Goal: Task Accomplishment & Management: Manage account settings

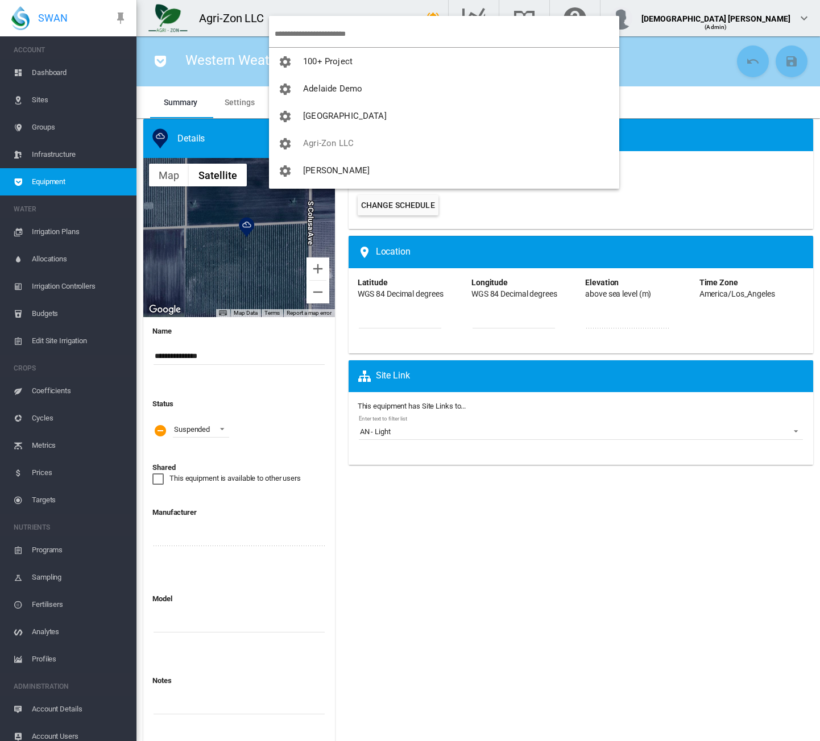
click at [288, 30] on md-backdrop at bounding box center [410, 370] width 820 height 741
click at [300, 37] on input "search" at bounding box center [447, 33] width 344 height 27
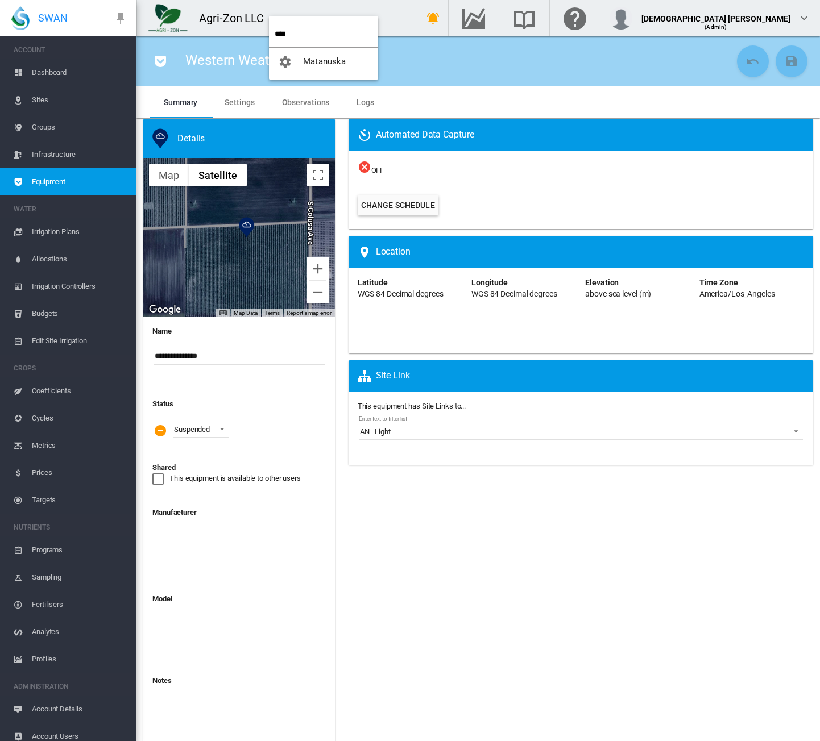
type input "****"
click at [333, 64] on span "Matanuska" at bounding box center [324, 61] width 43 height 10
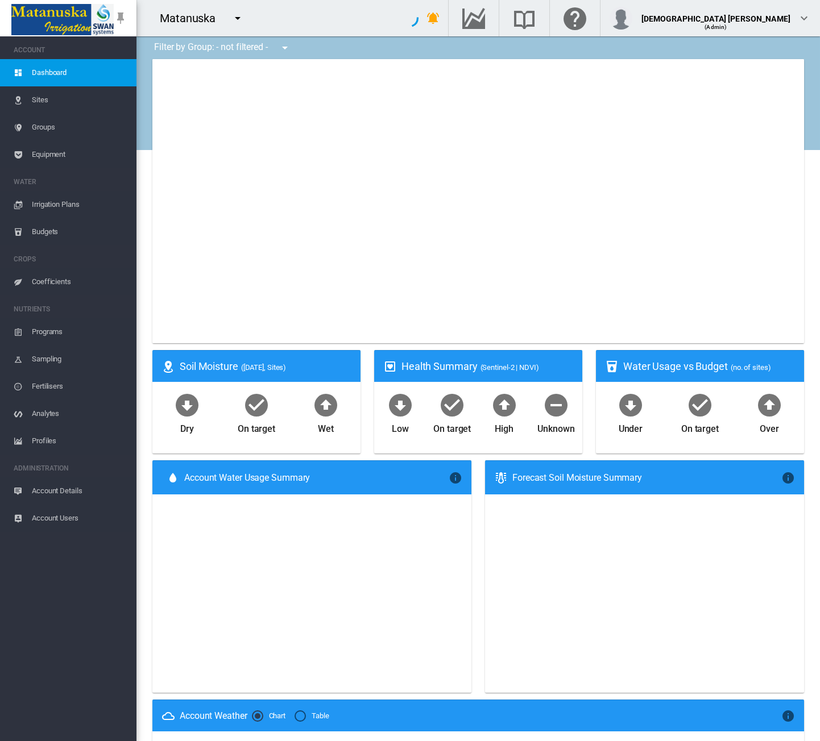
click at [69, 488] on span "Account Details" at bounding box center [79, 490] width 95 height 27
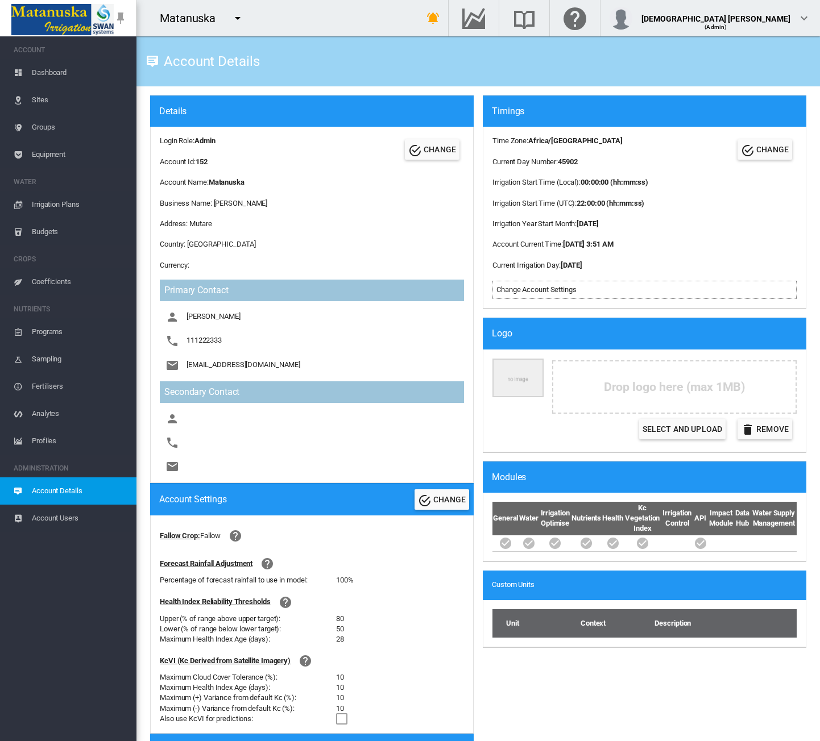
click at [243, 15] on md-icon "icon-menu-down" at bounding box center [238, 18] width 14 height 14
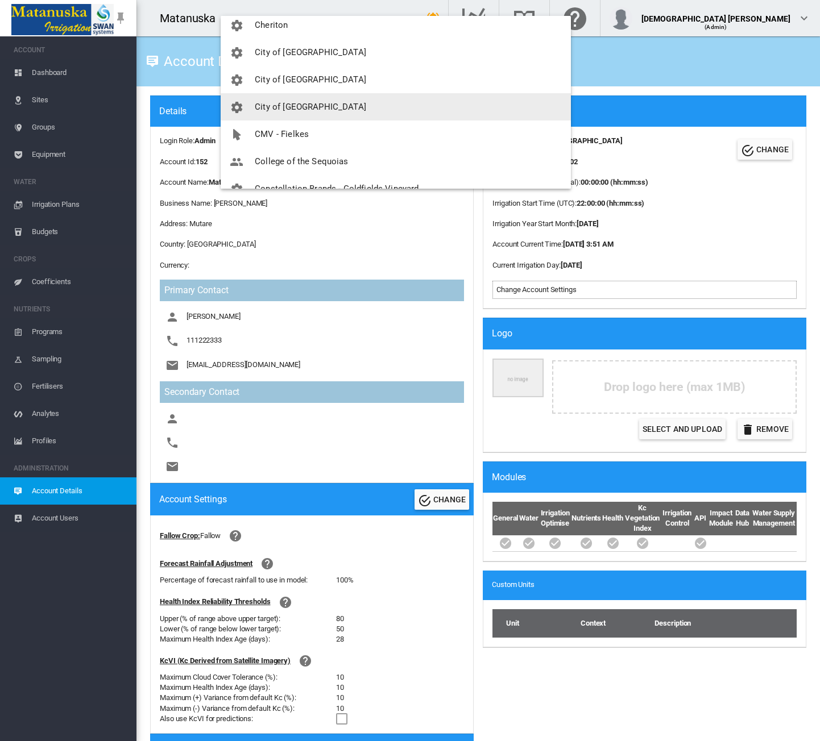
scroll to position [512, 0]
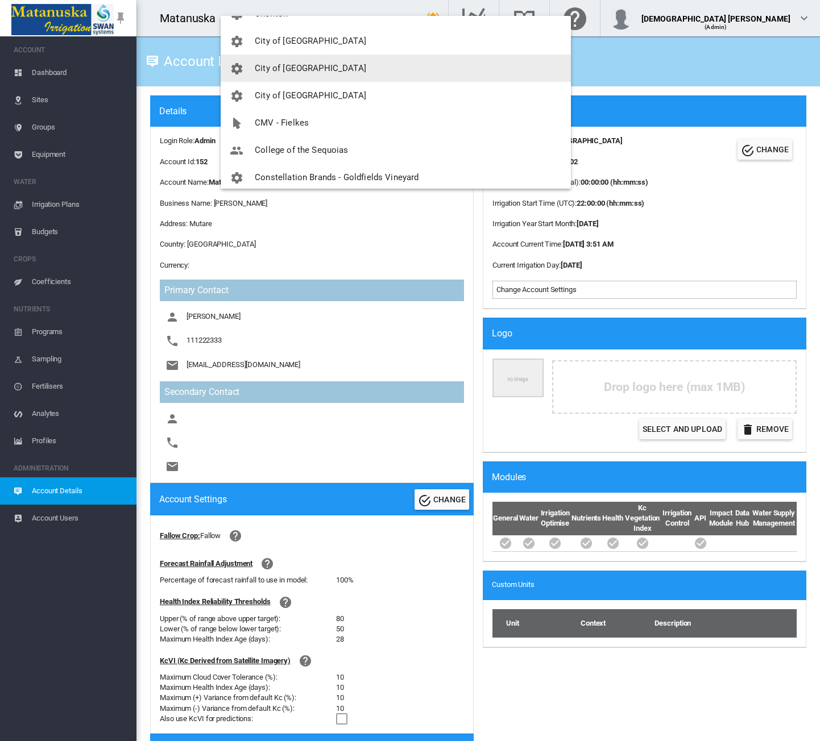
click at [341, 68] on button "City of [GEOGRAPHIC_DATA]" at bounding box center [396, 68] width 350 height 27
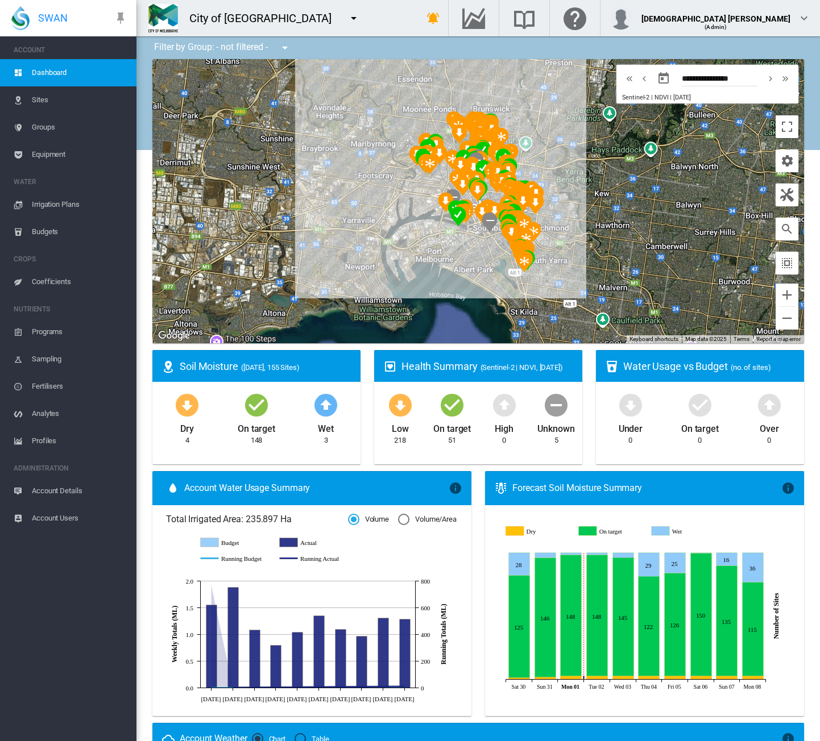
click at [81, 492] on span "Account Details" at bounding box center [79, 490] width 95 height 27
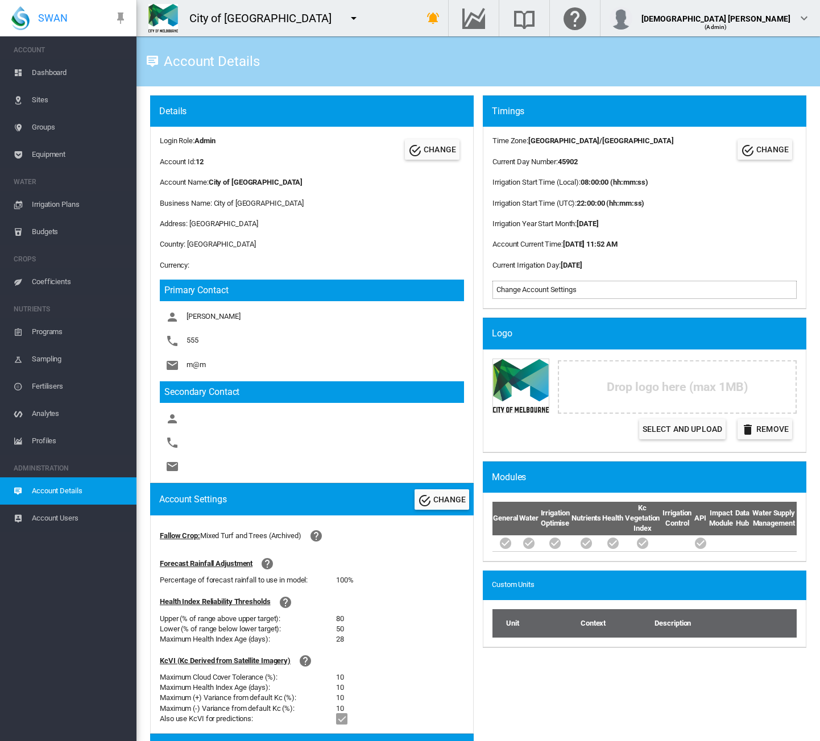
click at [65, 157] on span "Equipment" at bounding box center [79, 154] width 95 height 27
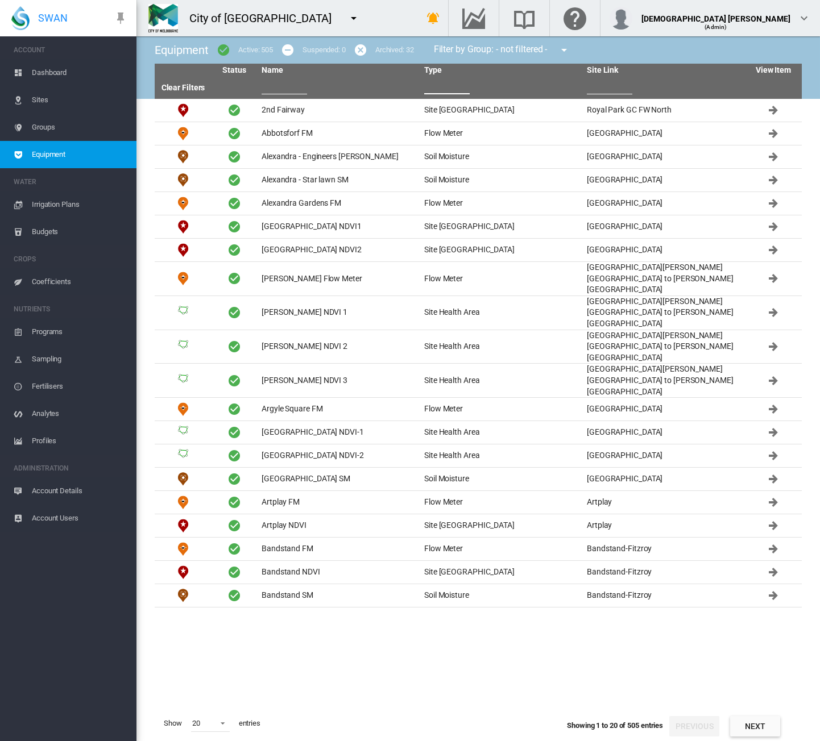
click at [433, 83] on input "text" at bounding box center [446, 85] width 45 height 17
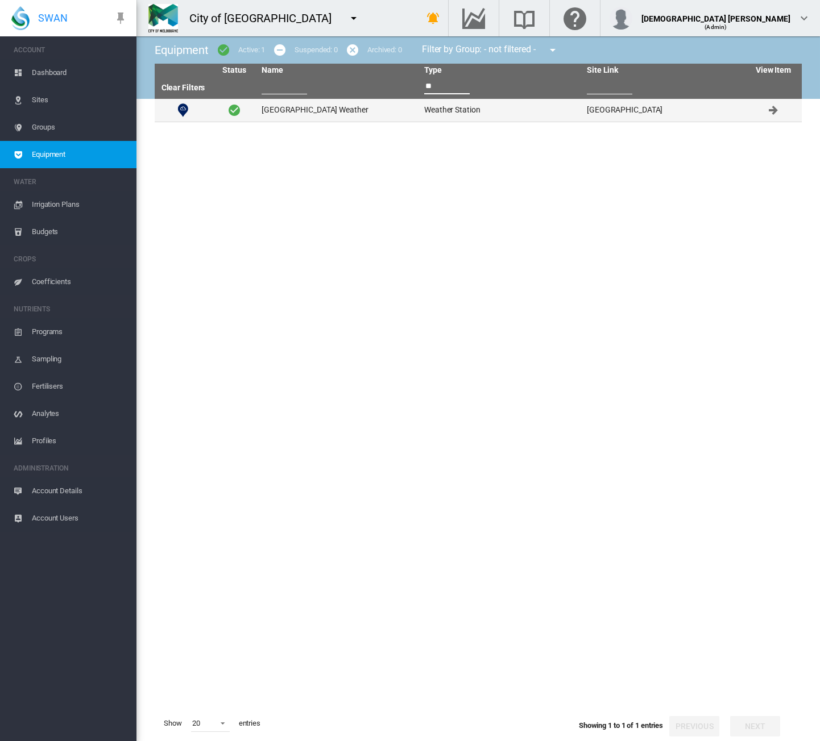
type input "**"
click at [402, 111] on td "Oak Street Weather" at bounding box center [338, 110] width 163 height 23
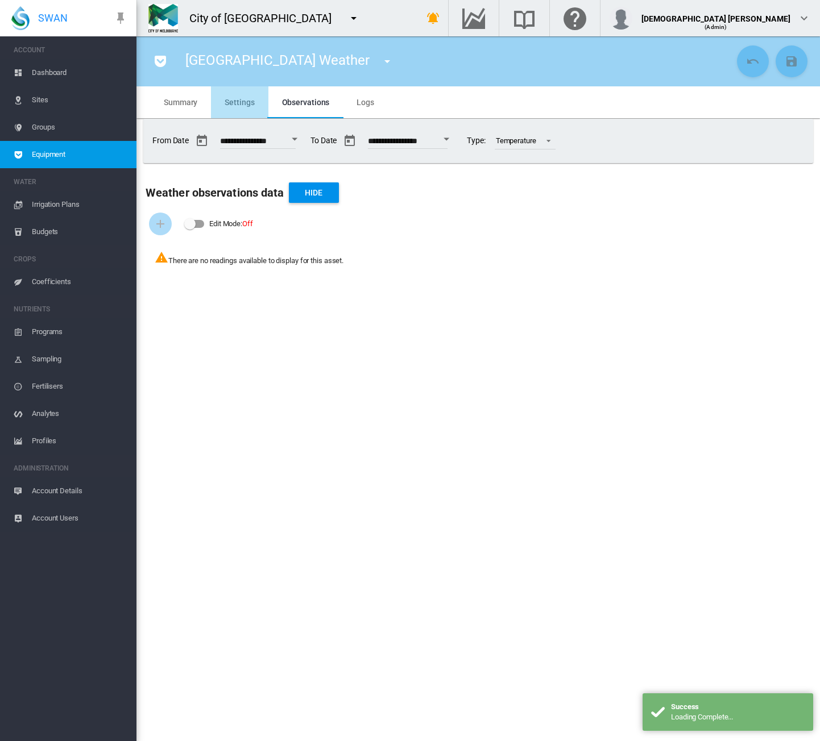
click at [233, 91] on md-tab-item "Settings" at bounding box center [239, 102] width 57 height 32
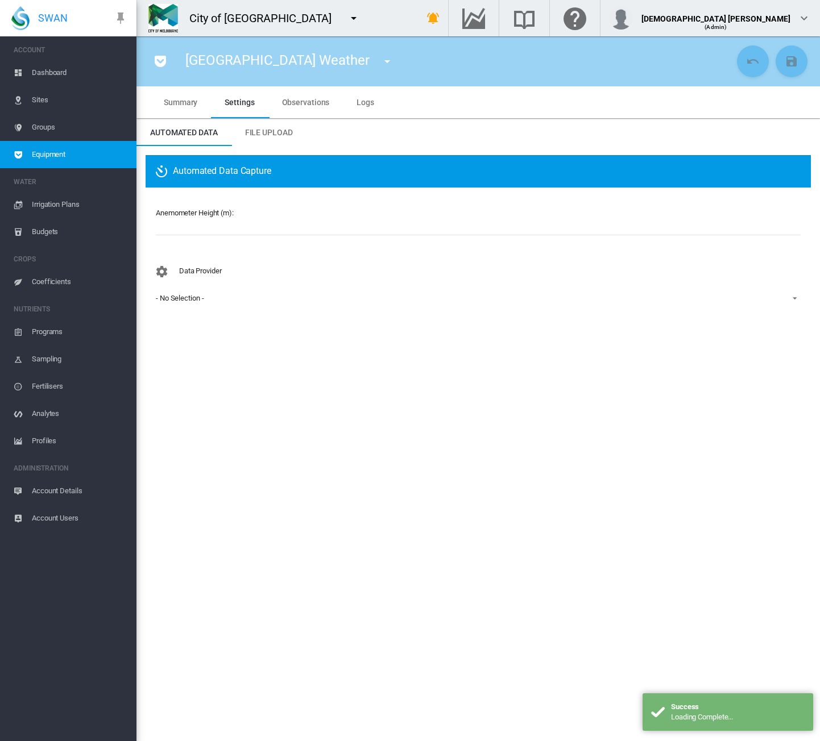
click at [186, 306] on md-select-value "- No Selection -" at bounding box center [478, 298] width 647 height 17
click at [219, 265] on md-backdrop at bounding box center [410, 370] width 820 height 741
click at [182, 237] on md-input-container "Anemometer Height (m): Height is required" at bounding box center [478, 228] width 647 height 43
click at [181, 229] on input "number" at bounding box center [478, 226] width 645 height 17
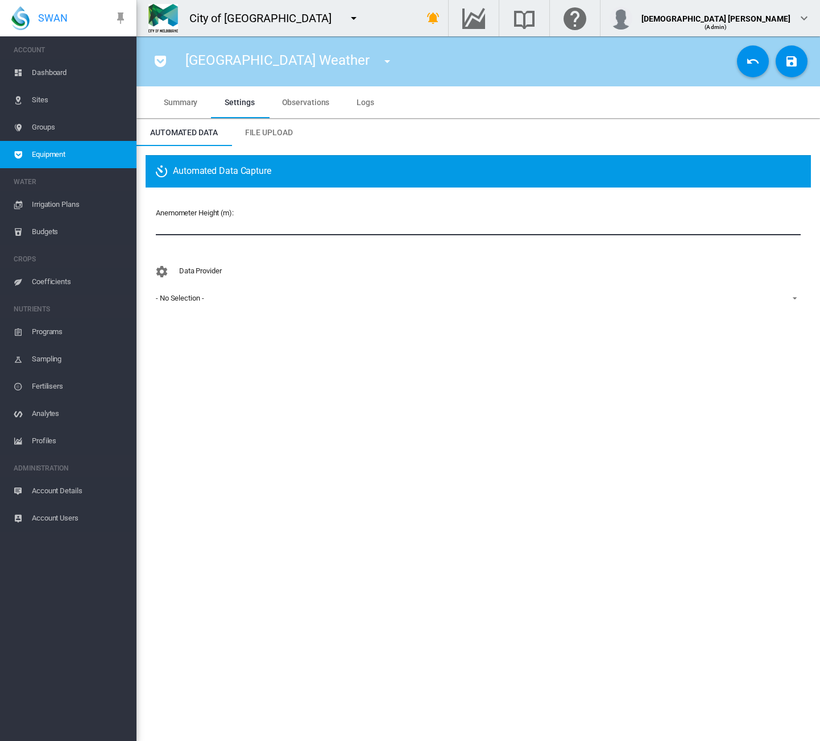
type input "*"
click at [182, 300] on div "- No Selection -" at bounding box center [180, 298] width 48 height 9
drag, startPoint x: 238, startPoint y: 446, endPoint x: 91, endPoint y: 526, distance: 167.4
click at [238, 446] on md-backdrop at bounding box center [410, 370] width 820 height 741
click at [51, 491] on span "Account Details" at bounding box center [79, 490] width 95 height 27
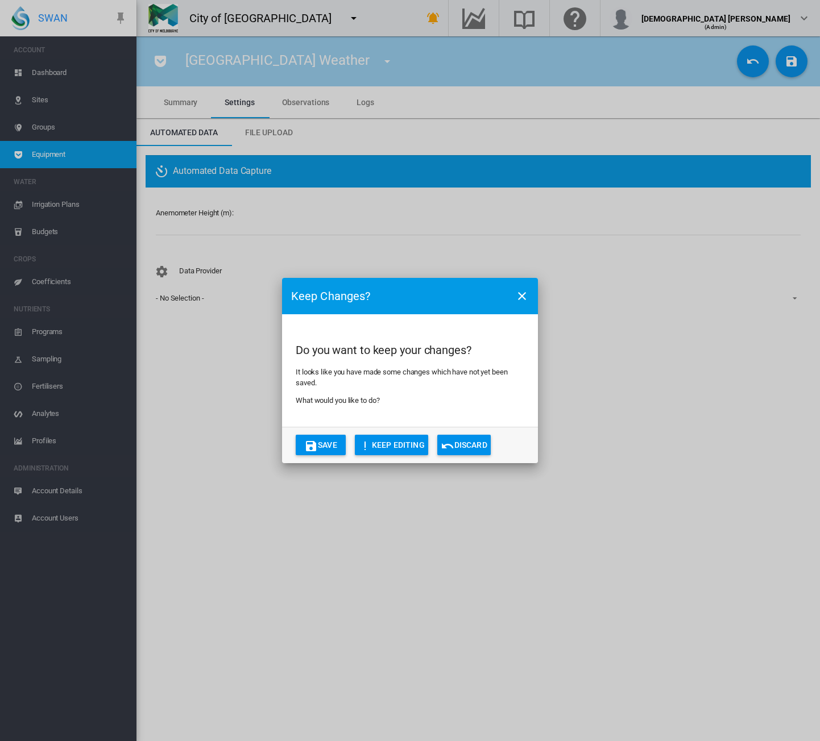
click at [464, 444] on button "Discard" at bounding box center [463, 445] width 53 height 20
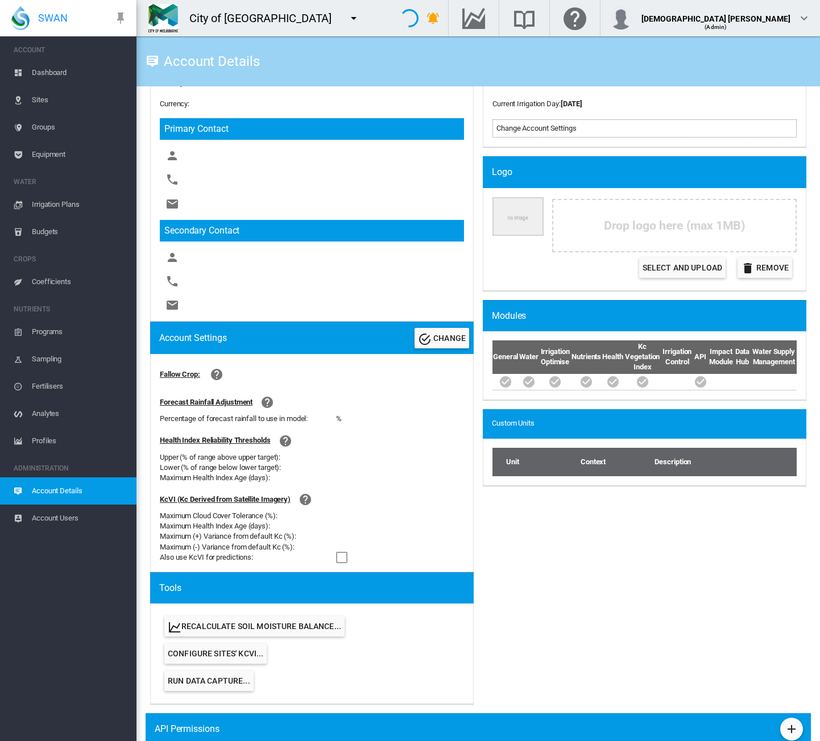
scroll to position [463, 0]
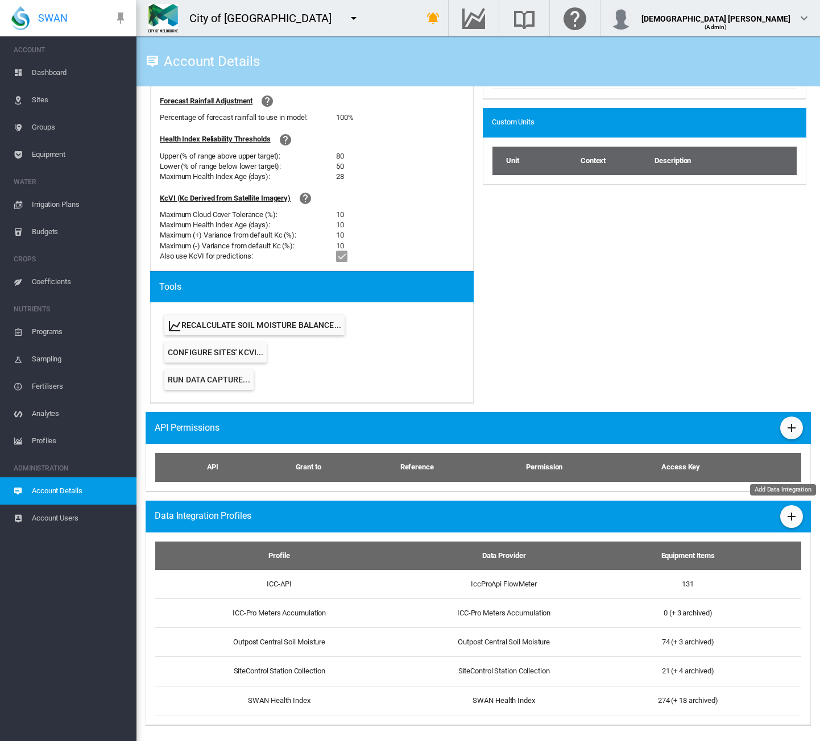
click at [784, 511] on md-icon "icon-plus" at bounding box center [791, 517] width 14 height 14
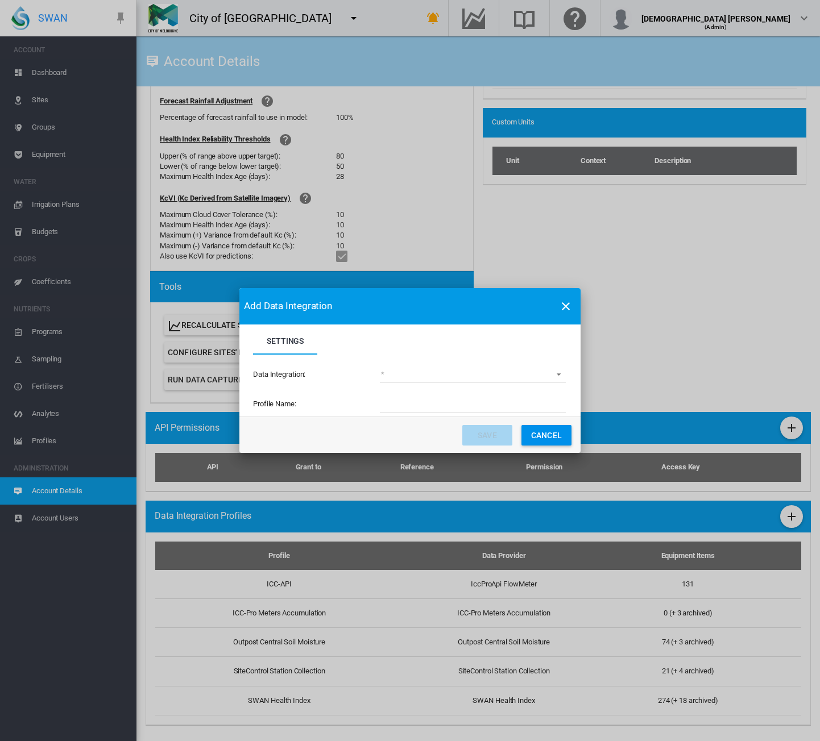
click at [432, 369] on md-select "(deprecated) Toro Lynx Course By Station Adcon Soil Moisture Aquacheck Soil Moi…" at bounding box center [473, 374] width 186 height 17
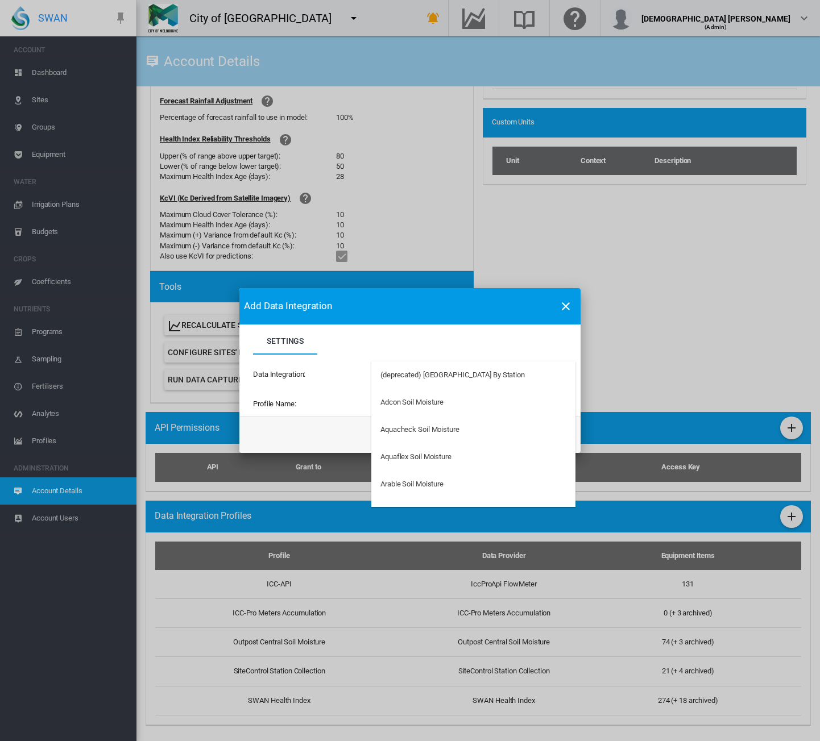
type md-option "34"
type md-option "50"
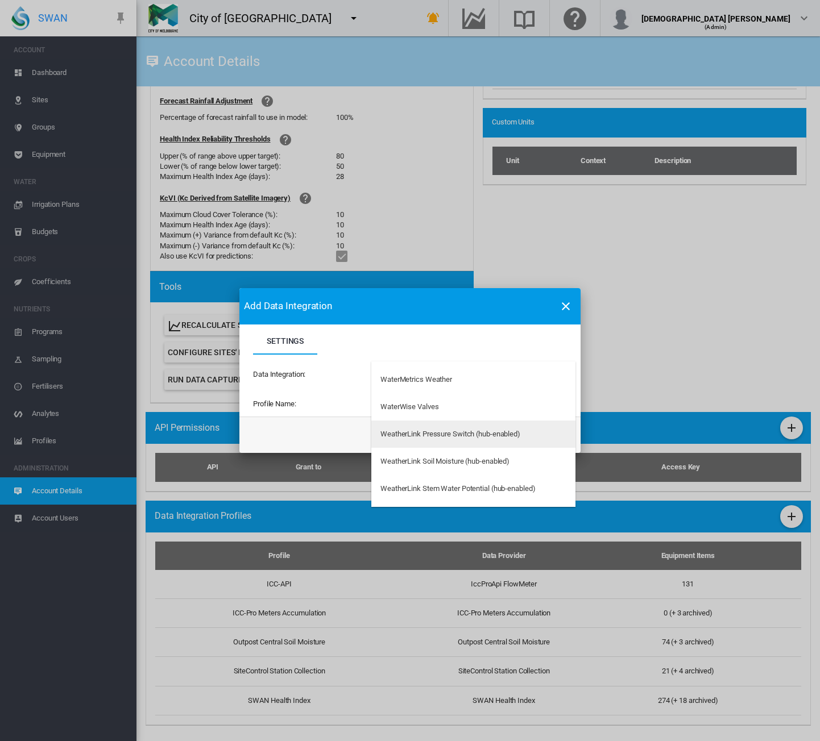
type md-option "169"
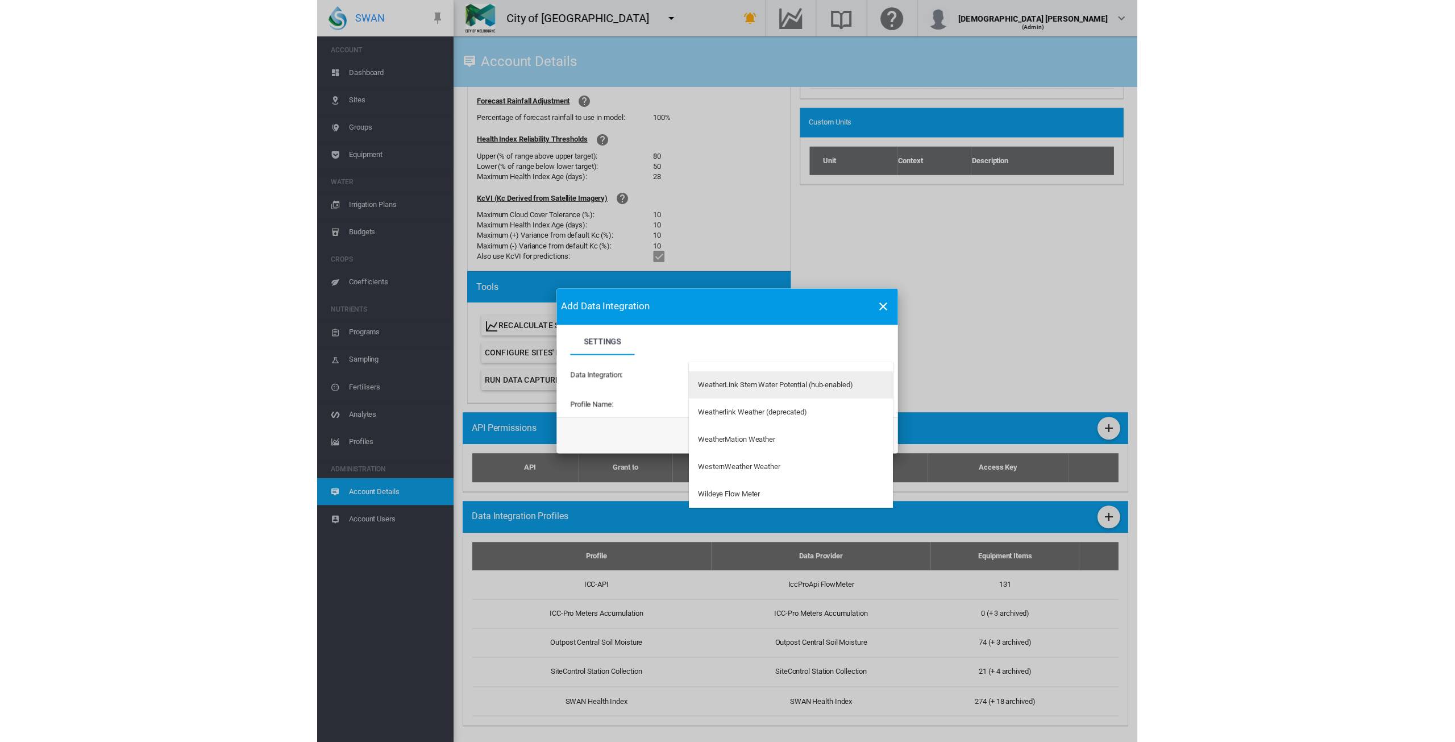
scroll to position [3547, 0]
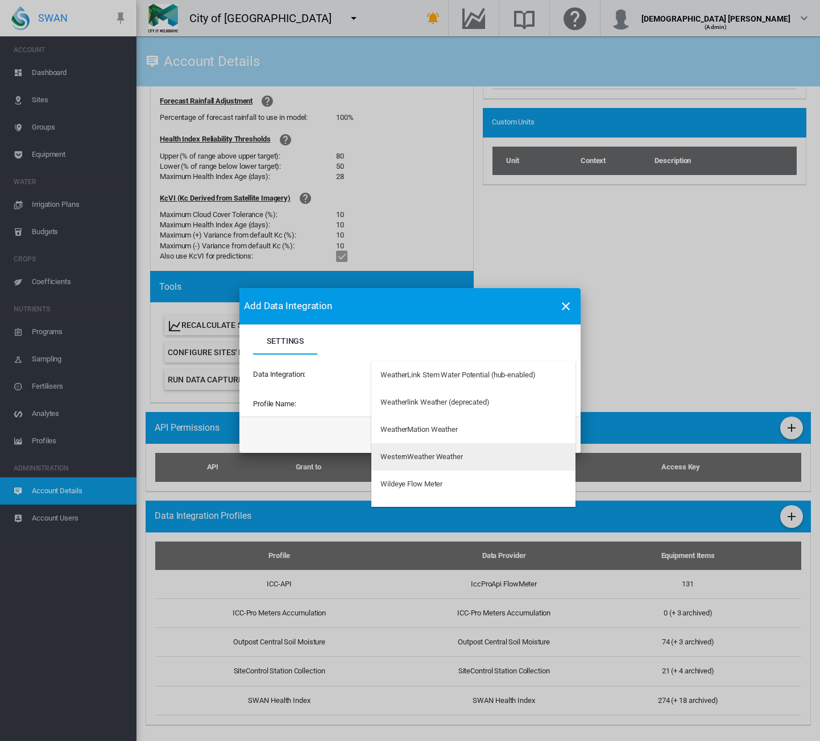
click at [453, 454] on div "WesternWeather Weather" at bounding box center [421, 457] width 82 height 10
type input "**********"
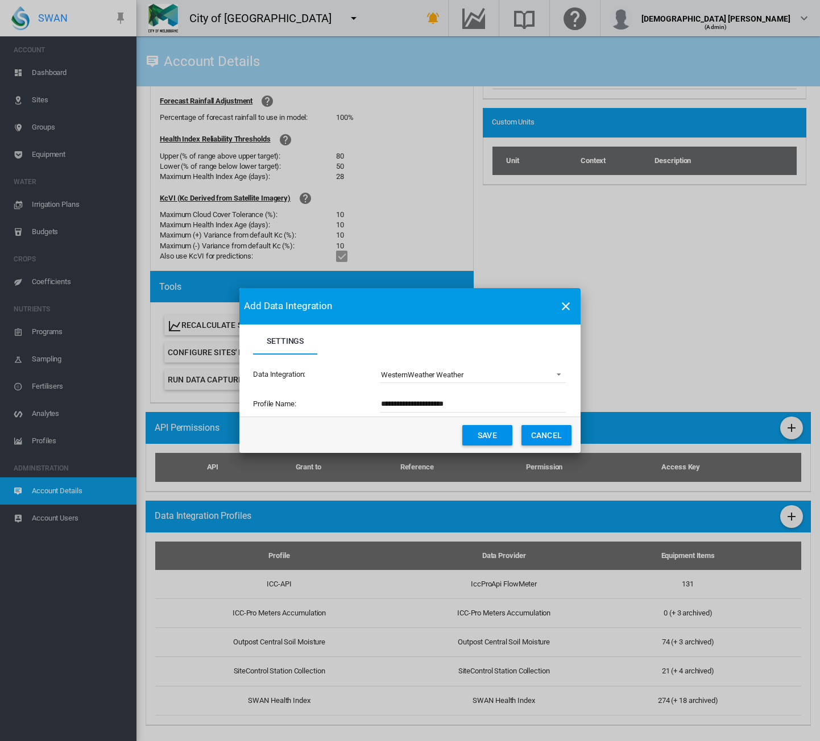
click at [483, 434] on button "Save" at bounding box center [487, 435] width 50 height 20
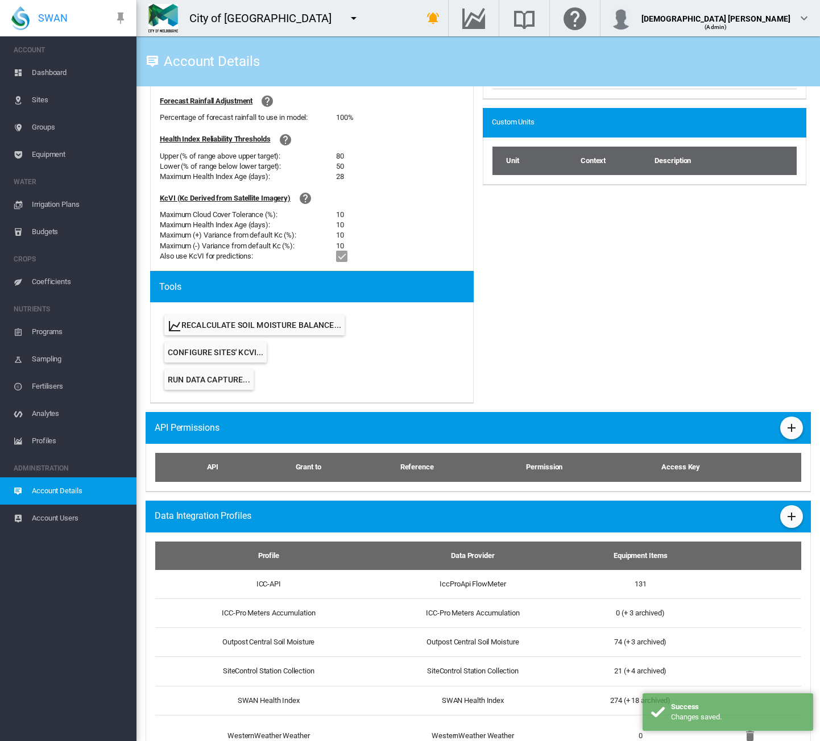
click at [49, 153] on span "Equipment" at bounding box center [79, 154] width 95 height 27
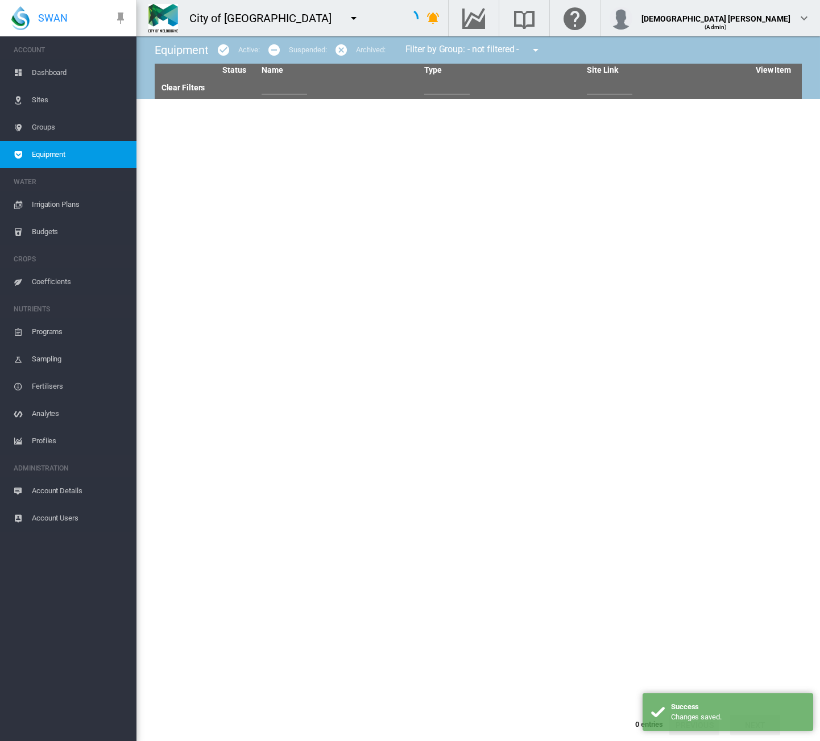
type input "**"
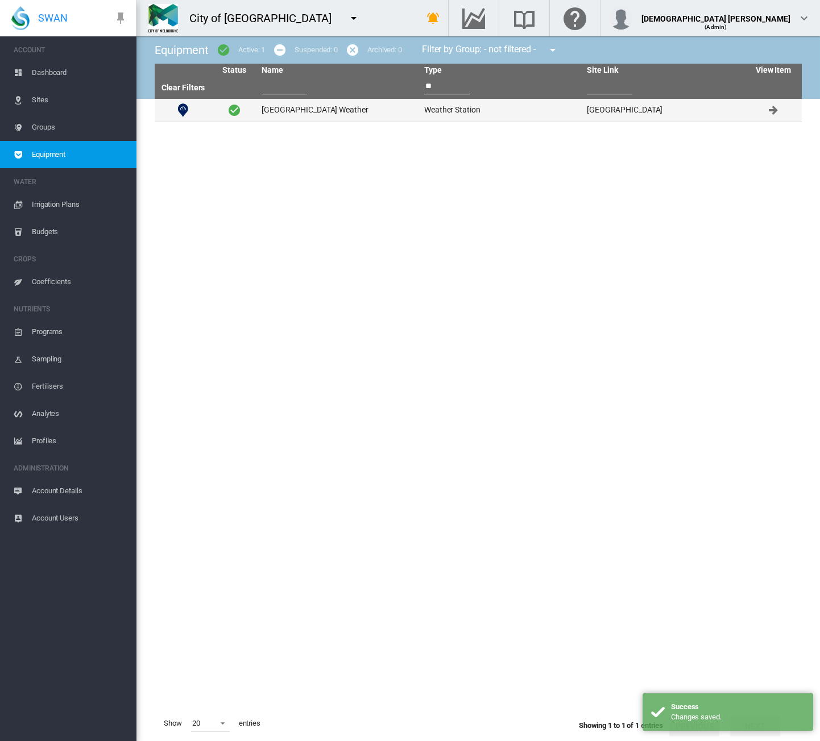
click at [280, 107] on td "Oak Street Weather" at bounding box center [338, 110] width 163 height 23
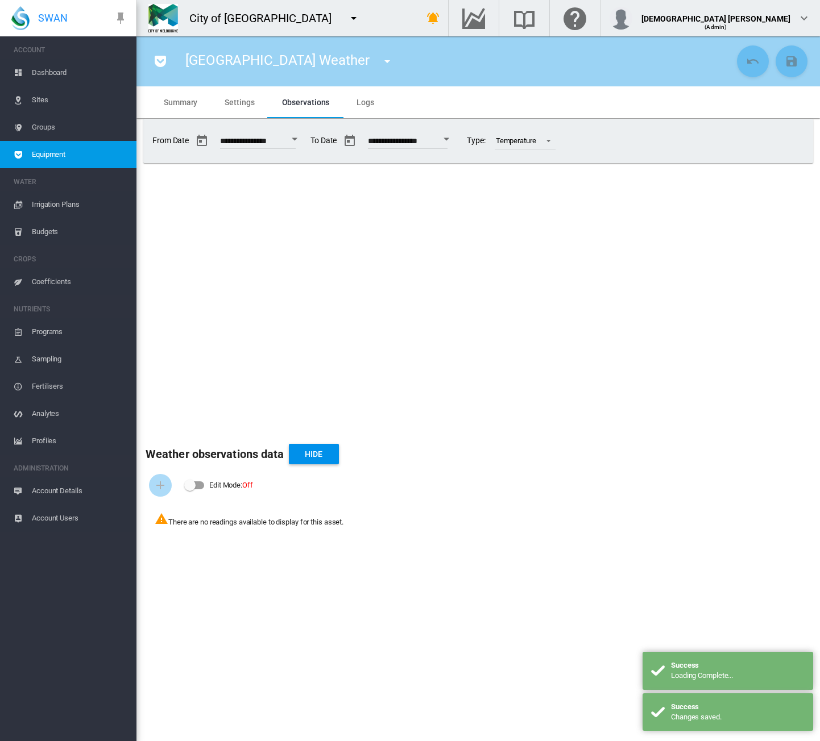
click at [243, 103] on span "Settings" at bounding box center [240, 102] width 30 height 9
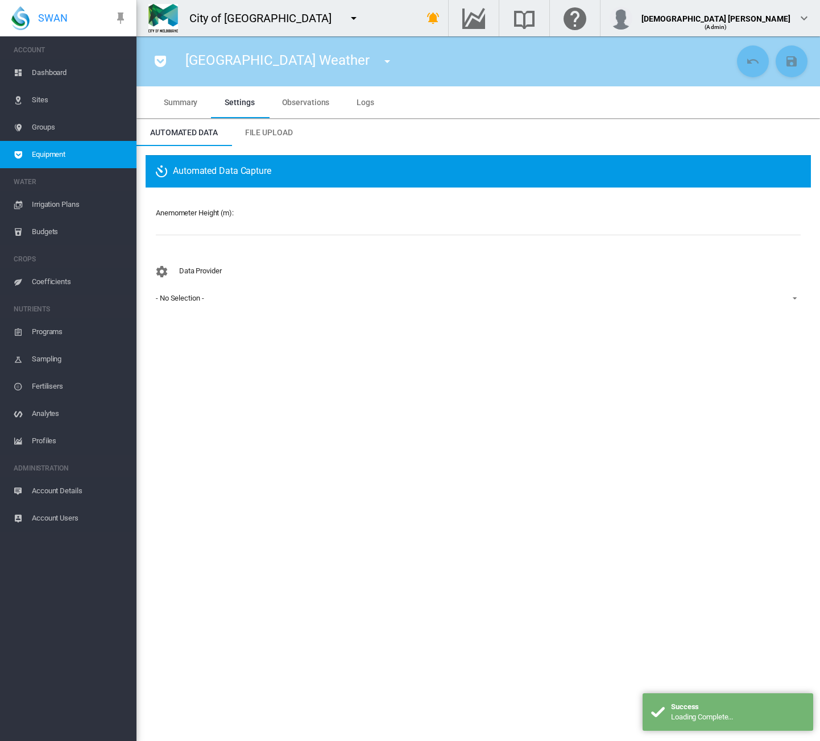
click at [172, 302] on div "- No Selection -" at bounding box center [180, 298] width 48 height 9
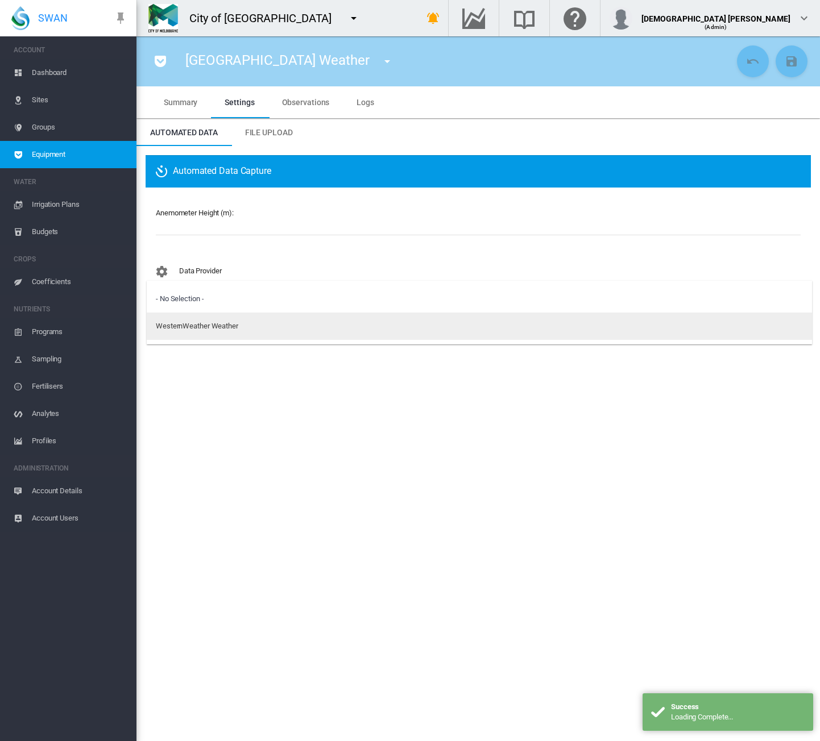
click at [174, 335] on md-option "WesternWeather Weather" at bounding box center [479, 326] width 665 height 27
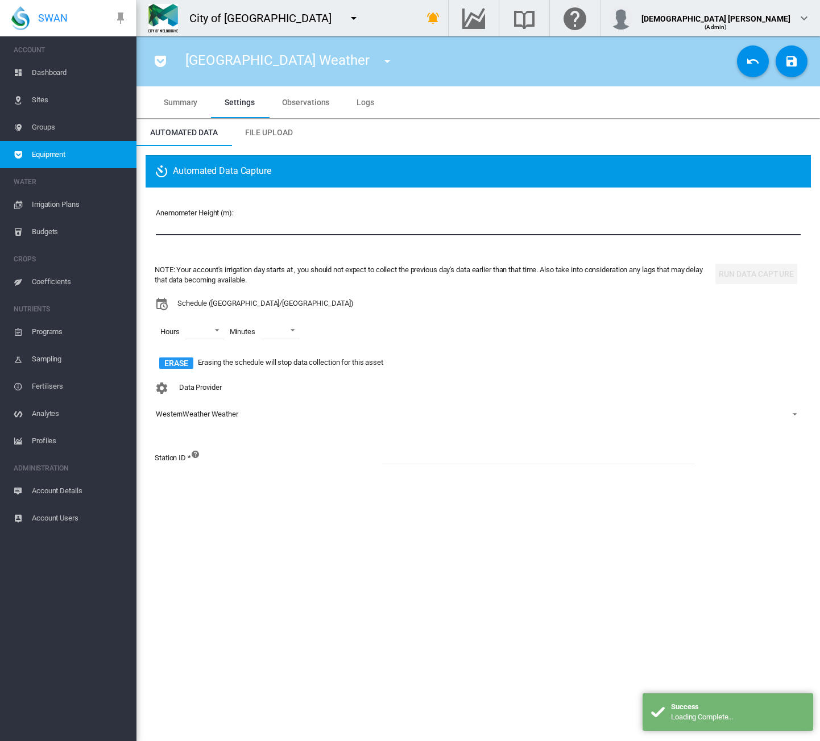
click at [183, 230] on input "number" at bounding box center [478, 226] width 645 height 17
type input "*"
click at [374, 539] on section "Oak Street Weather 2nd Fairway (Site Health Point) Abbotsforf FM (Flow Meter) A…" at bounding box center [477, 388] width 683 height 705
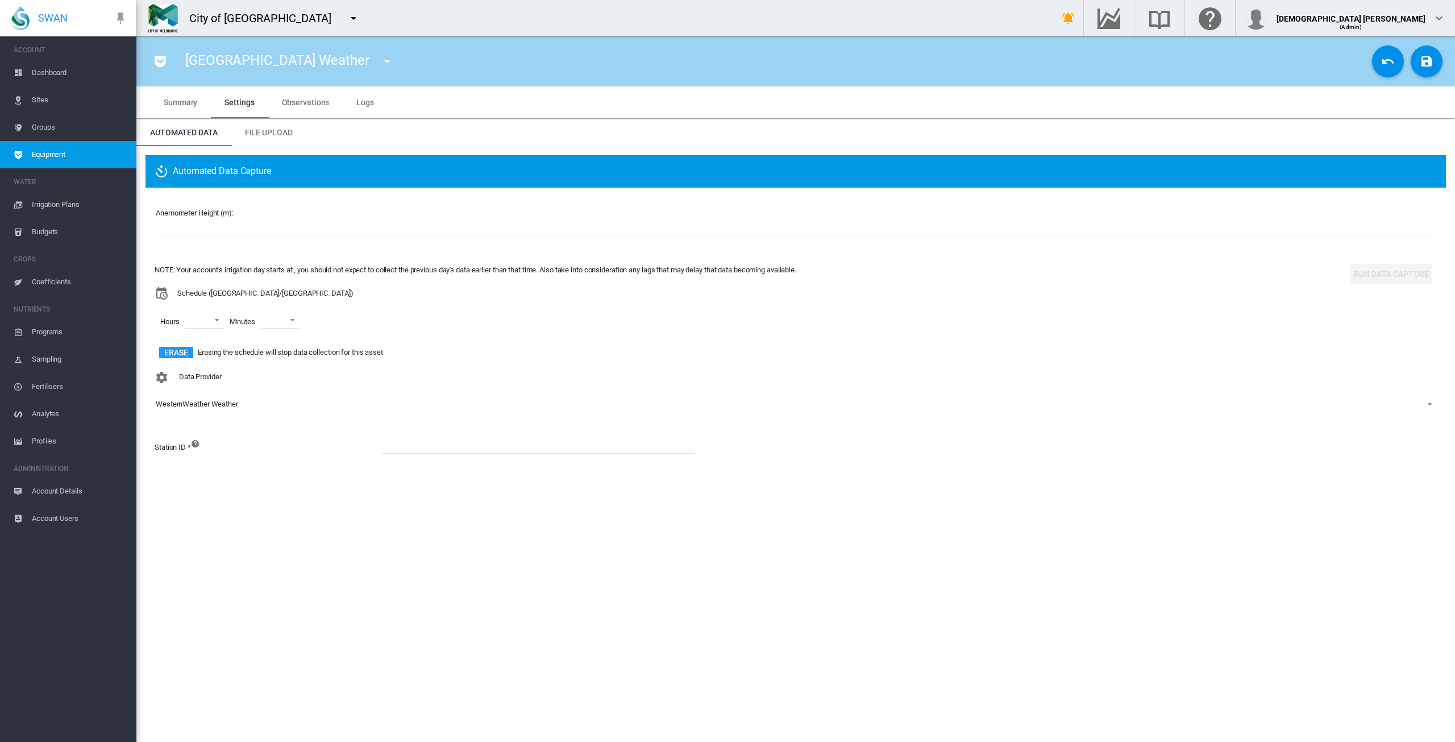
click at [33, 153] on span "Equipment" at bounding box center [79, 154] width 95 height 27
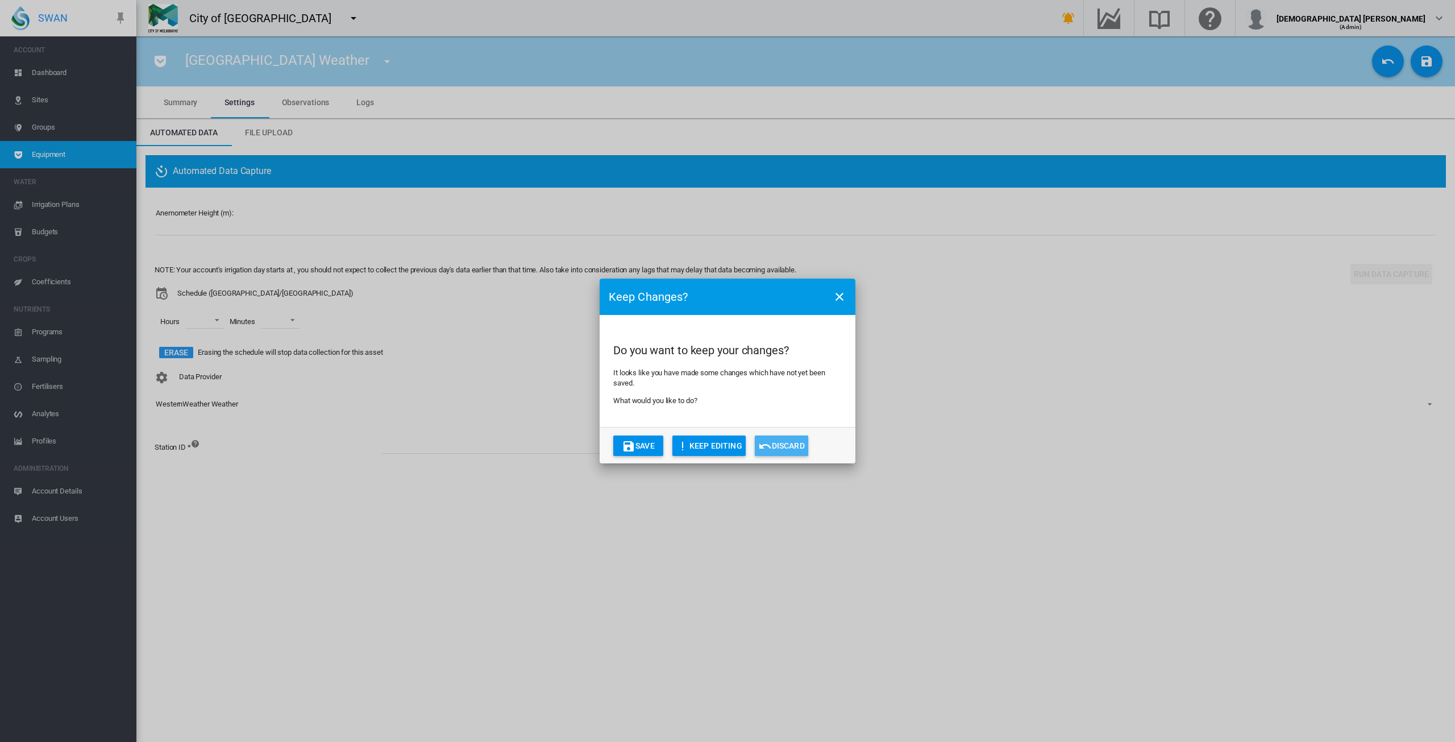
click at [775, 445] on button "Discard" at bounding box center [781, 445] width 53 height 20
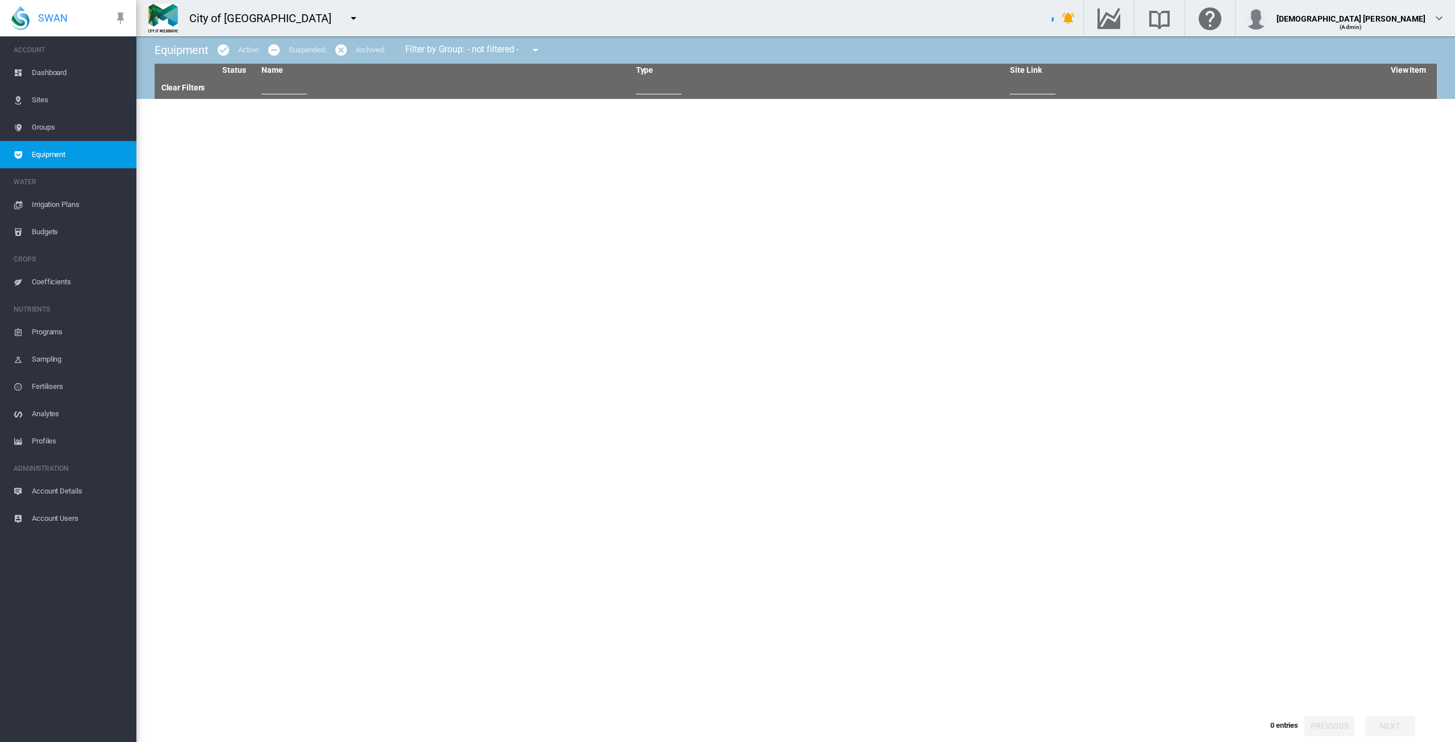
click at [347, 19] on md-icon "icon-menu-down" at bounding box center [354, 18] width 14 height 14
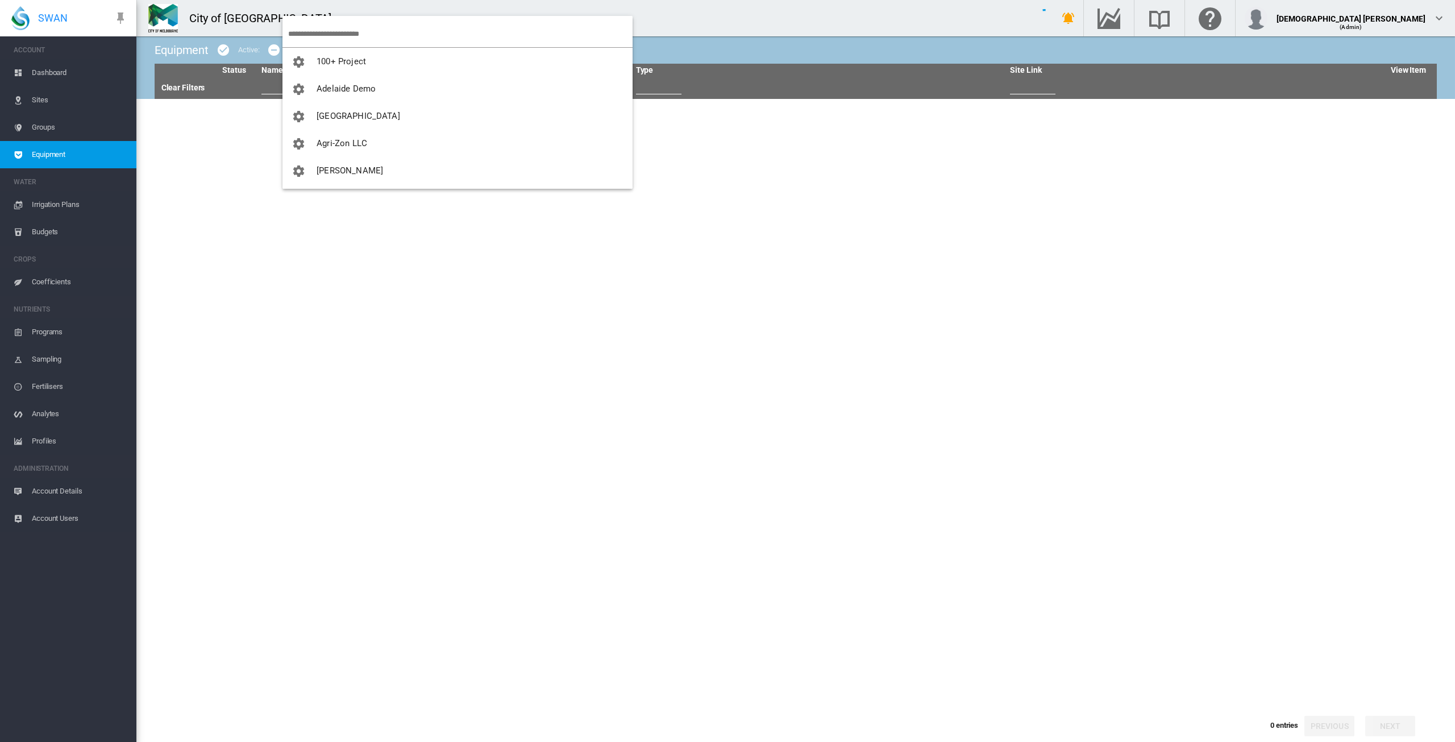
click at [306, 30] on input "search" at bounding box center [460, 33] width 344 height 27
type input "**"
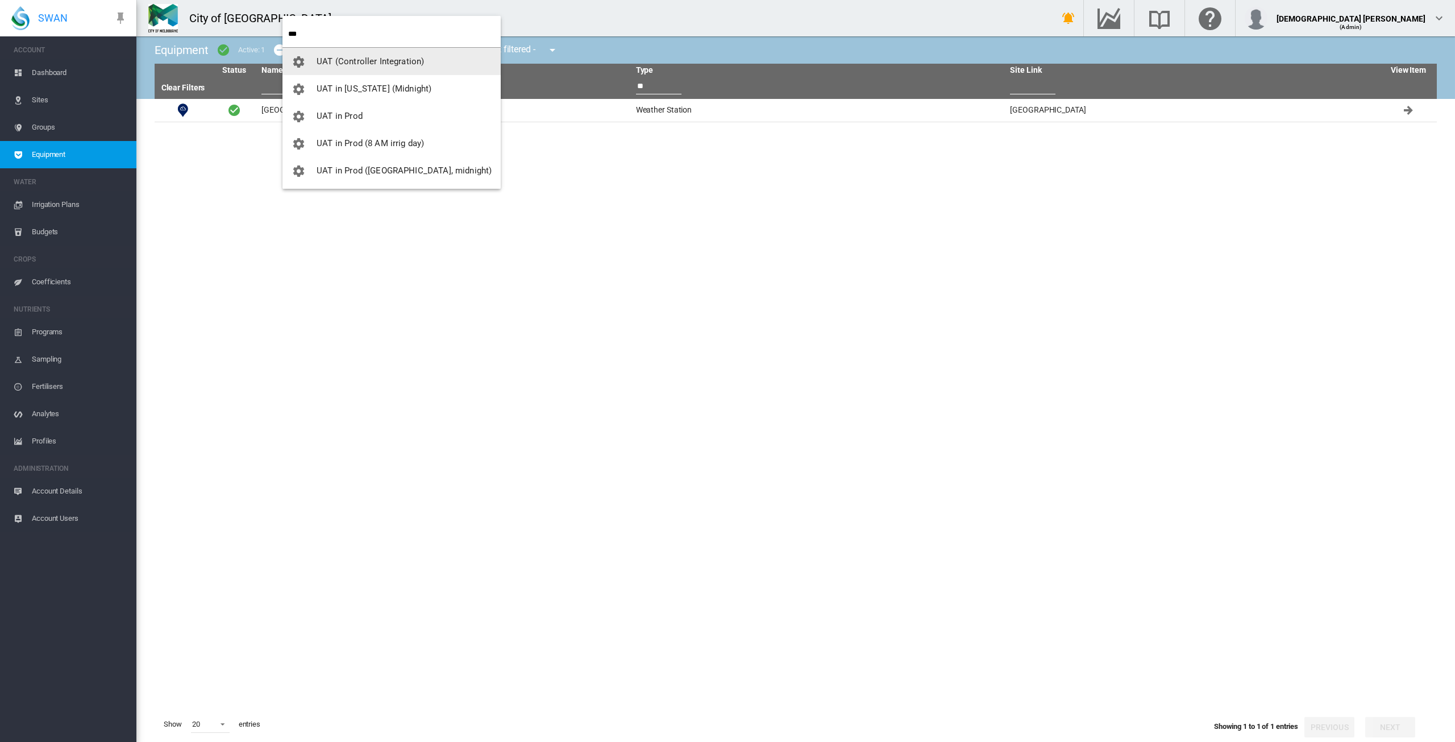
type input "***"
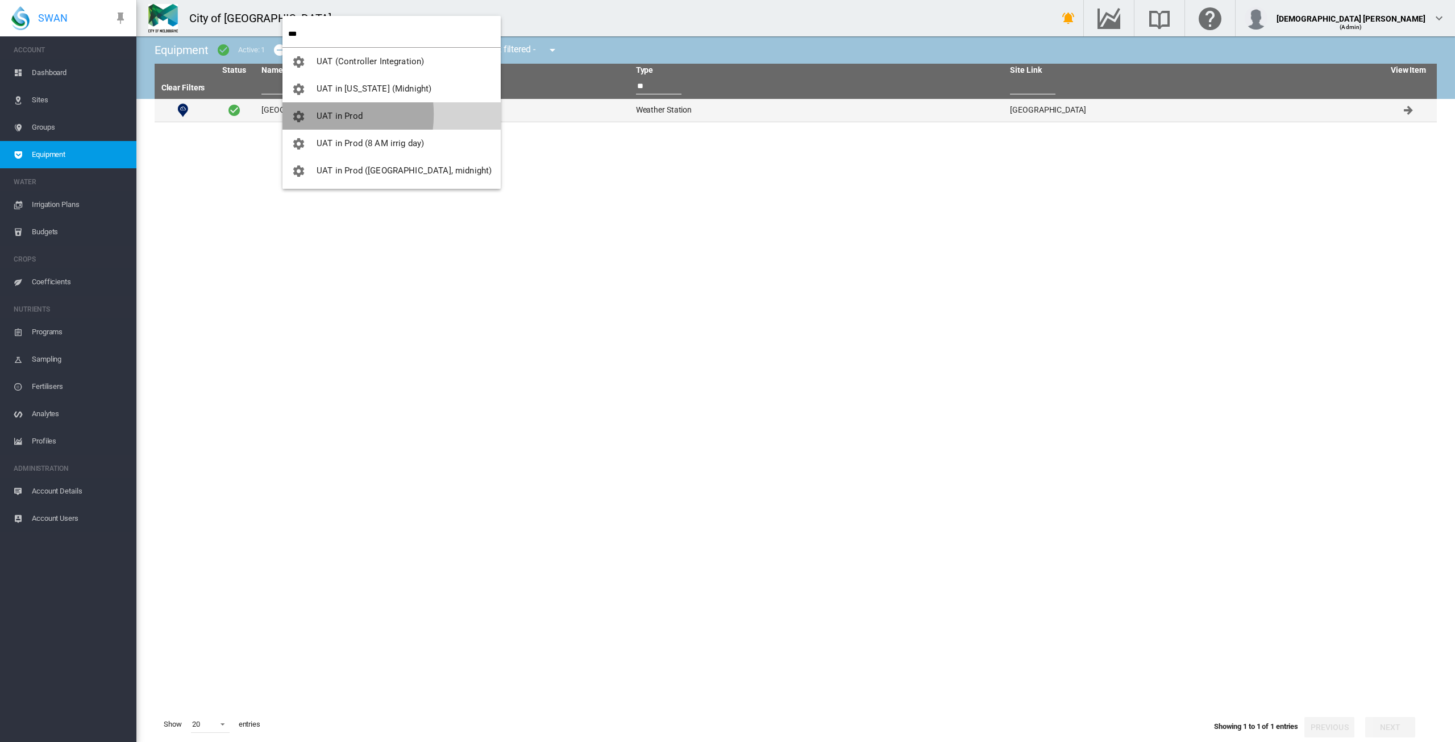
drag, startPoint x: 316, startPoint y: 114, endPoint x: 346, endPoint y: 118, distance: 29.8
click at [317, 114] on span "UAT in Prod" at bounding box center [340, 116] width 46 height 10
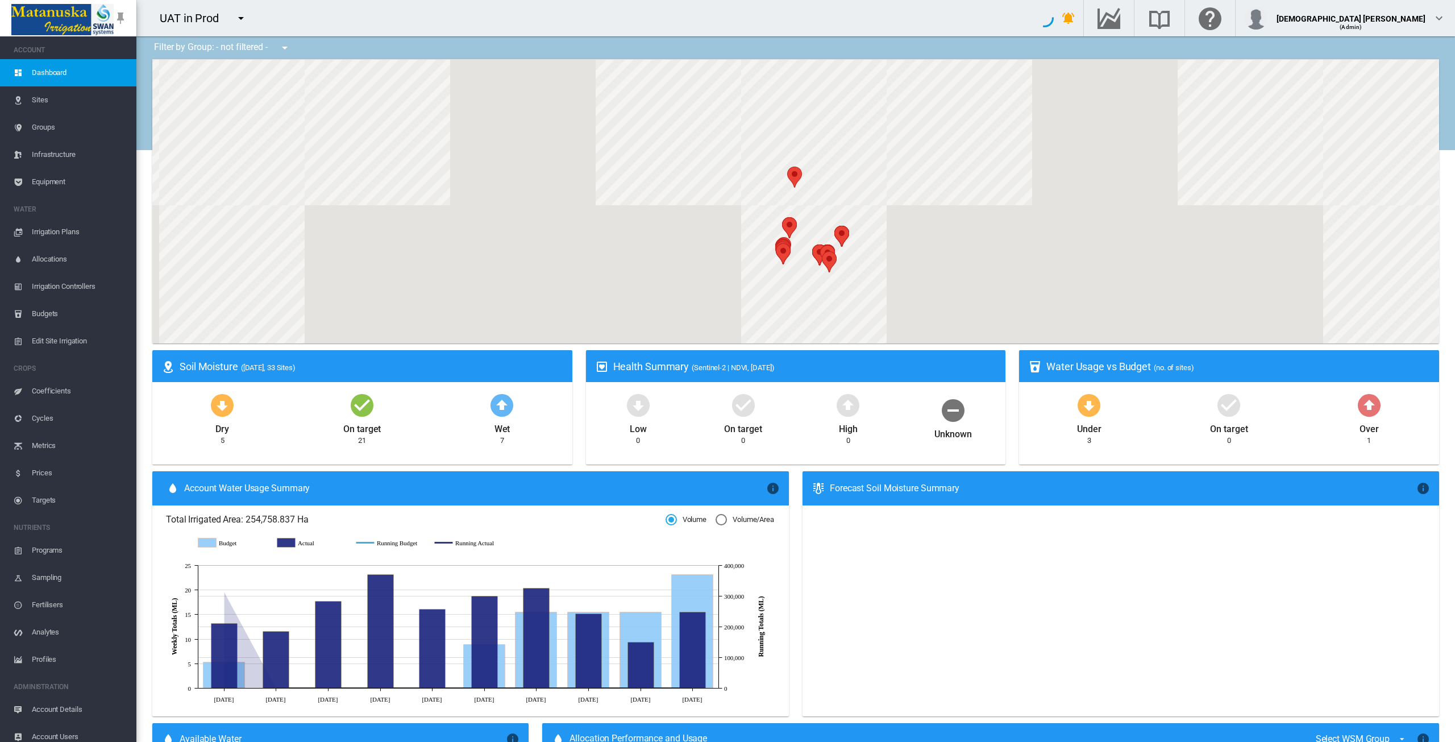
drag, startPoint x: 48, startPoint y: 418, endPoint x: 72, endPoint y: 417, distance: 23.4
click at [48, 418] on span "Cycles" at bounding box center [79, 418] width 95 height 27
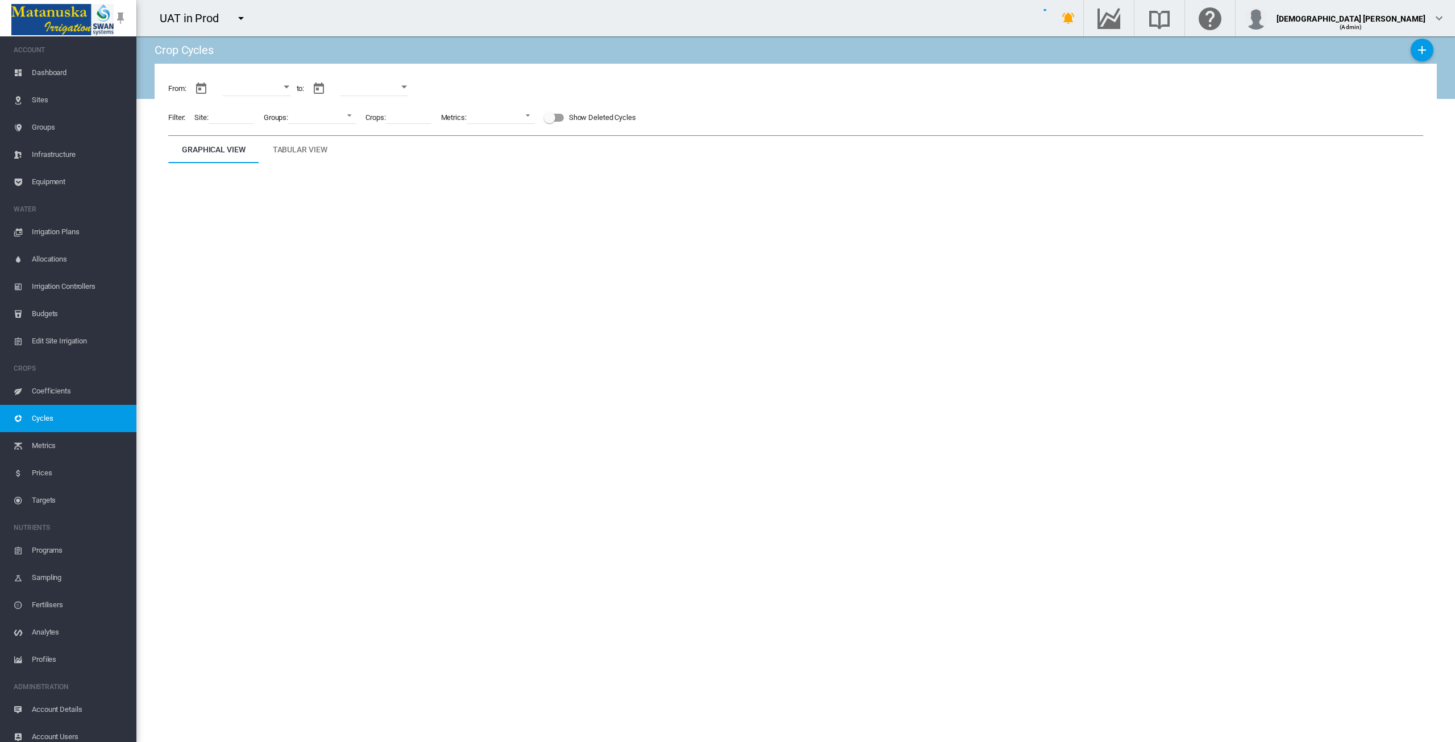
type input "**********"
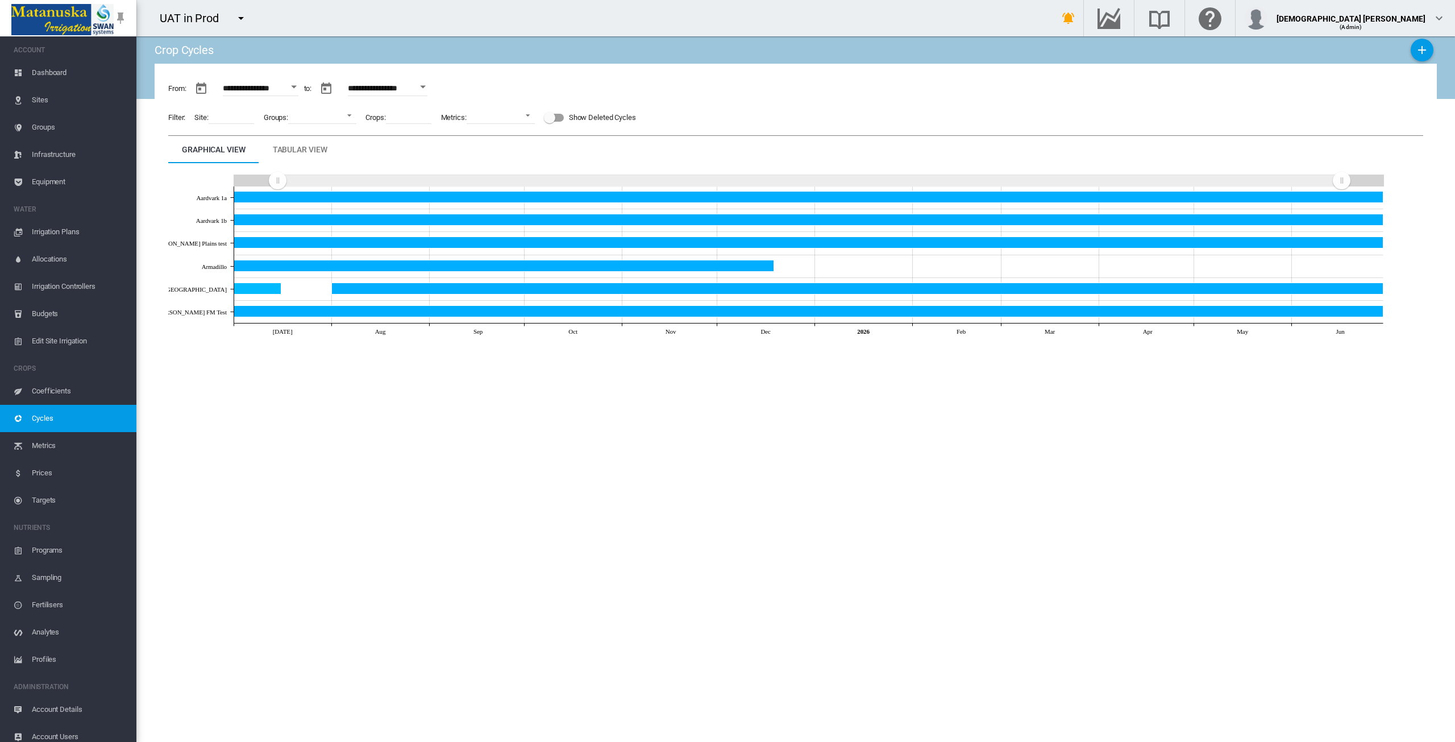
click at [301, 88] on button "Open calendar" at bounding box center [294, 87] width 20 height 20
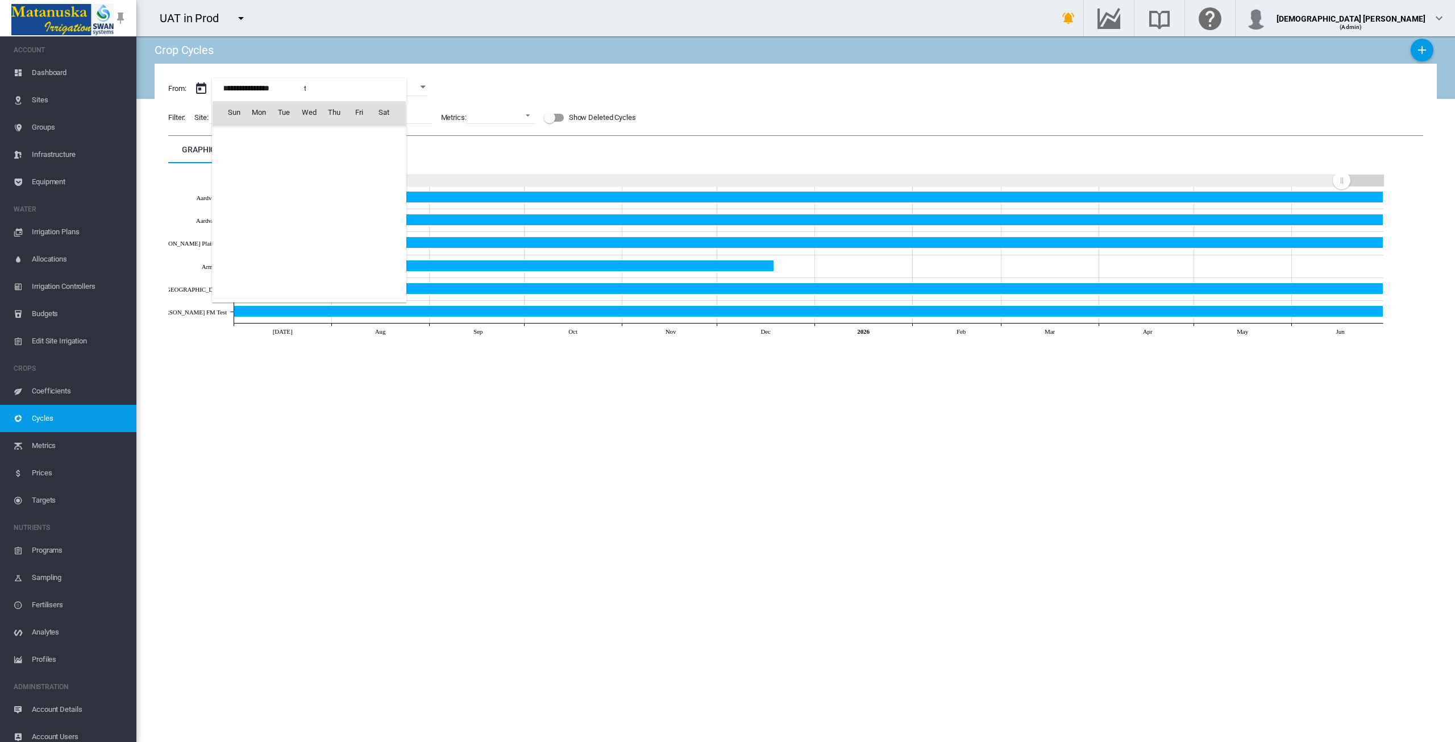
scroll to position [28018, 0]
click at [250, 135] on span "Jul 2025" at bounding box center [237, 136] width 23 height 9
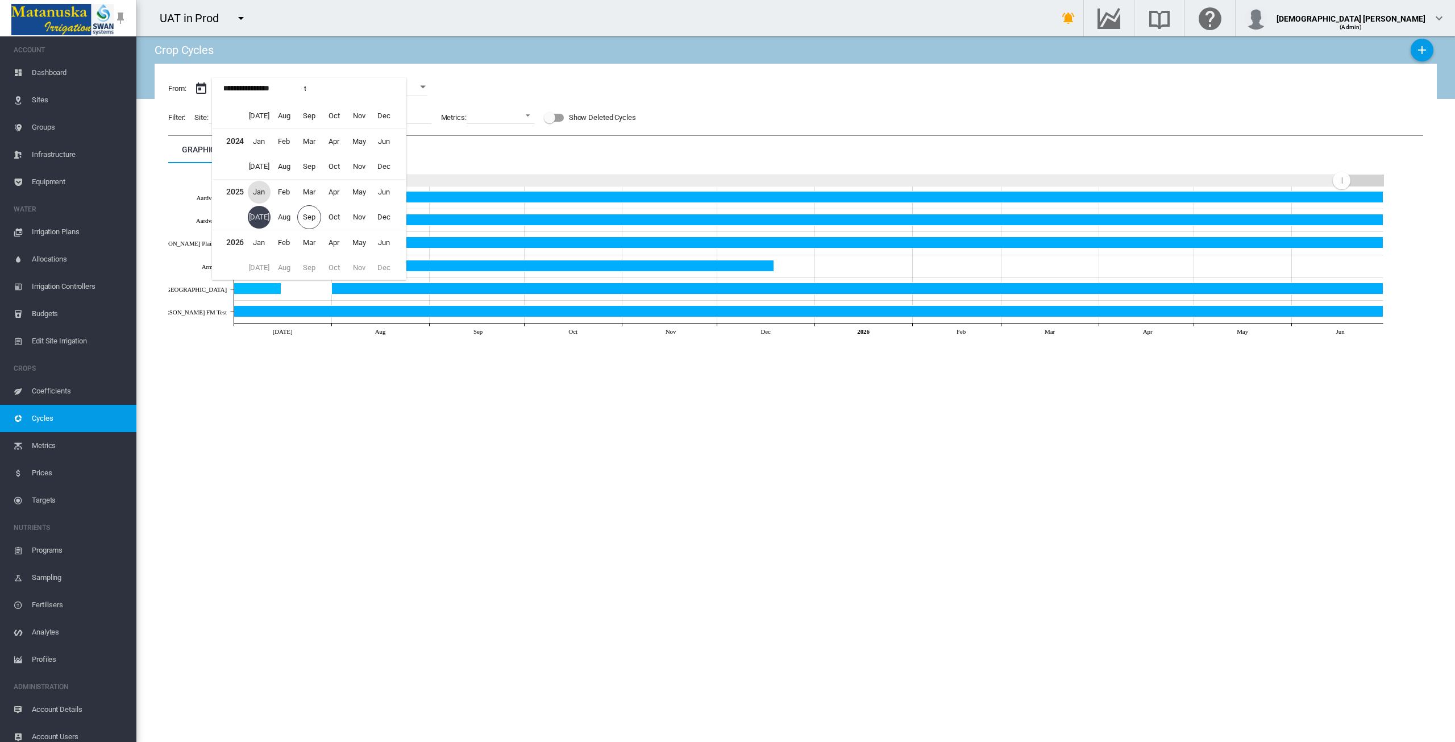
click at [261, 187] on span "Jan" at bounding box center [259, 192] width 23 height 23
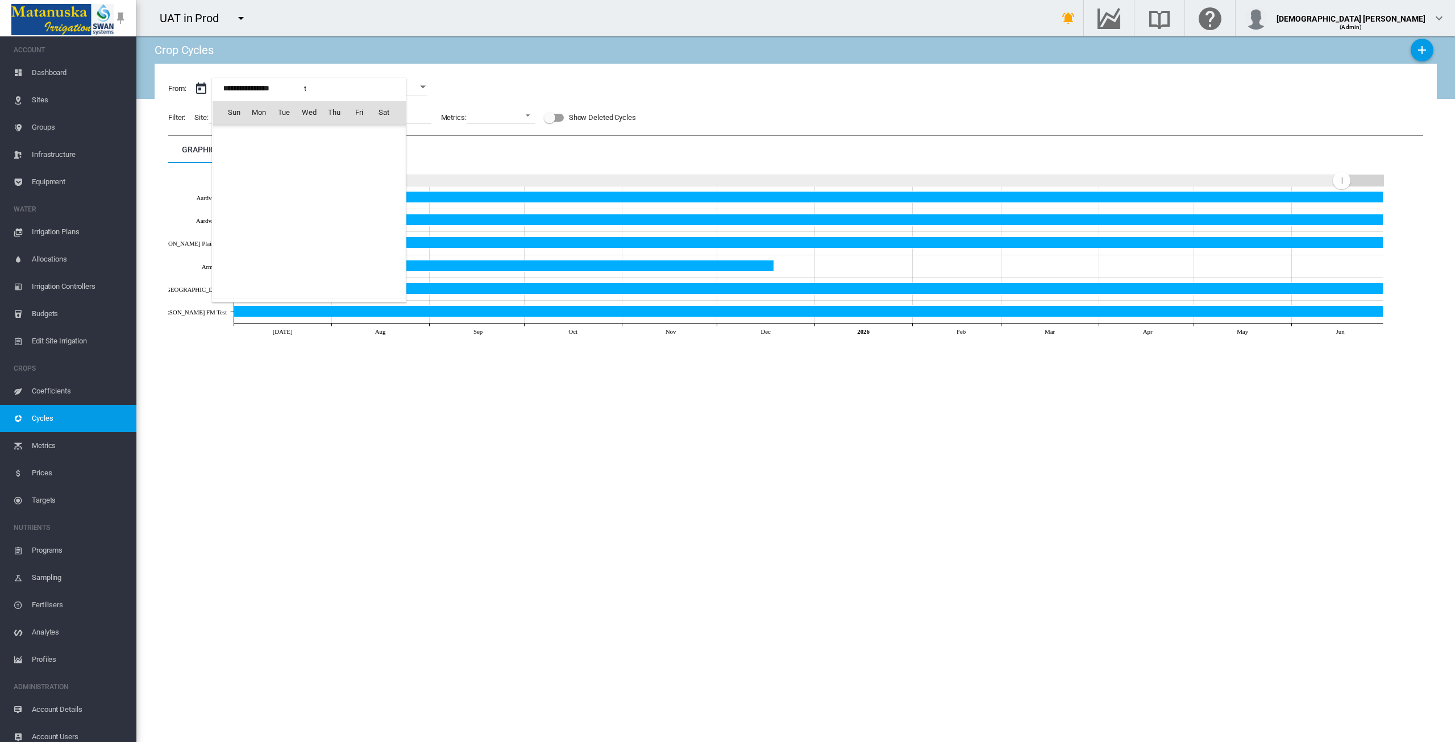
scroll to position [27114, 0]
click at [250, 135] on span "Jan 2025" at bounding box center [237, 136] width 23 height 9
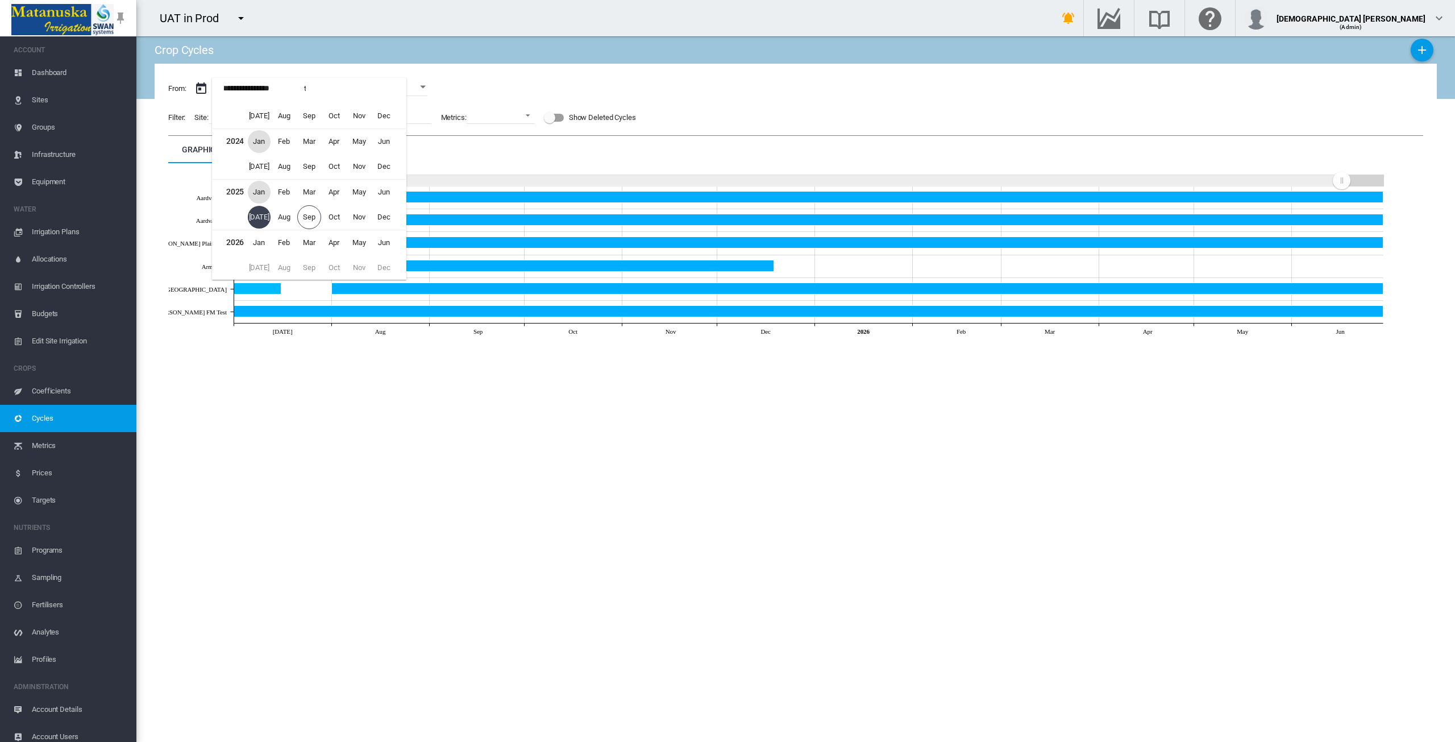
click at [259, 142] on span "Jan" at bounding box center [259, 141] width 23 height 23
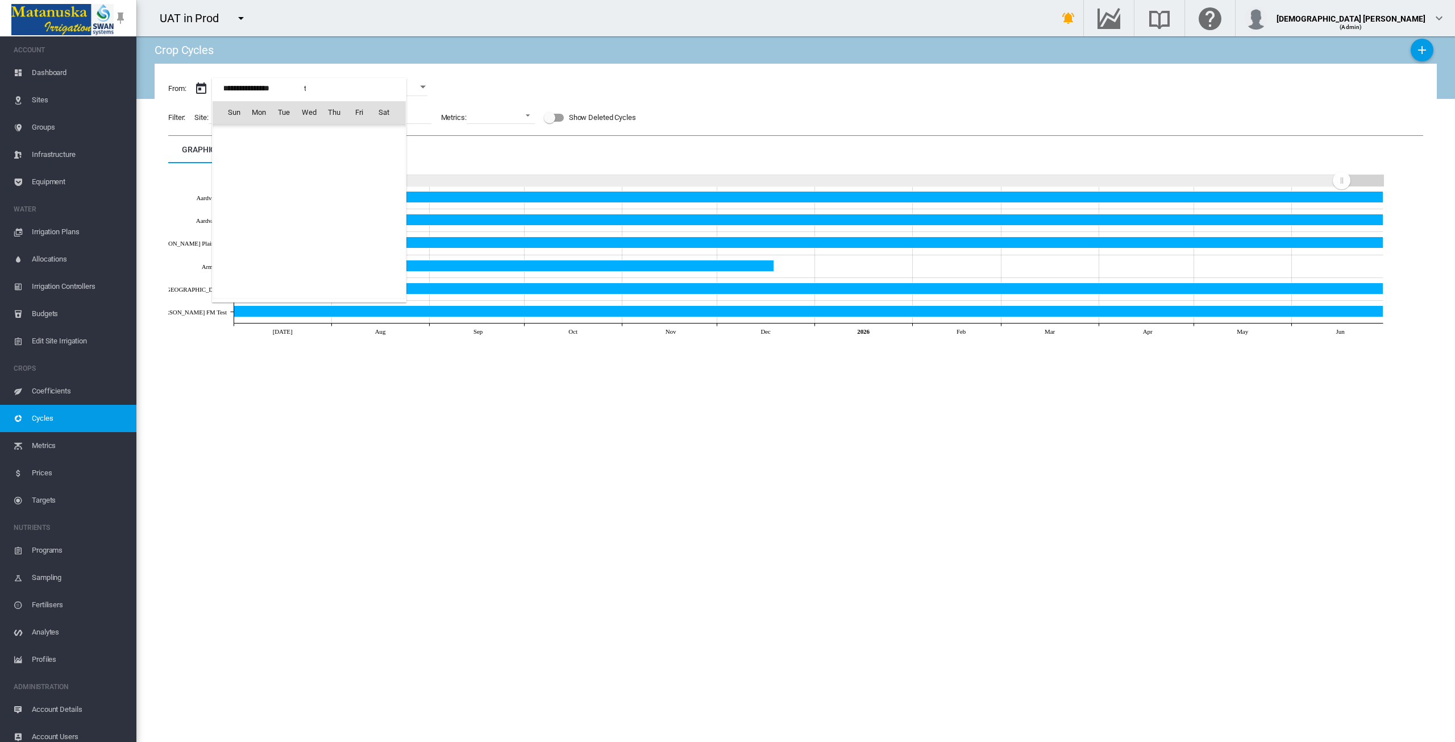
scroll to position [25307, 0]
click at [256, 164] on span "1" at bounding box center [259, 162] width 23 height 23
type input "**********"
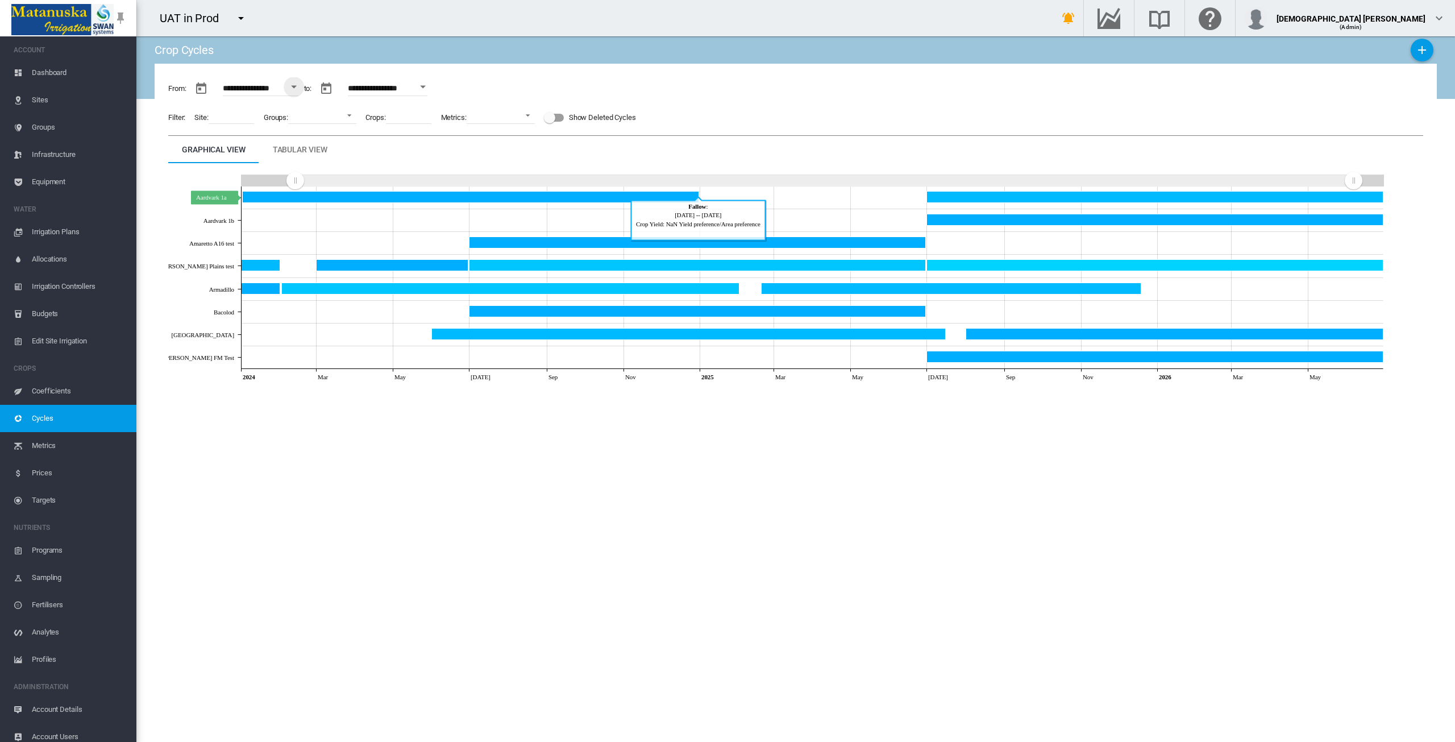
click at [265, 196] on icon "Aardvark 1a Dec 31, 2024" at bounding box center [471, 196] width 456 height 11
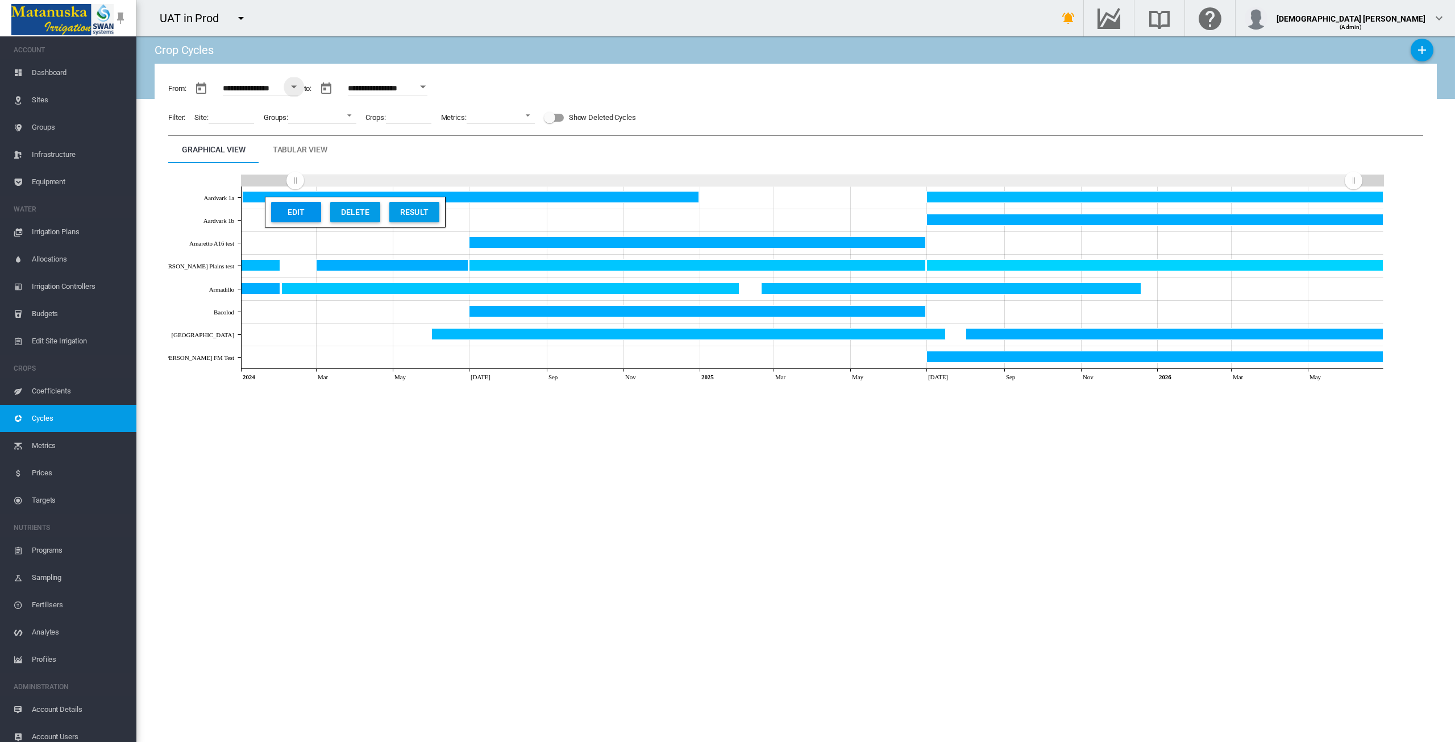
click at [297, 211] on button "Edit" at bounding box center [296, 212] width 50 height 20
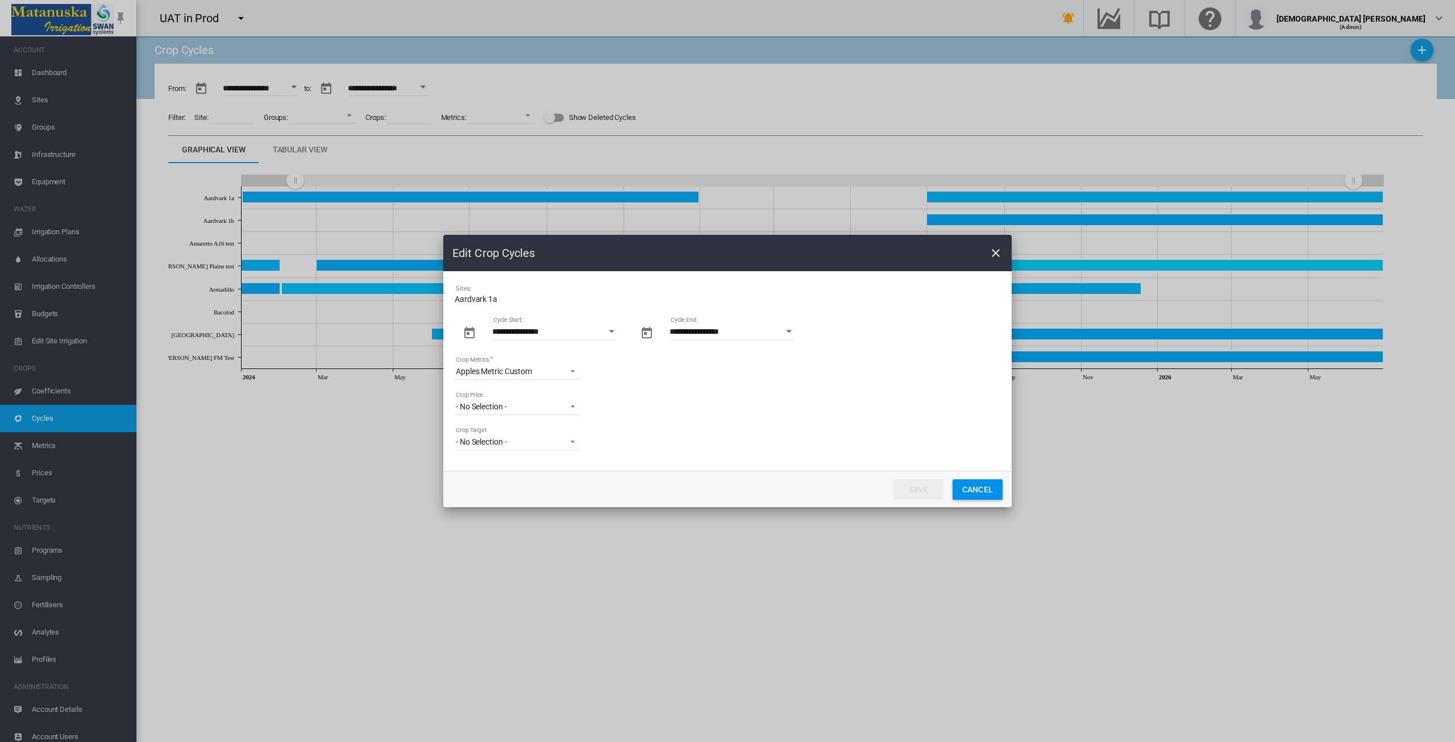
click at [610, 328] on button "Open calendar" at bounding box center [611, 331] width 20 height 20
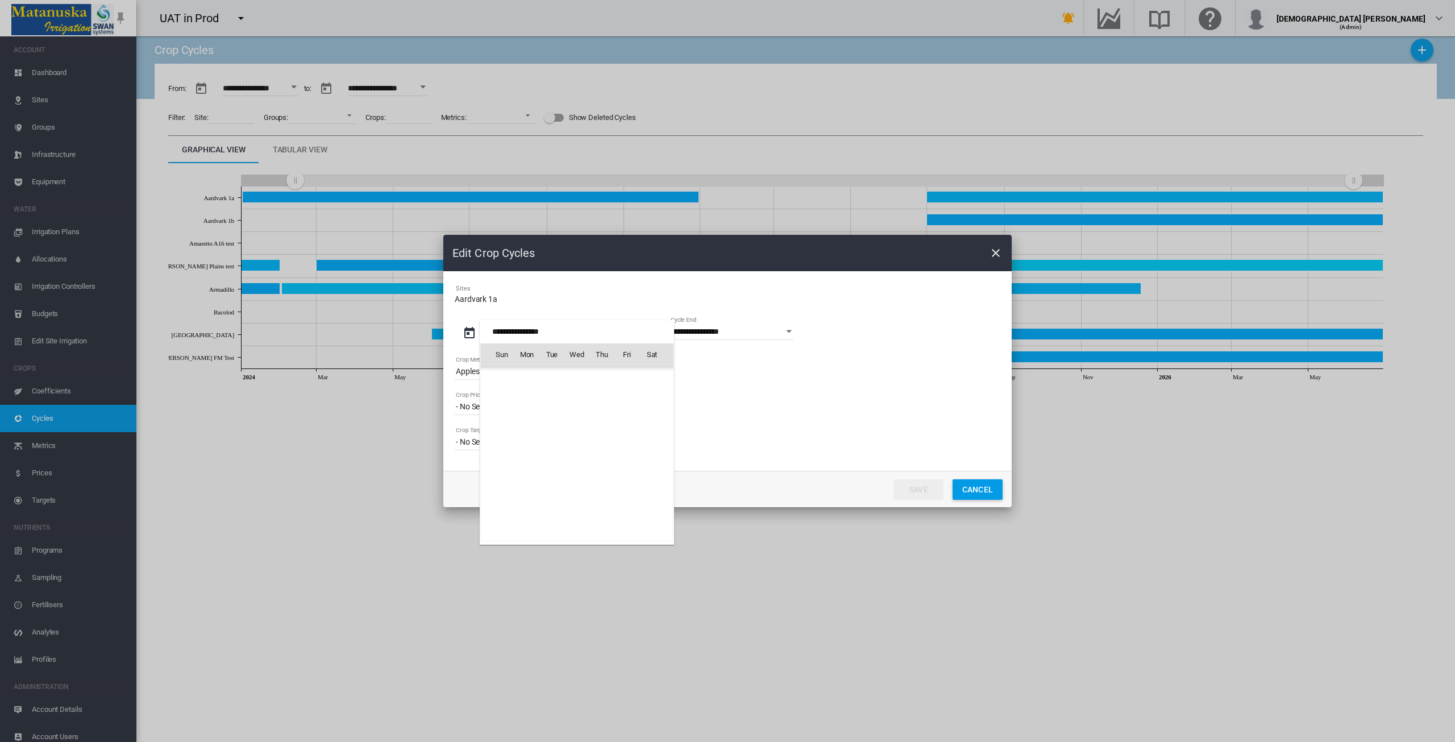
scroll to position [260296, 0]
click at [528, 403] on span "1" at bounding box center [527, 404] width 23 height 23
type input "**********"
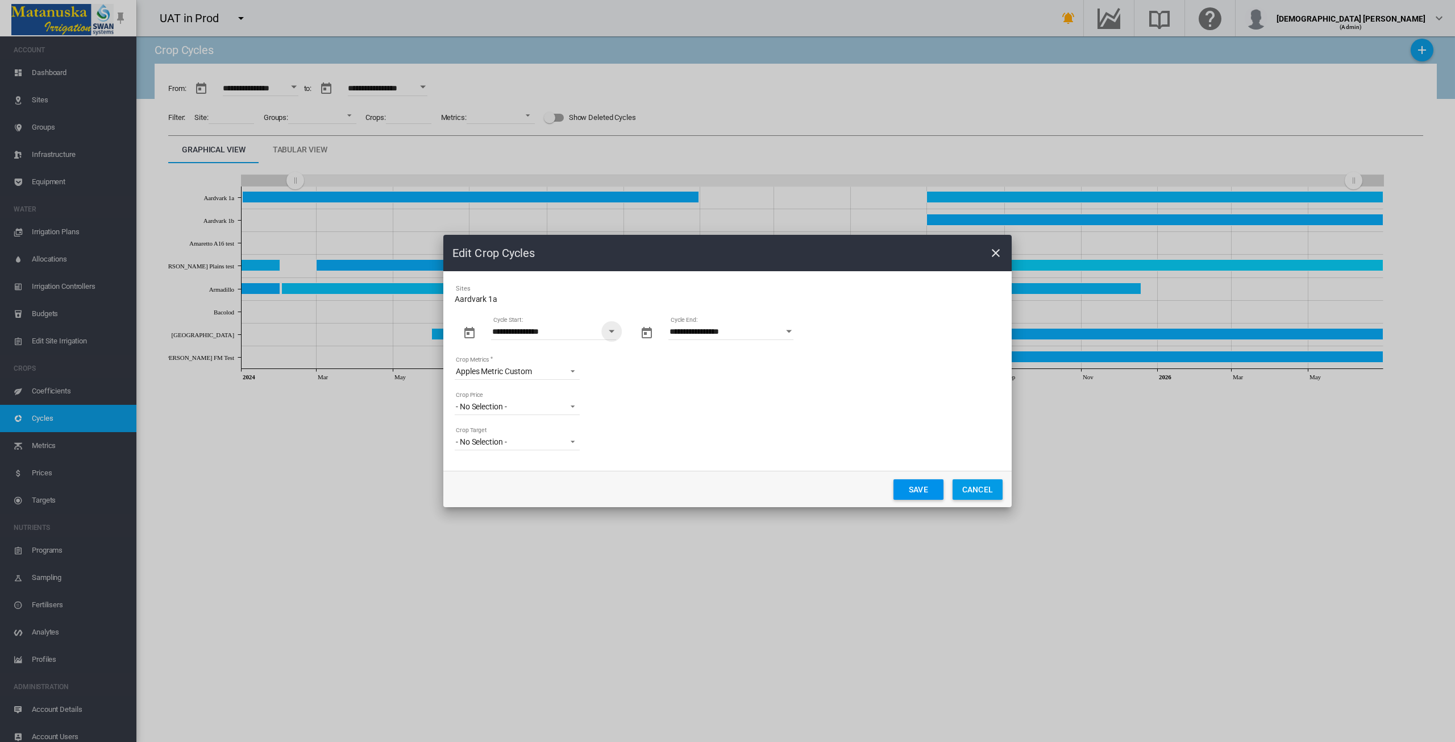
click at [819, 485] on button "Save" at bounding box center [919, 489] width 50 height 20
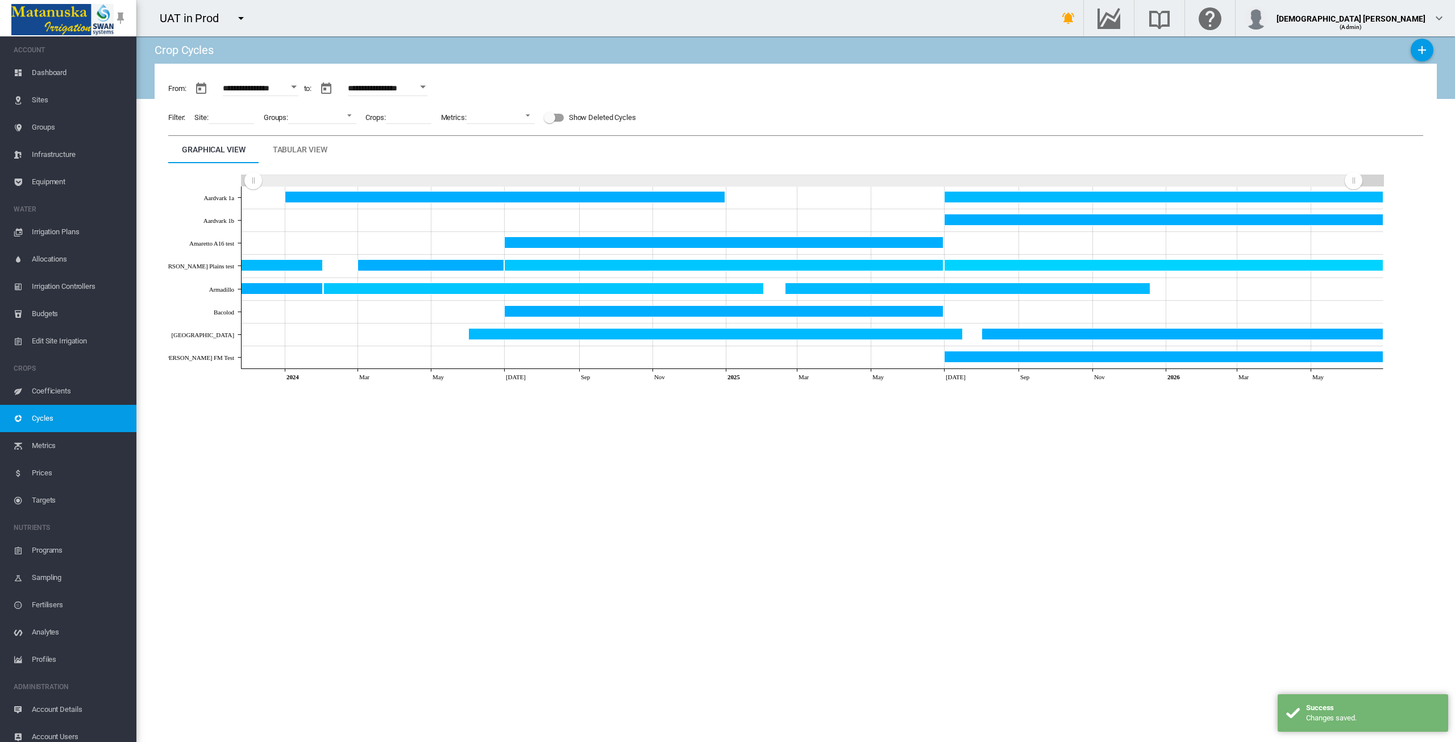
drag, startPoint x: 296, startPoint y: 185, endPoint x: 253, endPoint y: 184, distance: 42.6
click at [253, 184] on rect "Zoom chart using cursor arrows" at bounding box center [254, 180] width 14 height 11
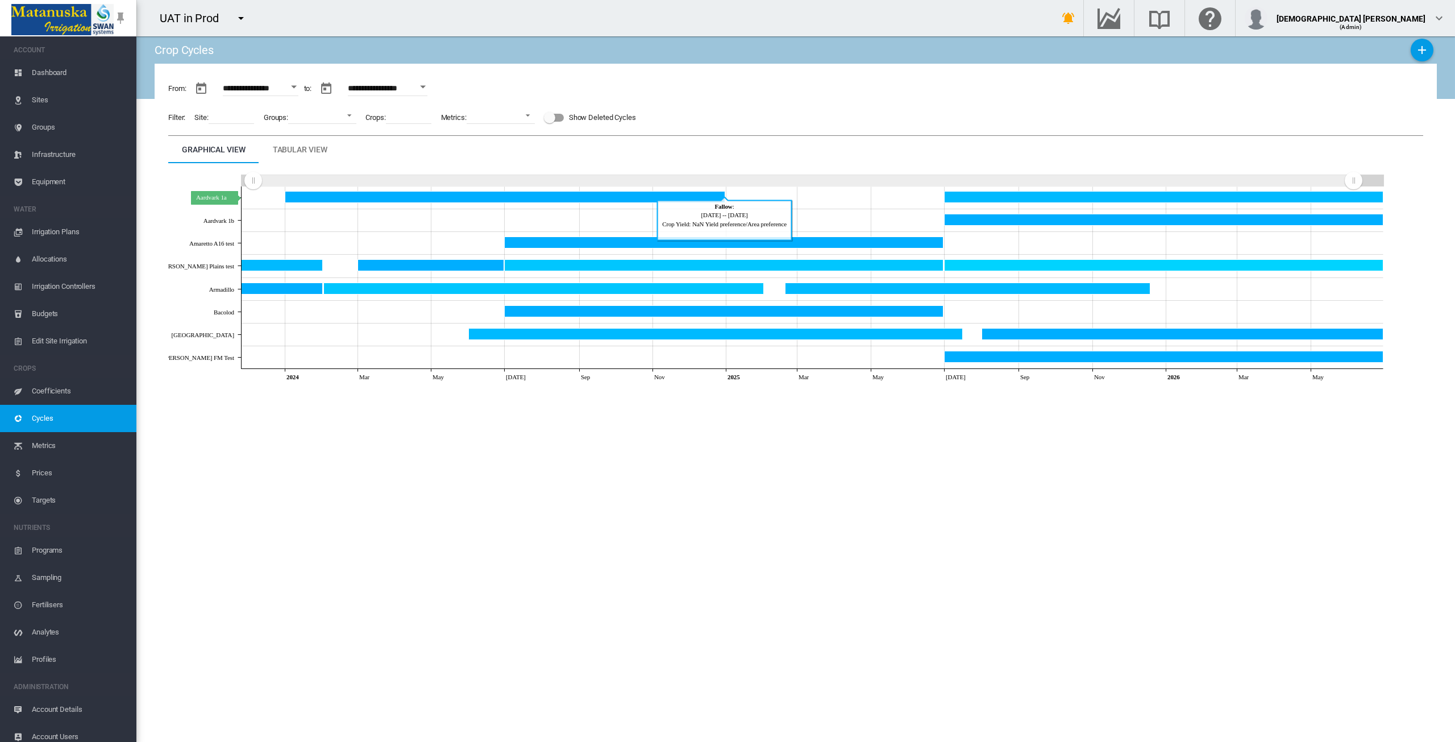
click at [475, 197] on icon "Aardvark 1a Dec 31, 2024" at bounding box center [505, 196] width 440 height 11
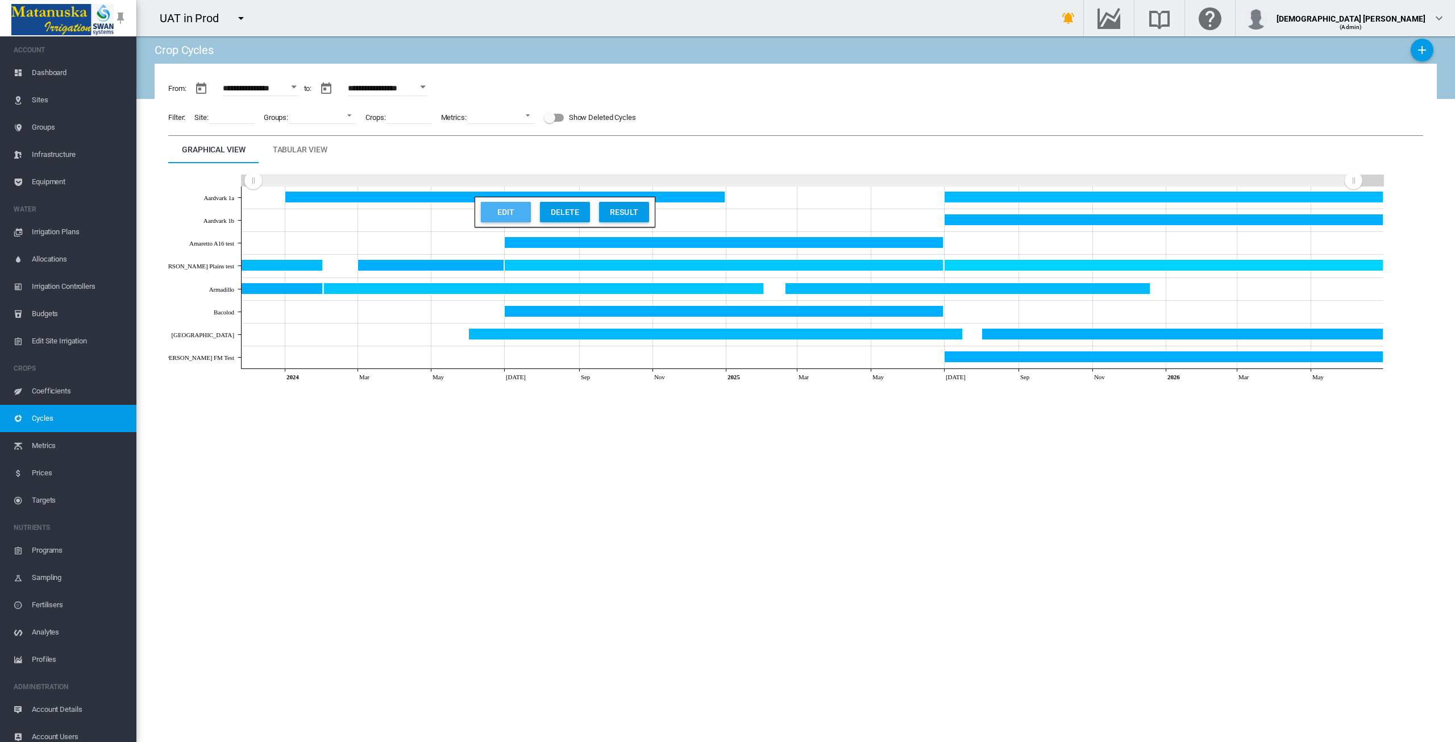
click at [508, 214] on button "Edit" at bounding box center [506, 212] width 50 height 20
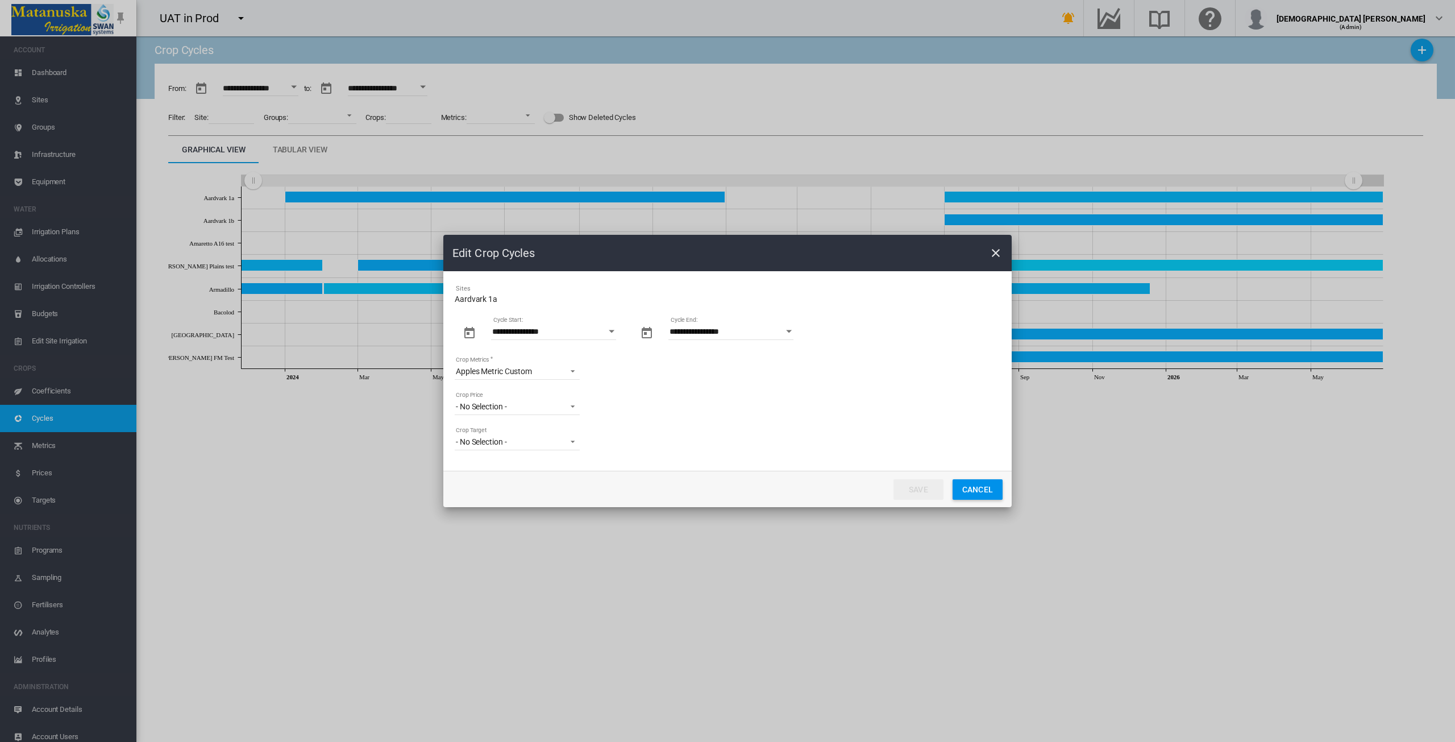
click at [612, 329] on button "Open calendar" at bounding box center [611, 331] width 20 height 20
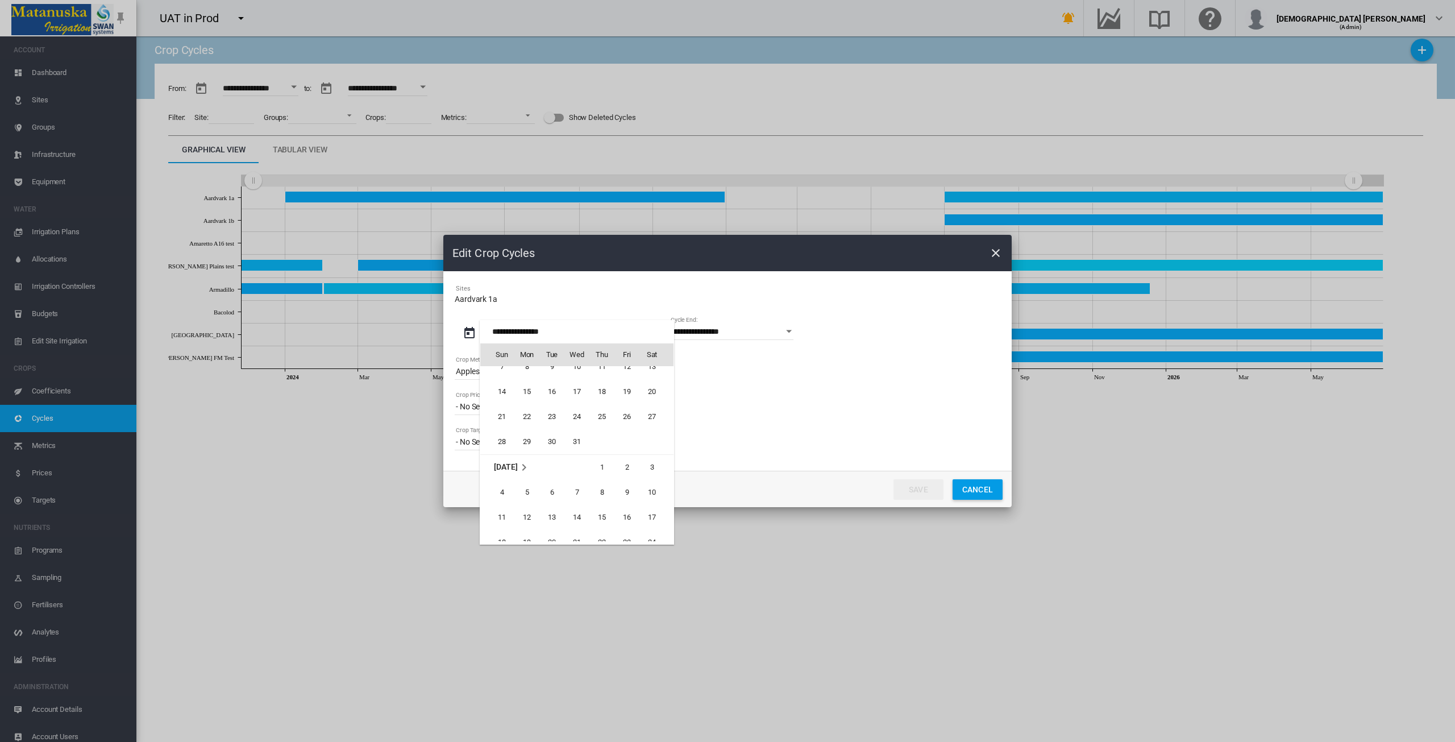
scroll to position [261205, 0]
click at [525, 401] on span "1" at bounding box center [527, 398] width 23 height 23
type input "**********"
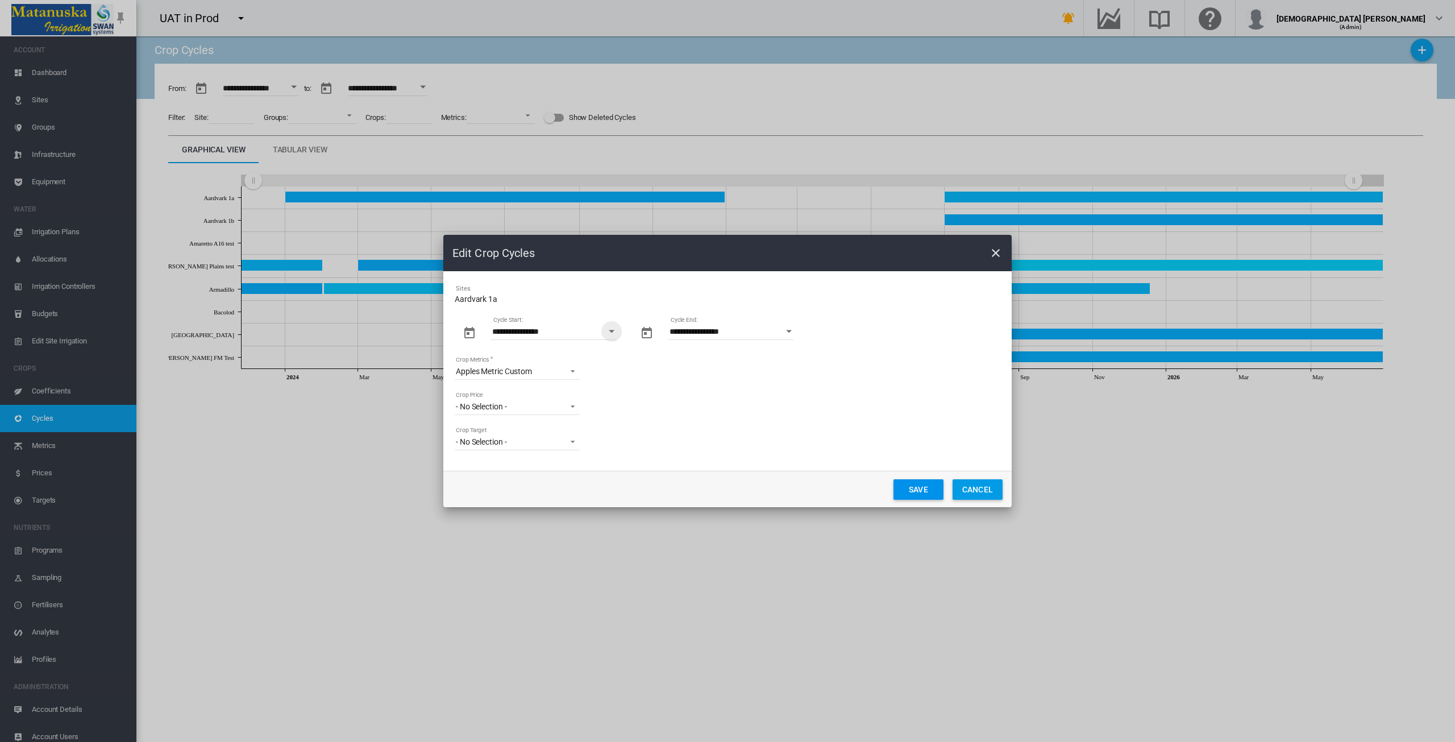
click at [819, 487] on button "Save" at bounding box center [919, 489] width 50 height 20
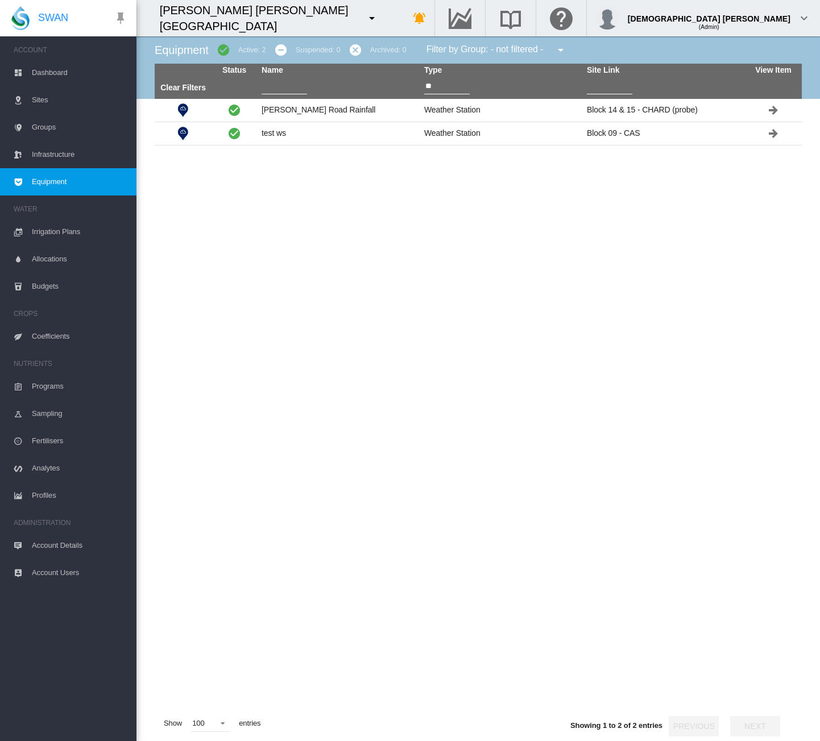
click at [365, 19] on md-icon "icon-menu-down" at bounding box center [372, 18] width 14 height 14
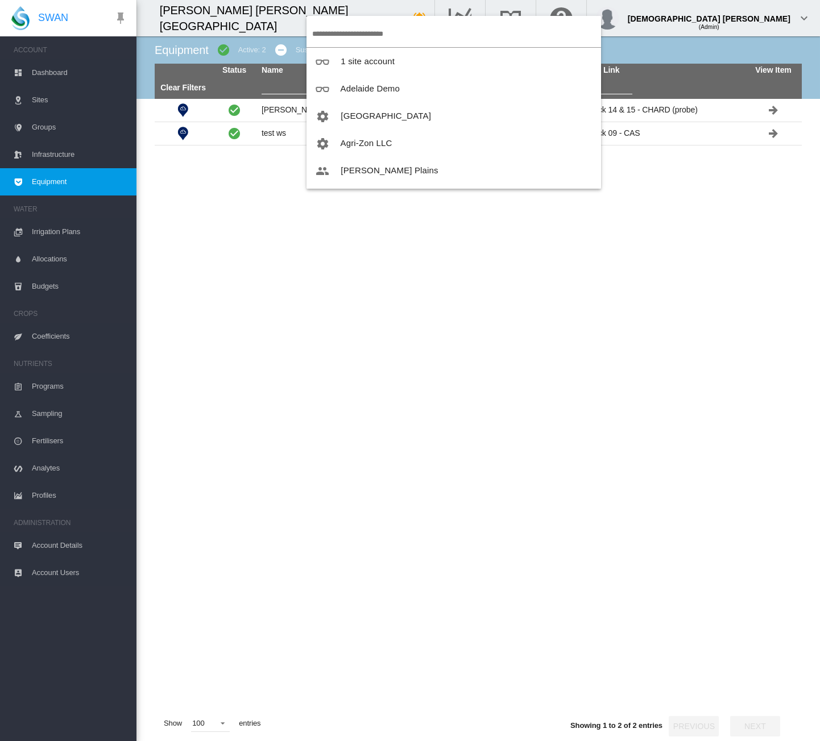
click at [341, 32] on input "search" at bounding box center [456, 33] width 289 height 27
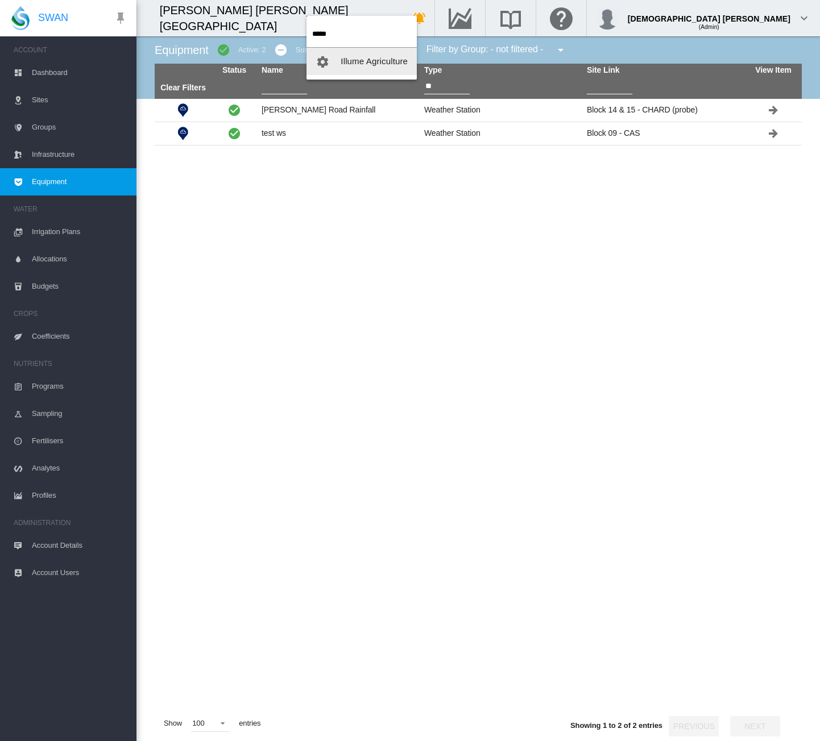
type input "*****"
click at [353, 57] on span "Illume Agriculture" at bounding box center [373, 61] width 67 height 10
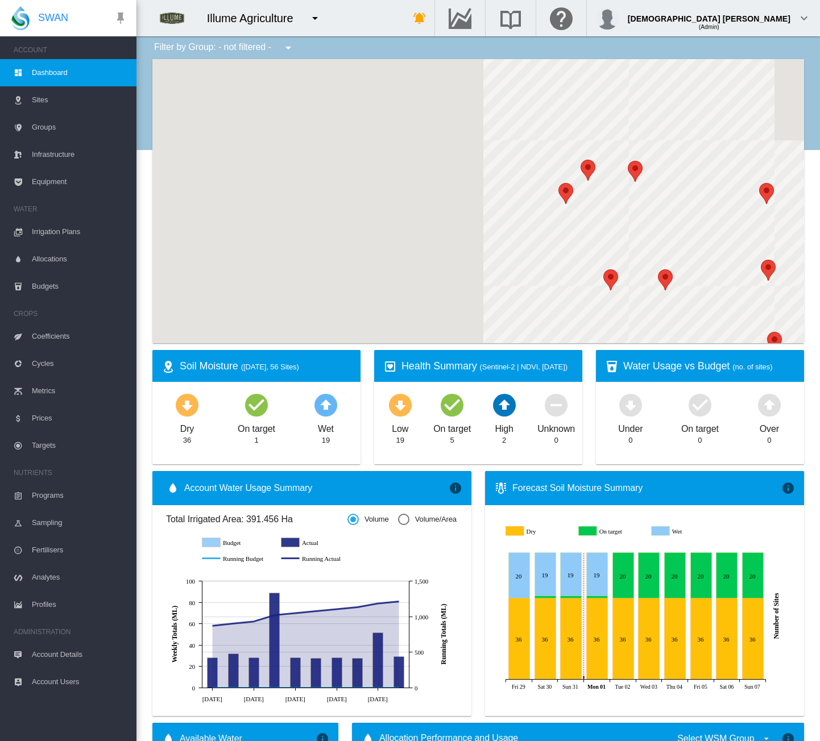
click at [69, 176] on span "Equipment" at bounding box center [79, 181] width 95 height 27
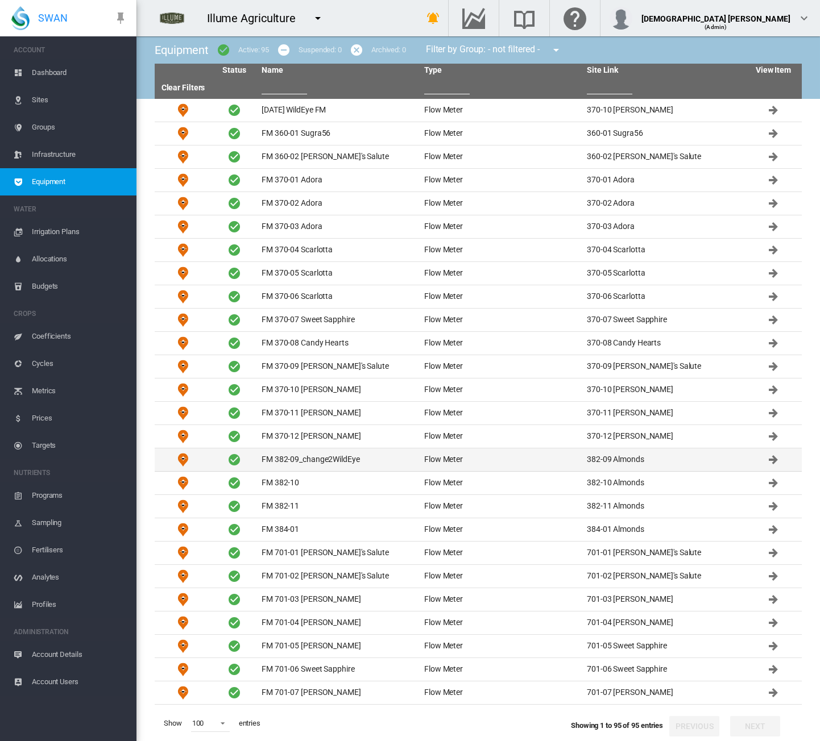
click at [338, 460] on td "FM 382-09_change2WildEye" at bounding box center [338, 459] width 163 height 23
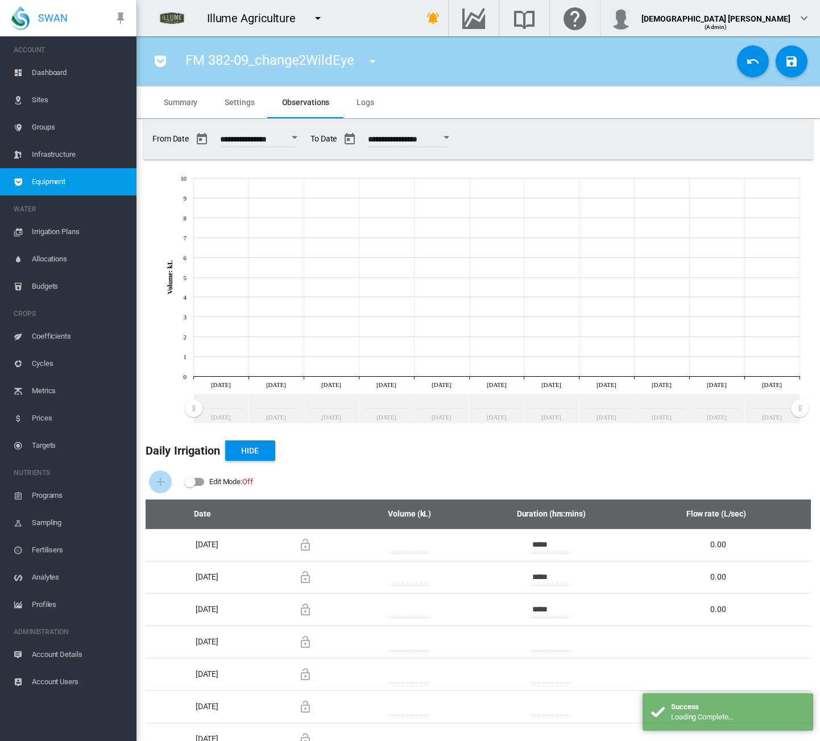
click at [235, 98] on span "Settings" at bounding box center [240, 102] width 30 height 9
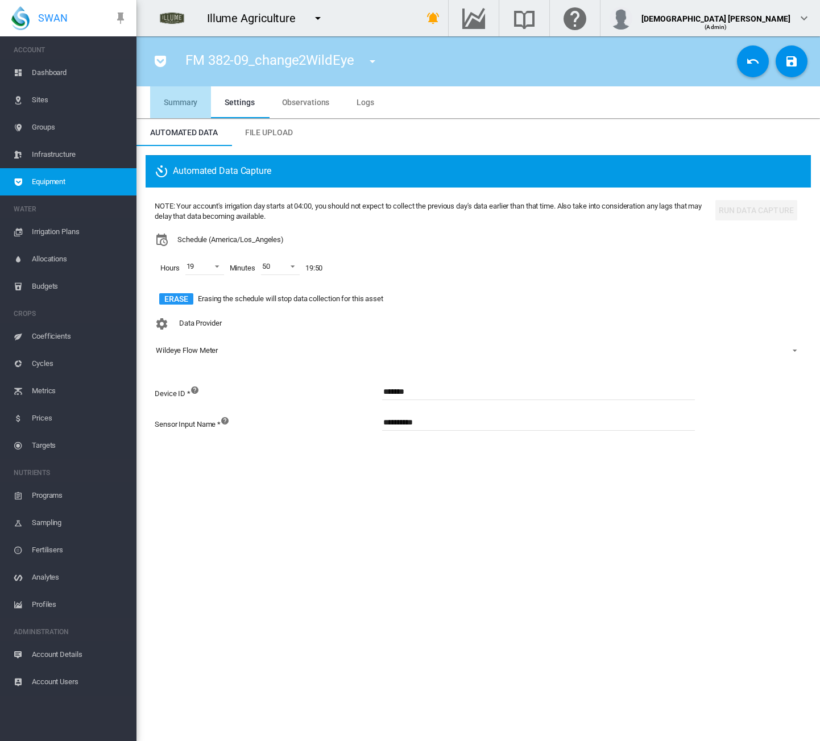
click at [184, 98] on span "Summary" at bounding box center [181, 102] width 34 height 9
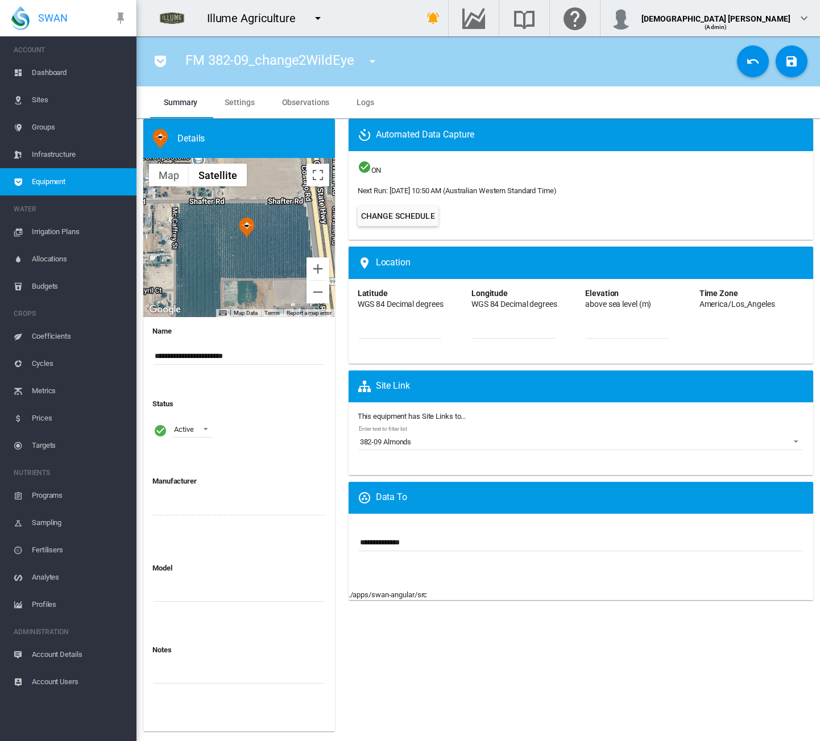
drag, startPoint x: 480, startPoint y: 192, endPoint x: 416, endPoint y: 192, distance: 63.7
click at [416, 192] on span "Next Run: Thu, Aug 21, 2025, 10:50 AM (Australian Western Standard Time)" at bounding box center [581, 191] width 446 height 10
click at [498, 182] on div "ON Next Run: Thu, Aug 21, 2025, 10:50 AM (Australian Western Standard Time) Cha…" at bounding box center [581, 195] width 446 height 70
click at [742, 63] on button "Cancel Changes" at bounding box center [753, 61] width 32 height 32
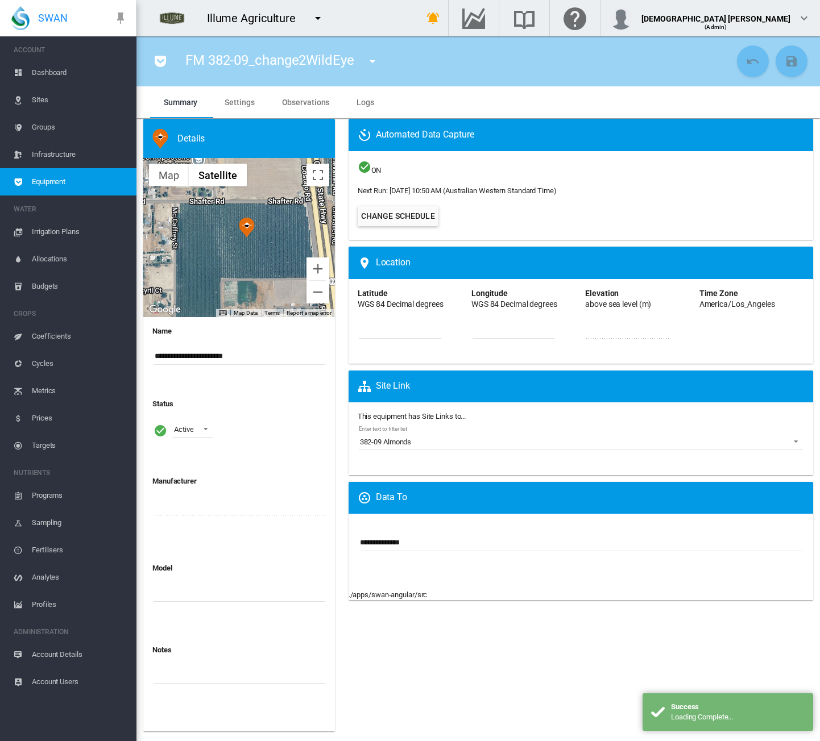
click at [238, 98] on span "Settings" at bounding box center [240, 102] width 30 height 9
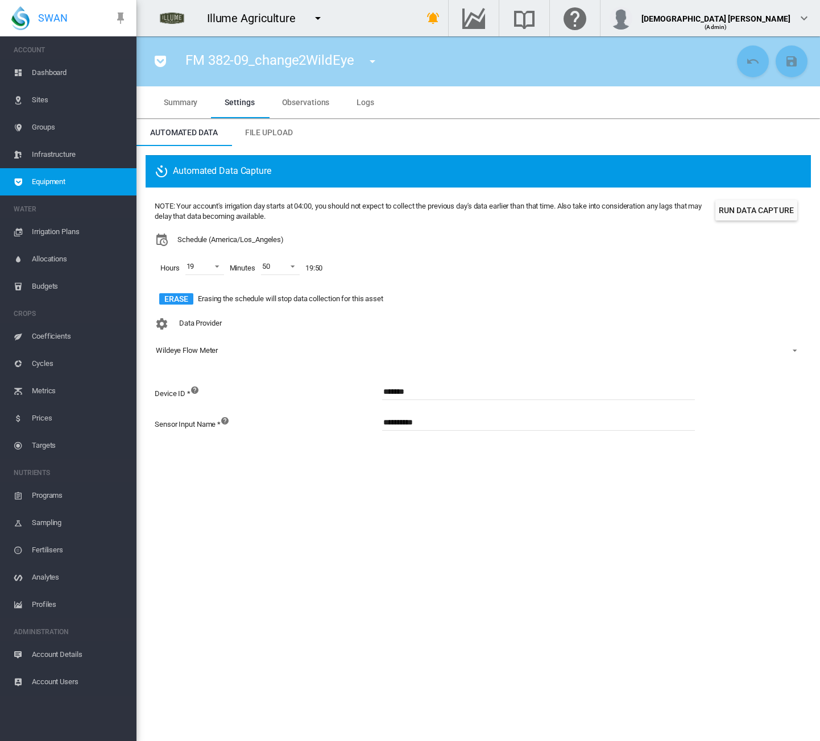
click at [188, 103] on span "Summary" at bounding box center [181, 102] width 34 height 9
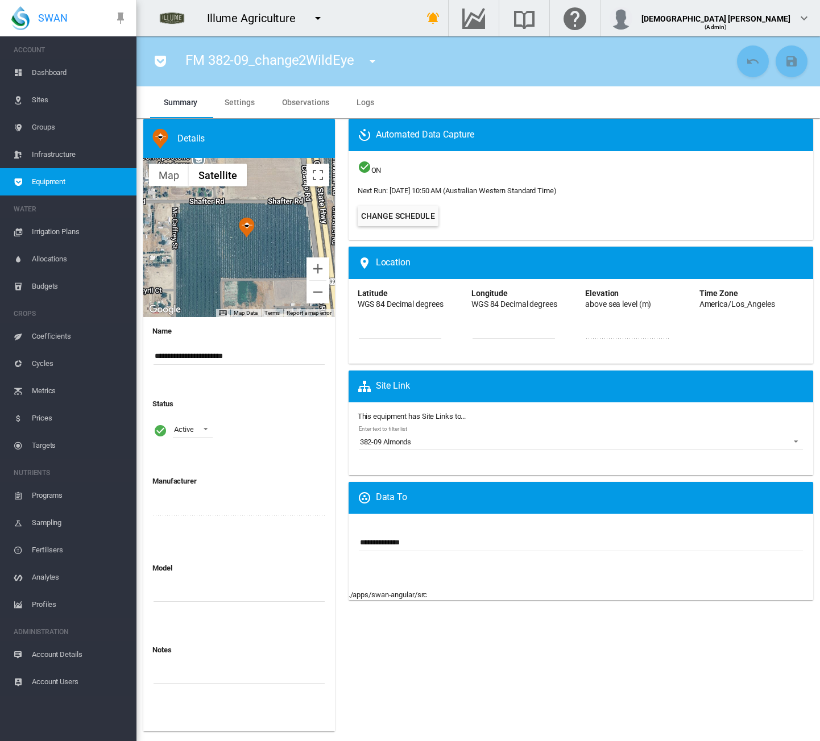
click at [238, 99] on span "Settings" at bounding box center [240, 102] width 30 height 9
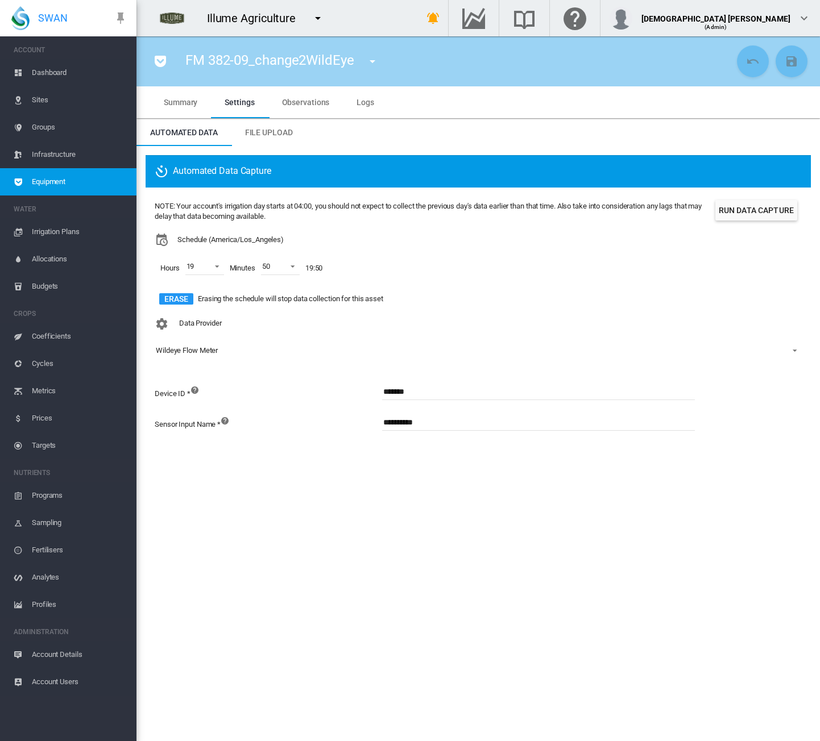
click at [310, 102] on span "Observations" at bounding box center [306, 102] width 48 height 9
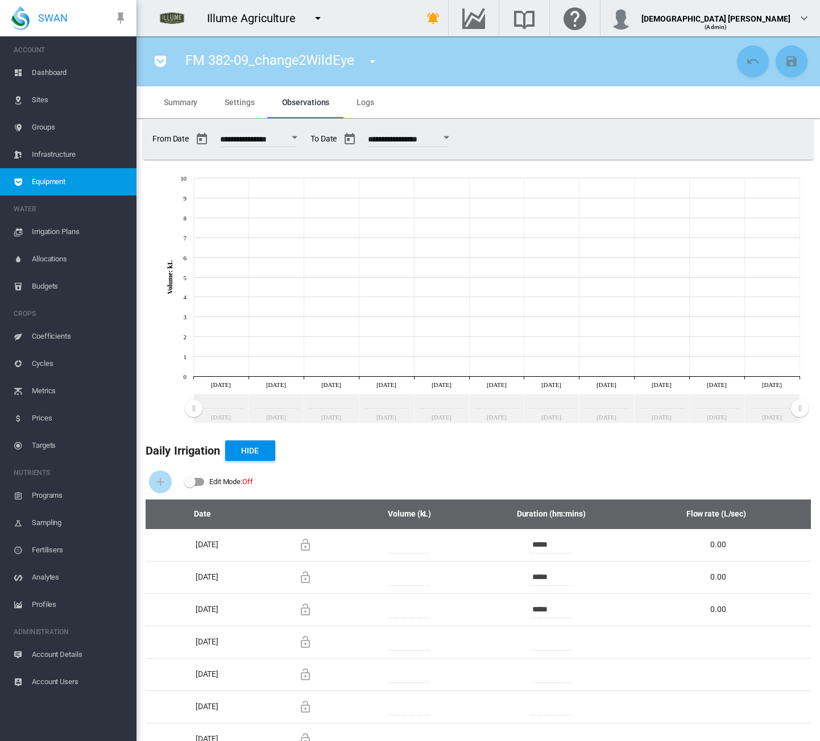
click at [240, 103] on span "Settings" at bounding box center [240, 102] width 30 height 9
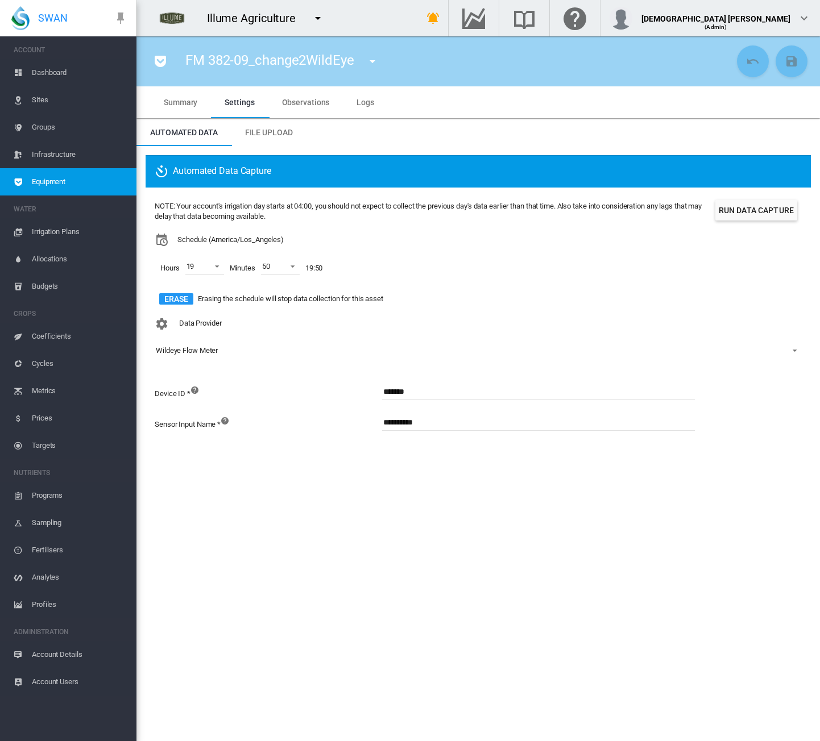
click at [364, 104] on span "Logs" at bounding box center [365, 102] width 18 height 9
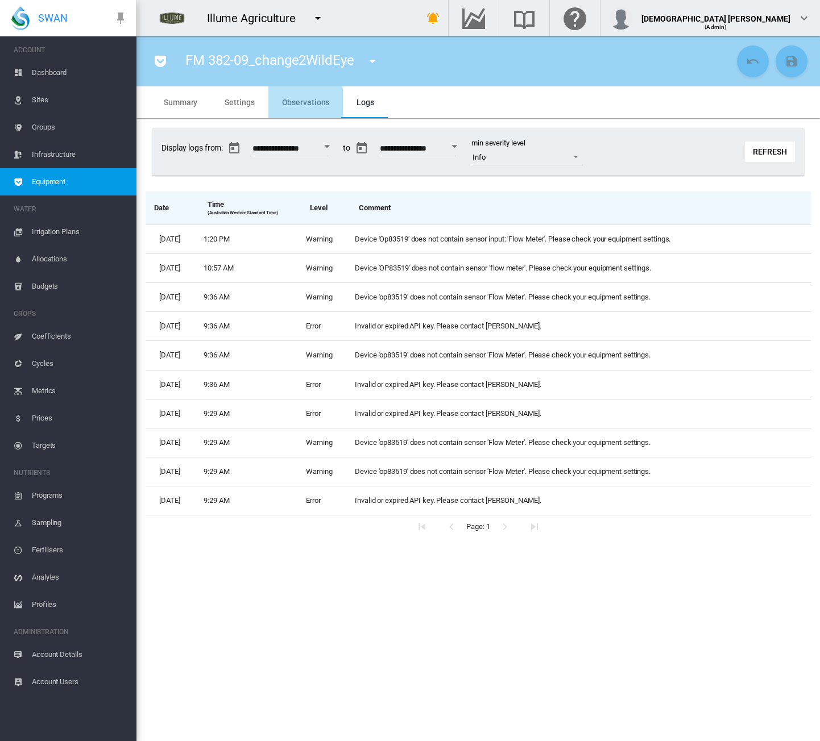
click at [294, 103] on span "Observations" at bounding box center [306, 102] width 48 height 9
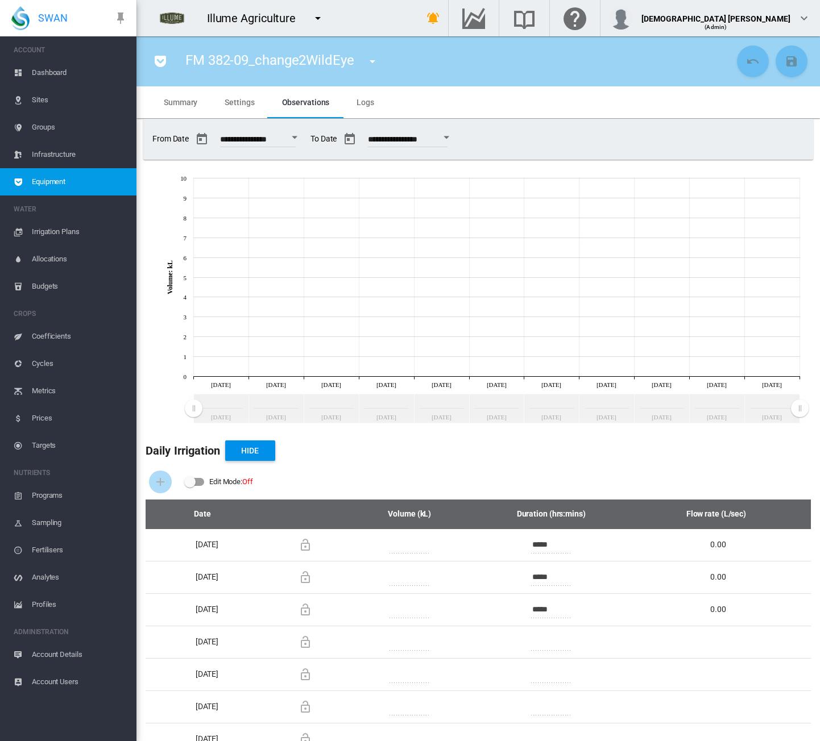
click at [243, 99] on span "Settings" at bounding box center [240, 102] width 30 height 9
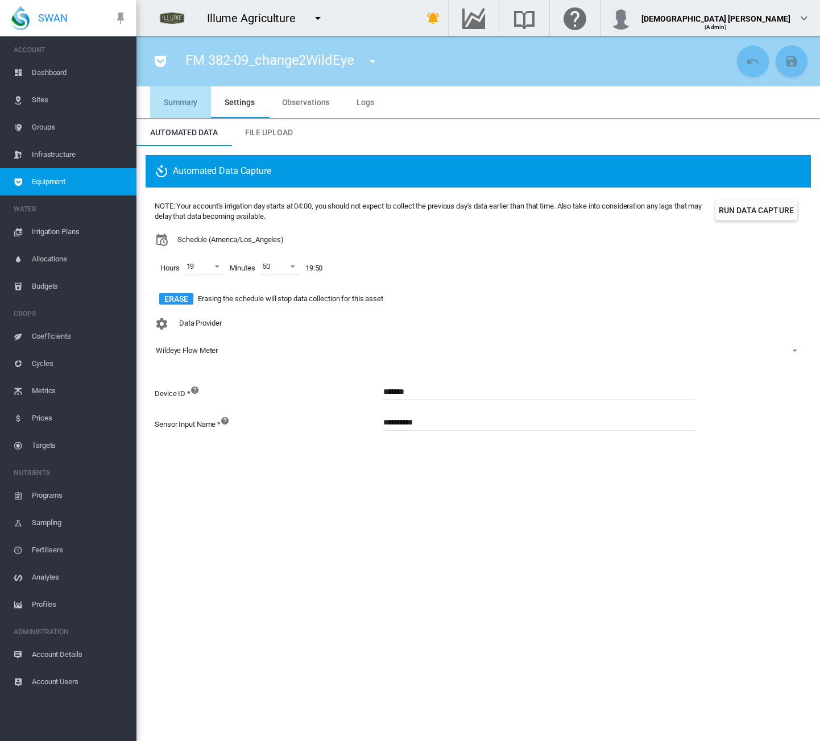
click at [181, 104] on span "Summary" at bounding box center [181, 102] width 34 height 9
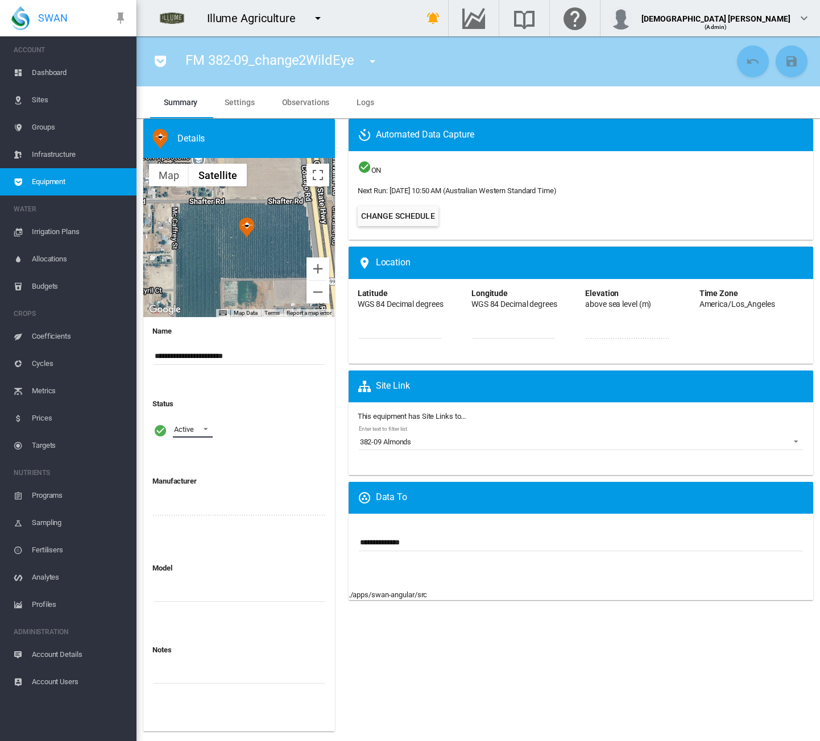
click at [183, 428] on div "Active" at bounding box center [183, 429] width 19 height 9
click at [190, 458] on div "Suspended" at bounding box center [192, 457] width 36 height 10
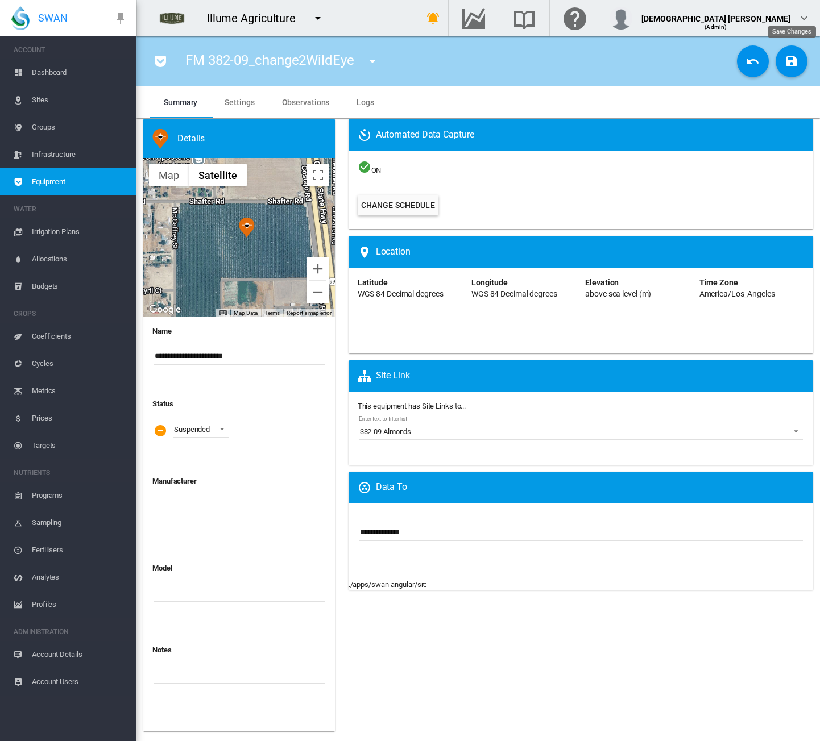
click at [799, 70] on button "Save Changes" at bounding box center [791, 61] width 32 height 32
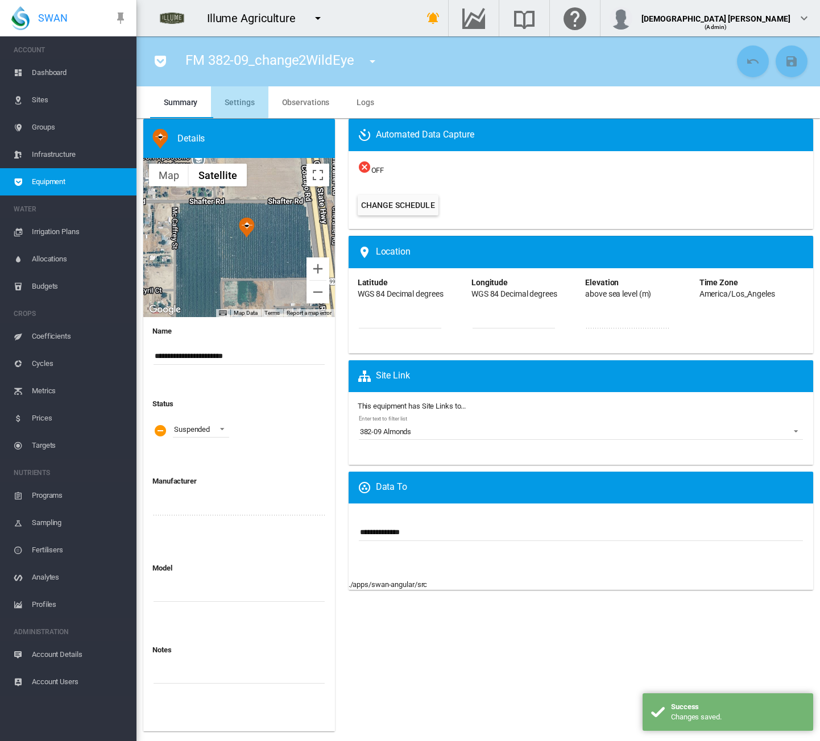
click at [235, 97] on md-tab-item "Settings" at bounding box center [239, 102] width 57 height 32
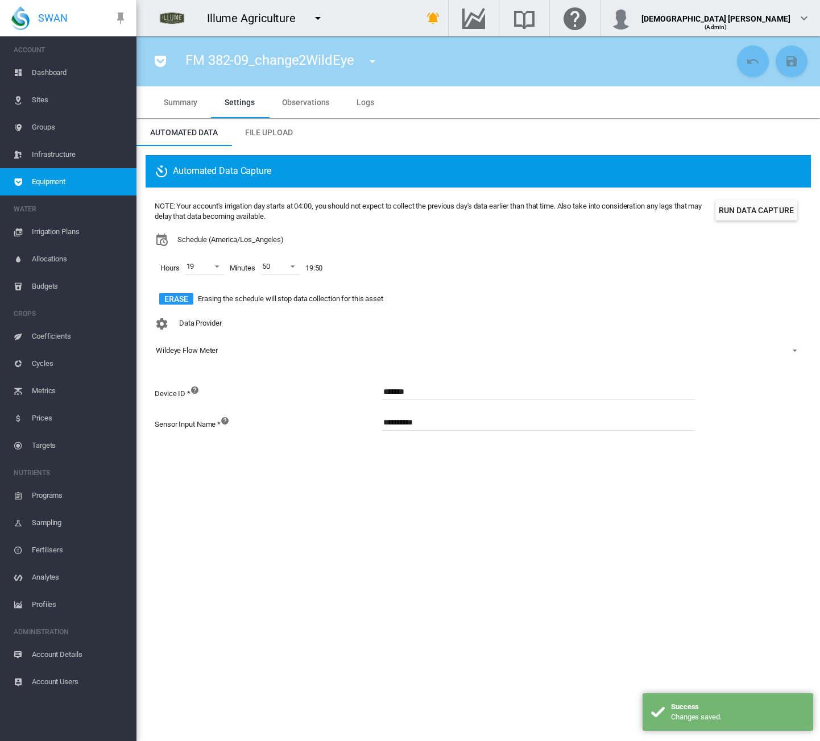
click at [173, 101] on span "Summary" at bounding box center [181, 102] width 34 height 9
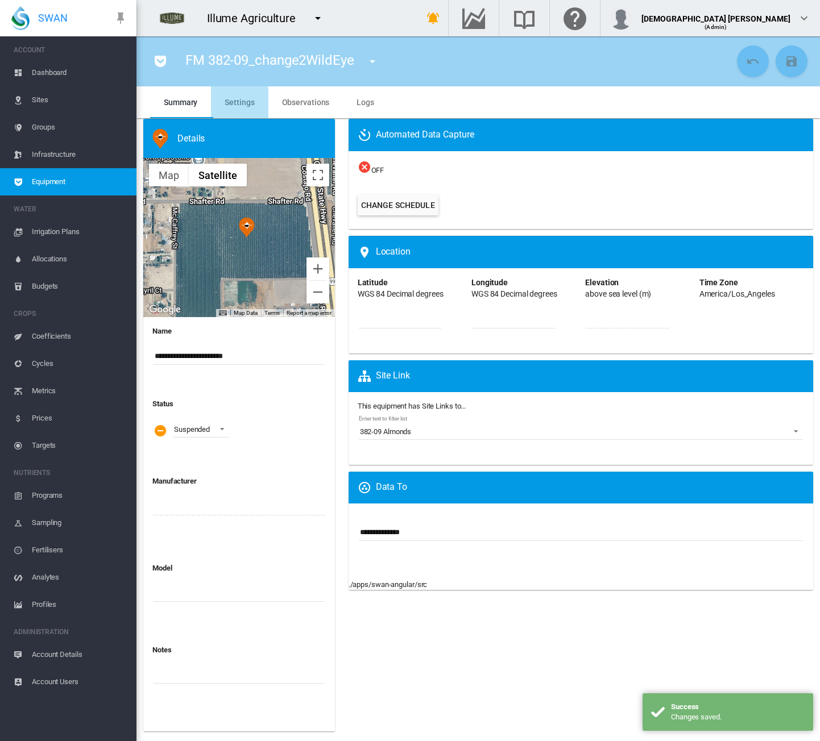
click at [238, 106] on span "Settings" at bounding box center [240, 102] width 30 height 9
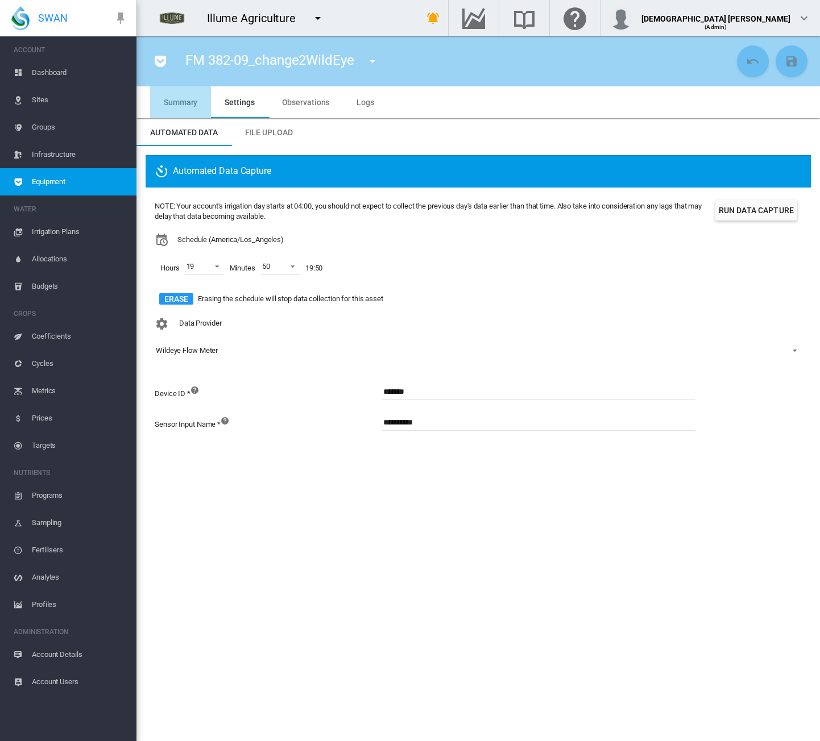
click at [184, 104] on span "Summary" at bounding box center [181, 102] width 34 height 9
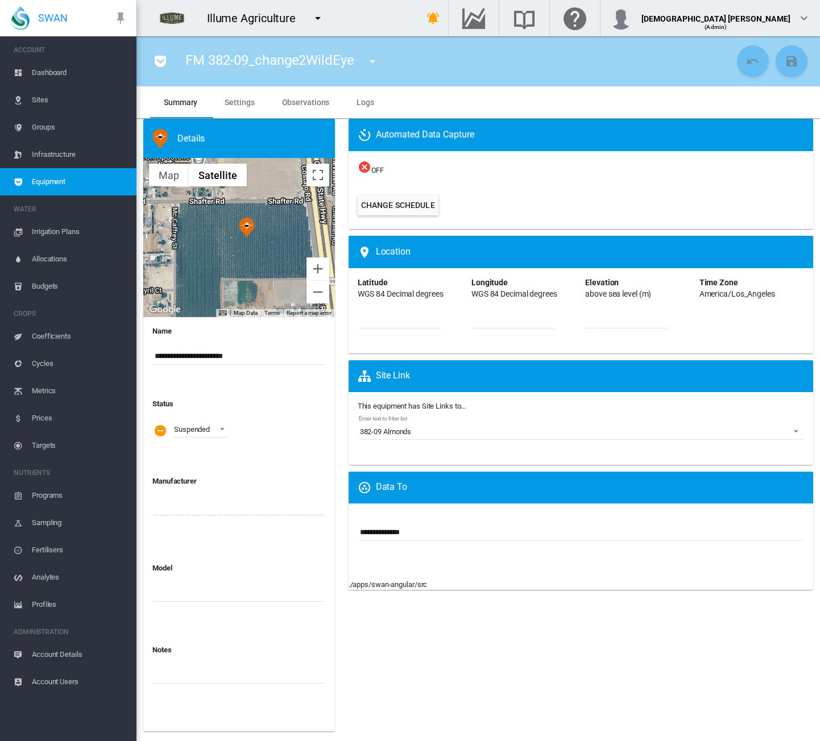
click at [98, 182] on span "Equipment" at bounding box center [79, 181] width 95 height 27
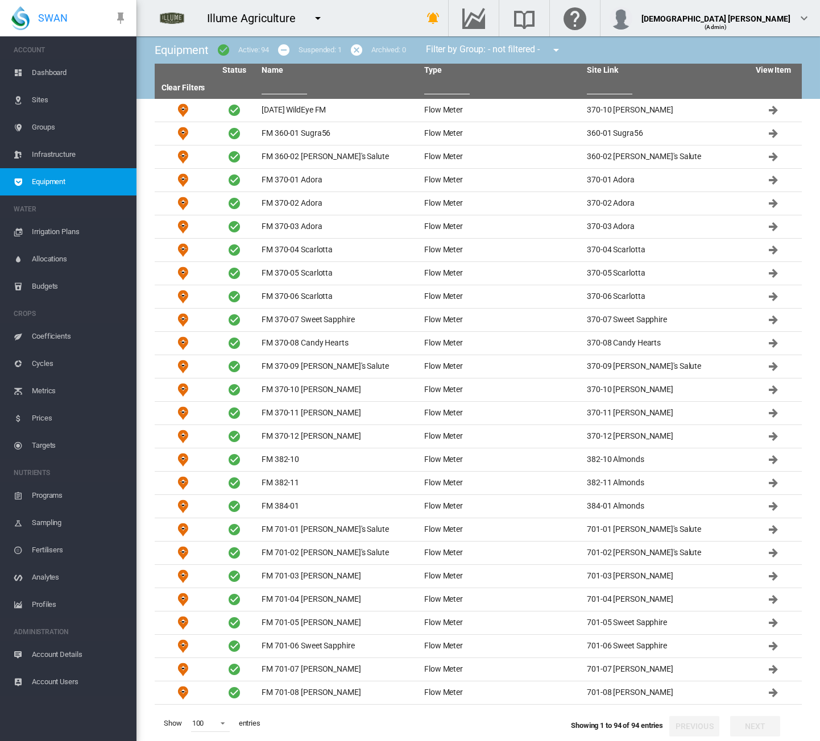
click at [283, 51] on md-icon "icon-minus-circle" at bounding box center [284, 50] width 14 height 14
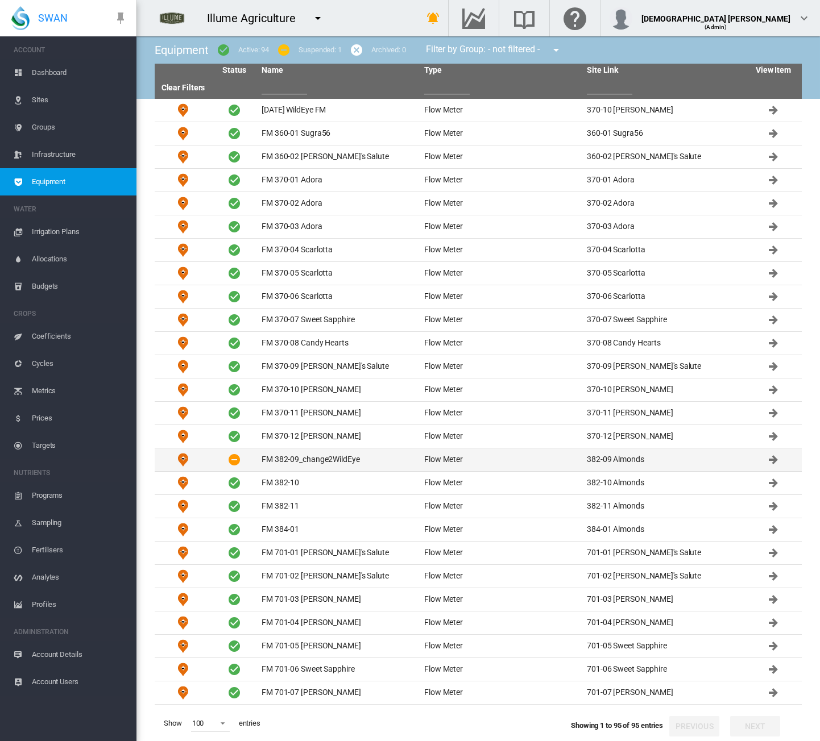
click at [333, 459] on td "FM 382-09_change2WildEye" at bounding box center [338, 459] width 163 height 23
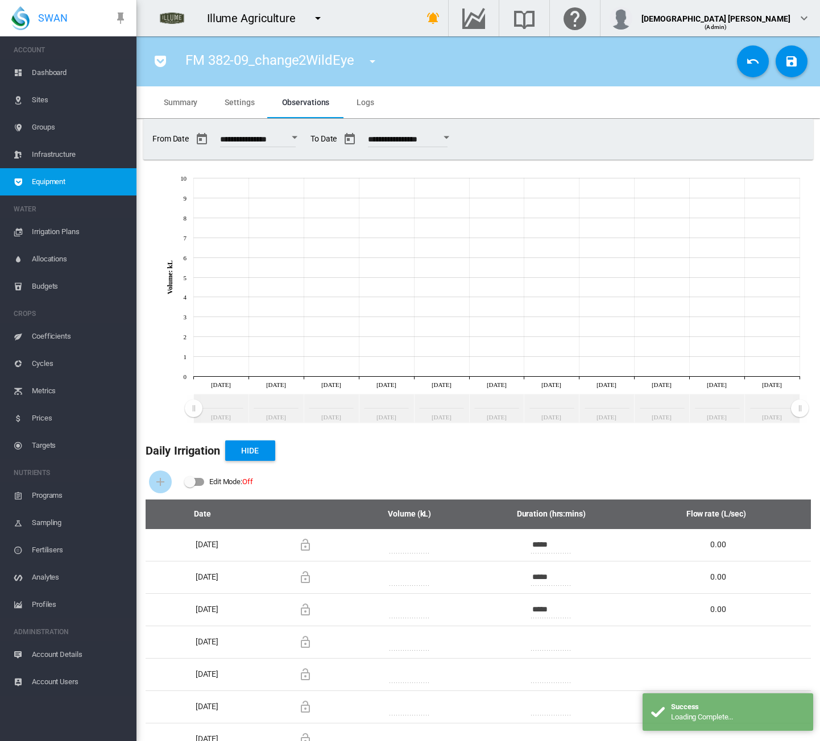
click at [223, 100] on md-tab-item "Settings" at bounding box center [239, 102] width 57 height 32
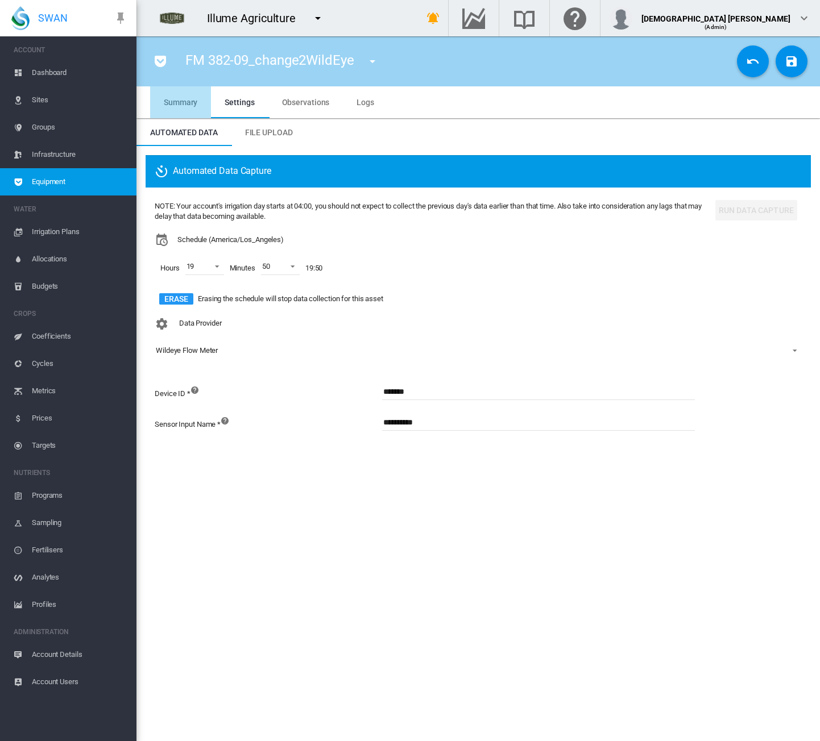
click at [174, 103] on span "Summary" at bounding box center [181, 102] width 34 height 9
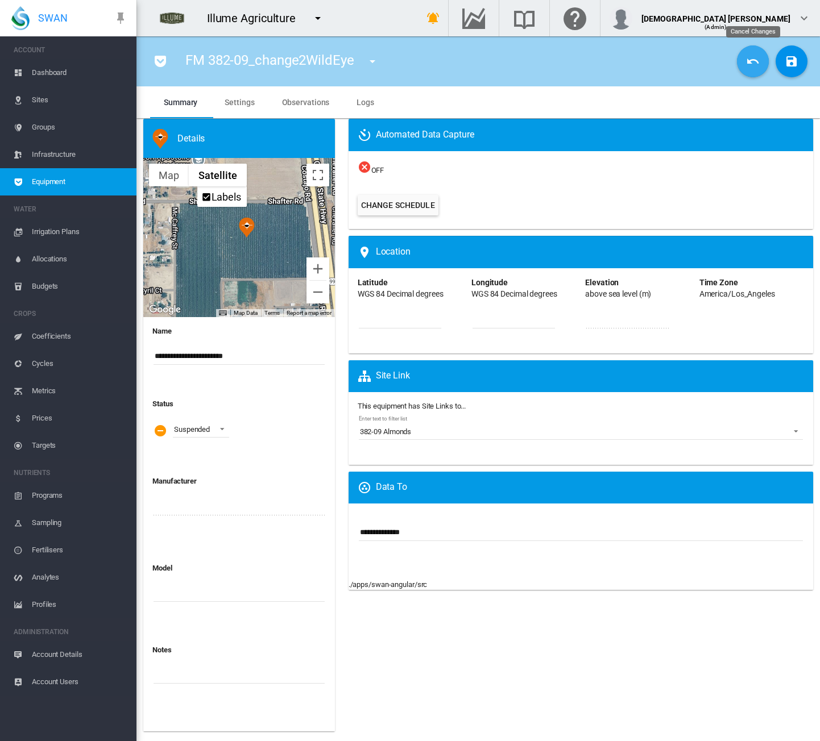
click at [754, 65] on md-icon "icon-undo" at bounding box center [753, 62] width 14 height 14
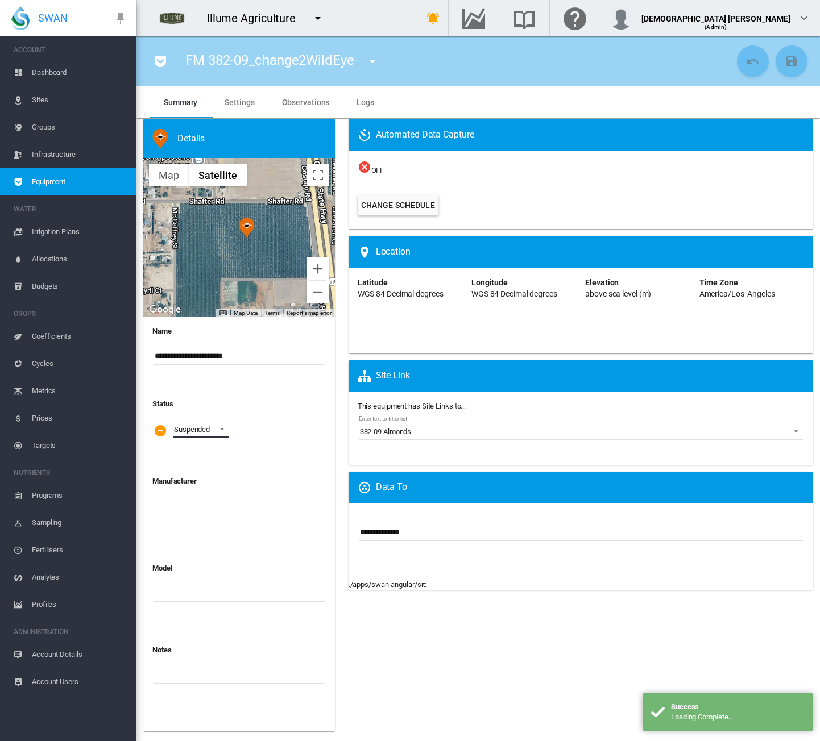
click at [212, 430] on md-select-value "Suspended" at bounding box center [201, 429] width 56 height 17
click at [194, 400] on md-option "Active" at bounding box center [203, 402] width 77 height 27
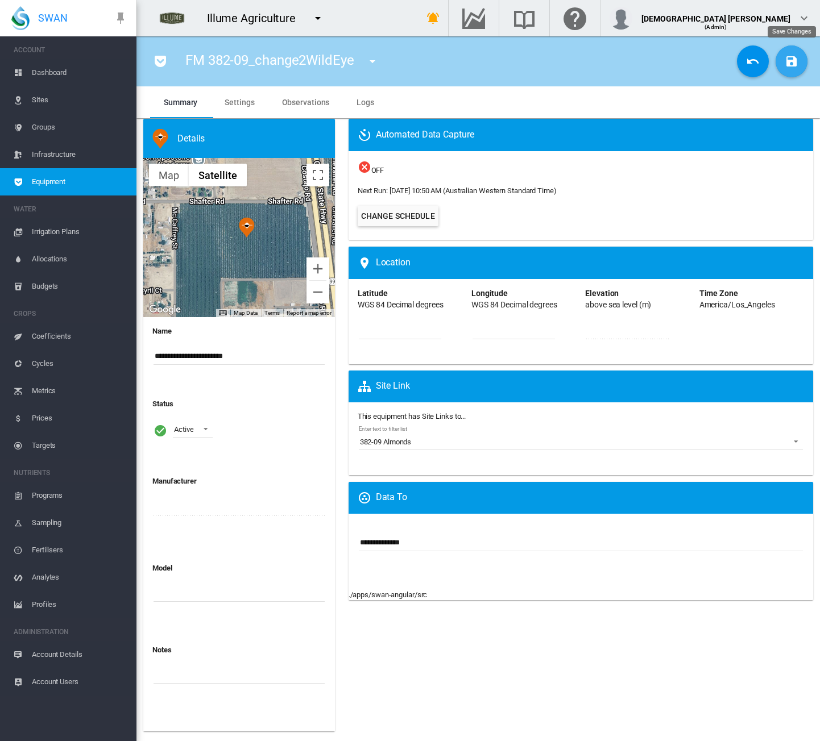
click at [801, 65] on button "Save Changes" at bounding box center [791, 61] width 32 height 32
click at [82, 184] on span "Equipment" at bounding box center [79, 181] width 95 height 27
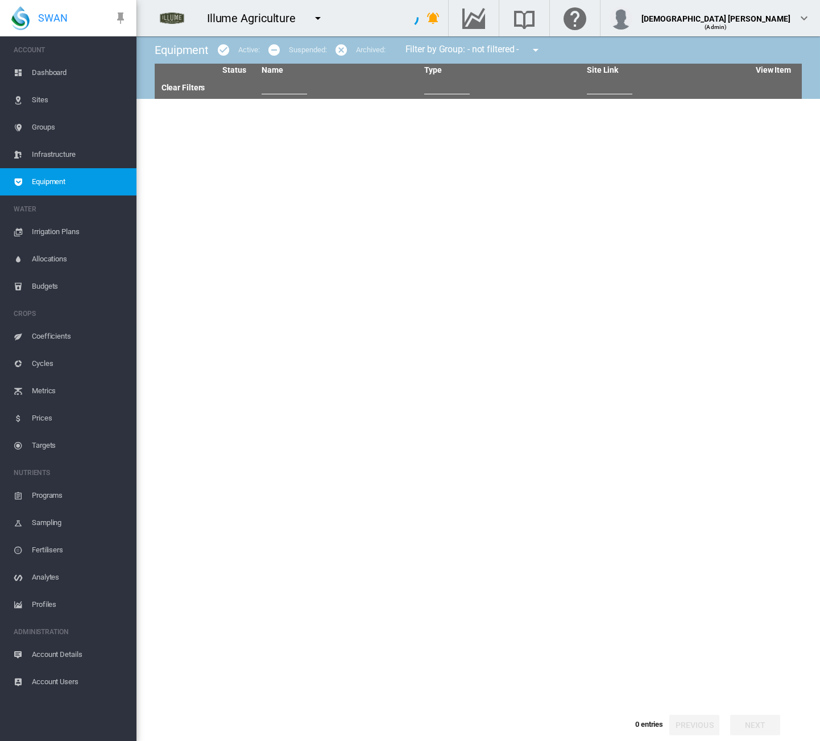
click at [55, 73] on span "Dashboard" at bounding box center [79, 72] width 95 height 27
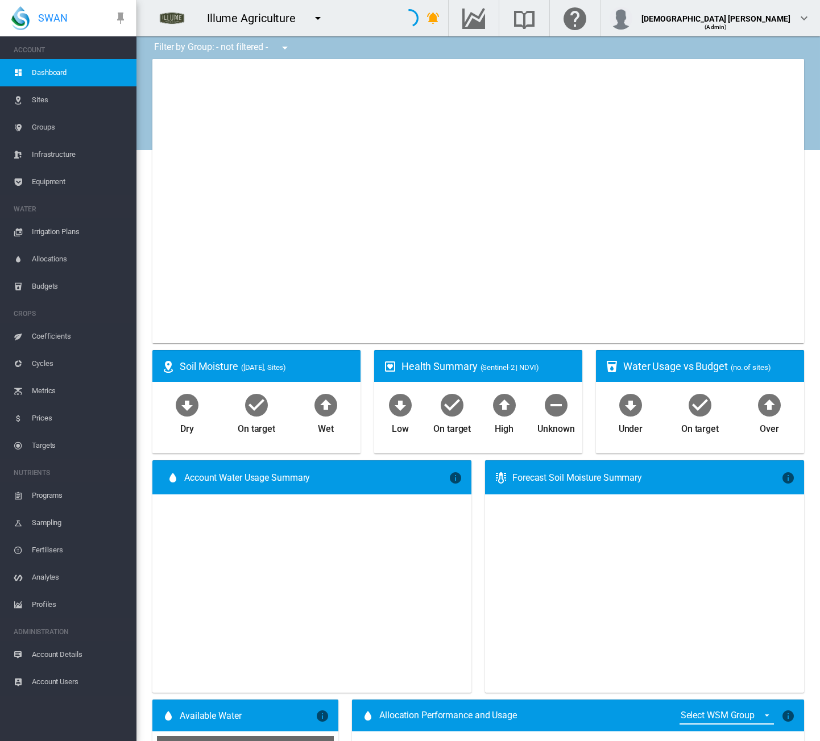
type input "**********"
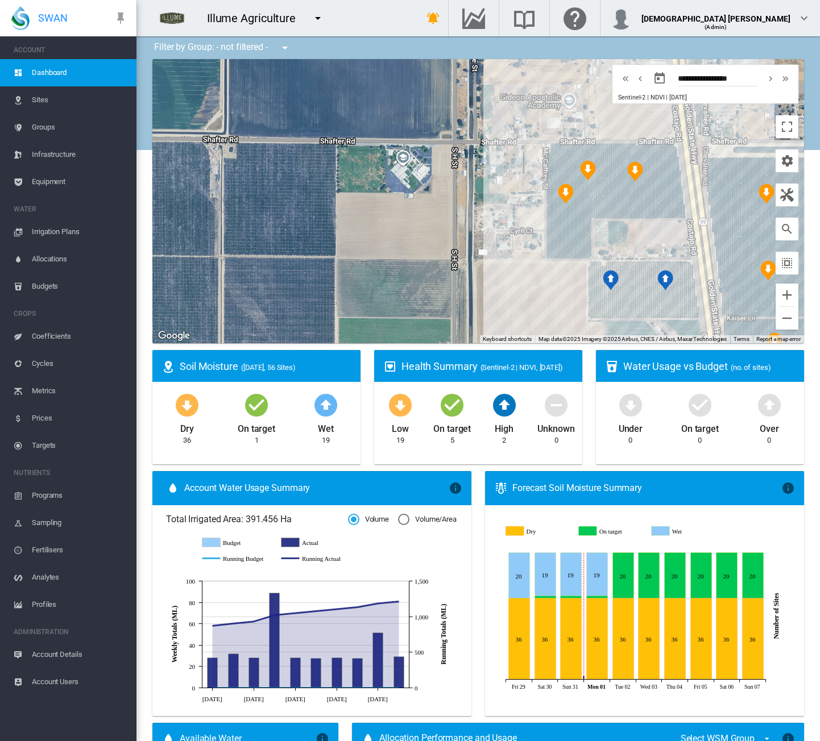
click at [57, 181] on span "Equipment" at bounding box center [79, 181] width 95 height 27
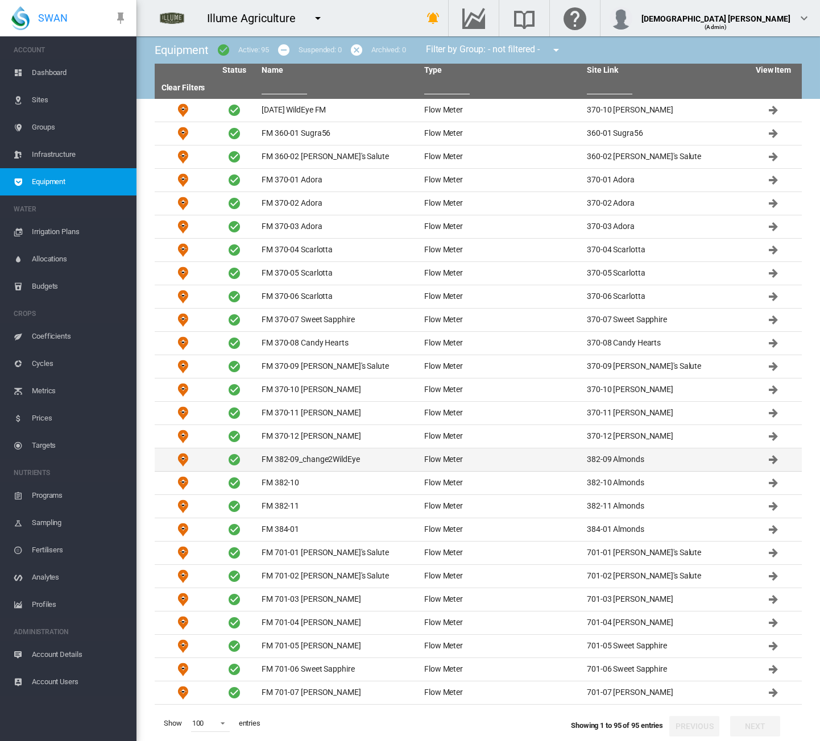
click at [311, 452] on td "FM 382-09_change2WildEye" at bounding box center [338, 459] width 163 height 23
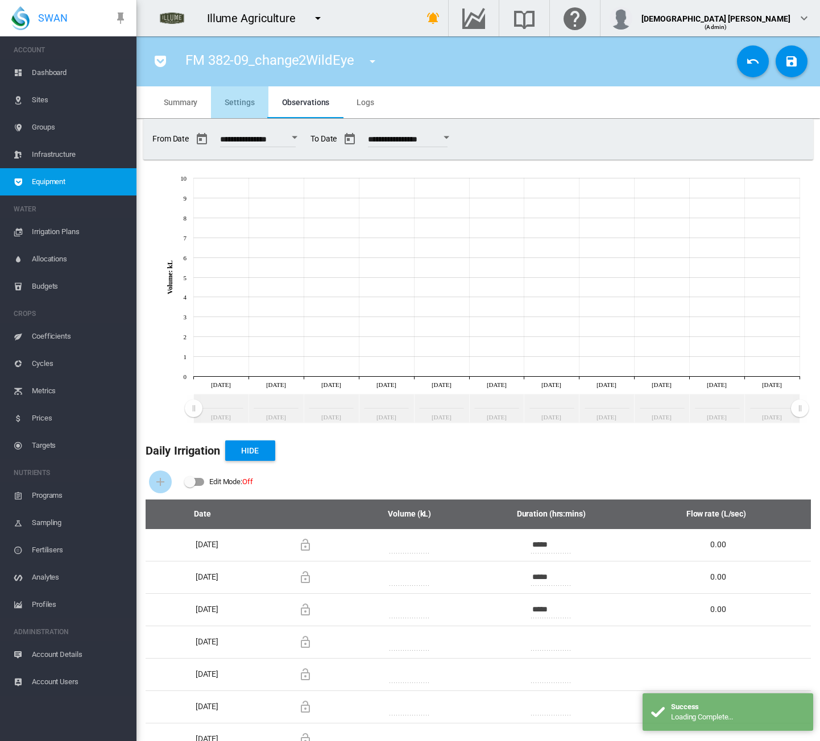
click at [241, 105] on span "Settings" at bounding box center [240, 102] width 30 height 9
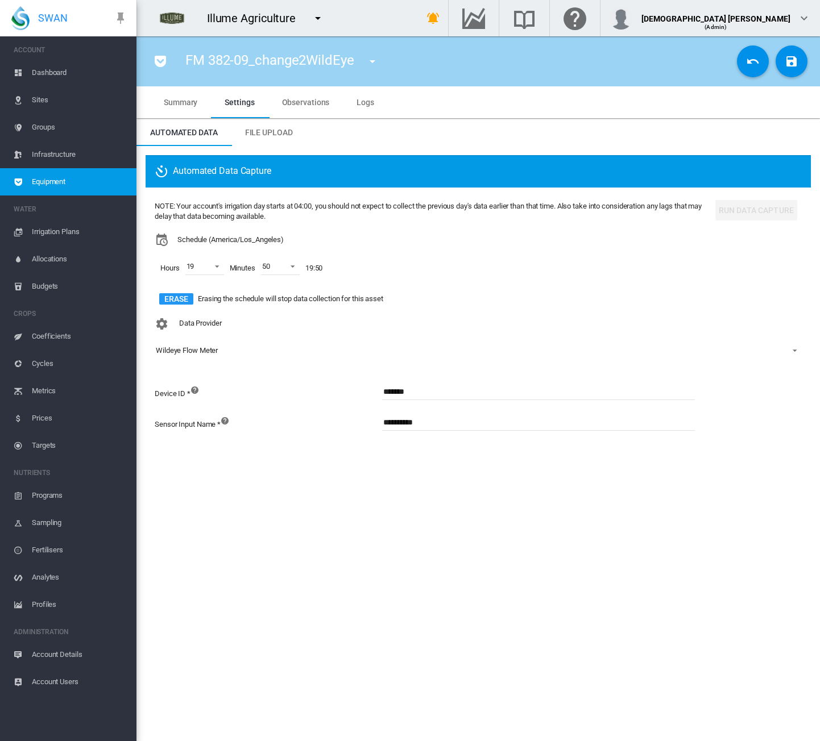
click at [172, 101] on span "Summary" at bounding box center [181, 102] width 34 height 9
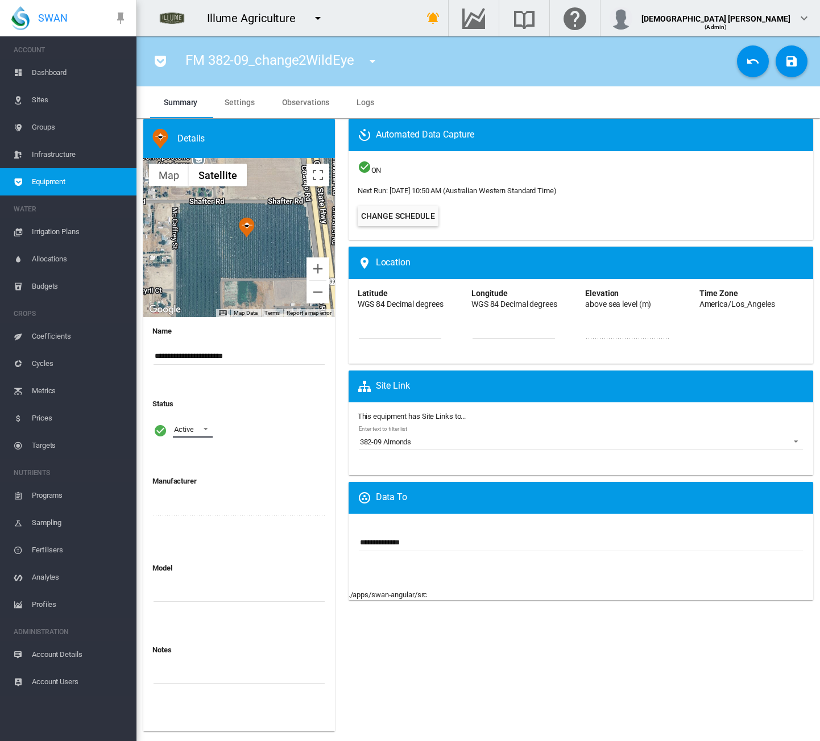
click at [206, 429] on span at bounding box center [203, 428] width 14 height 10
click at [200, 453] on div "Suspended" at bounding box center [192, 457] width 36 height 10
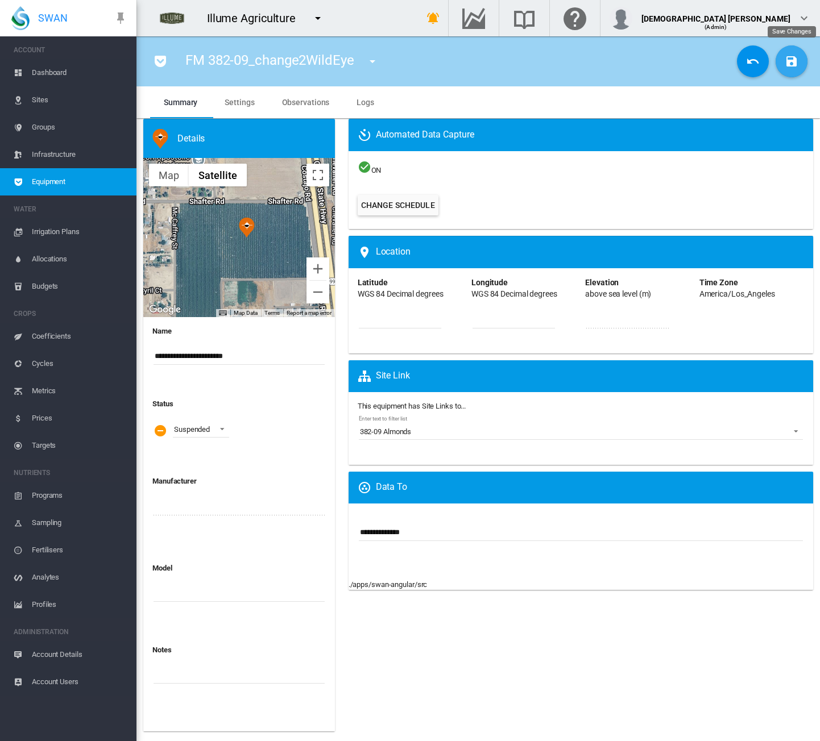
click at [790, 65] on md-icon "icon-content-save" at bounding box center [791, 62] width 14 height 14
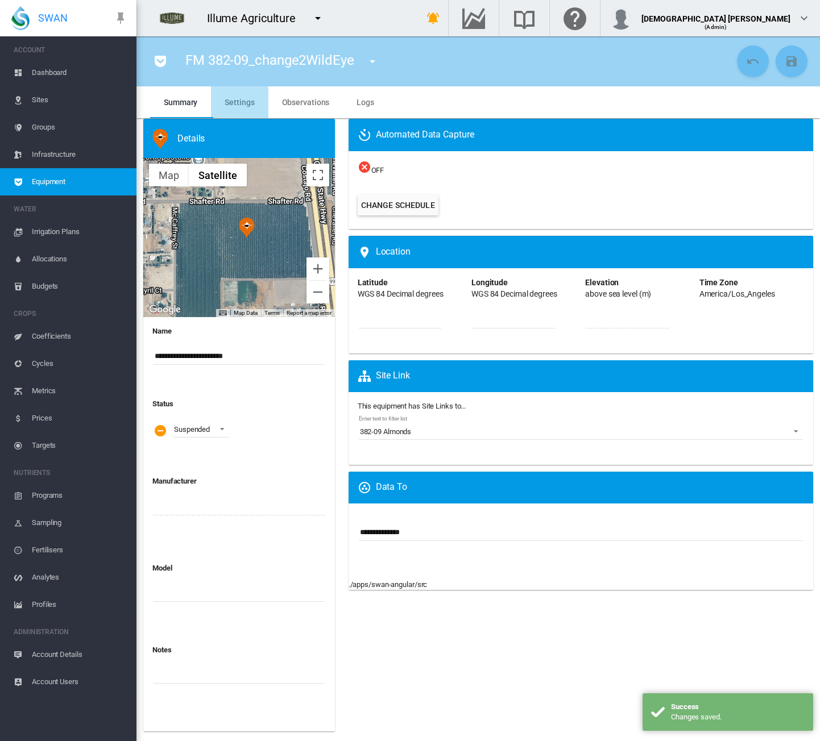
click at [235, 109] on md-tab-item "Settings" at bounding box center [239, 102] width 57 height 32
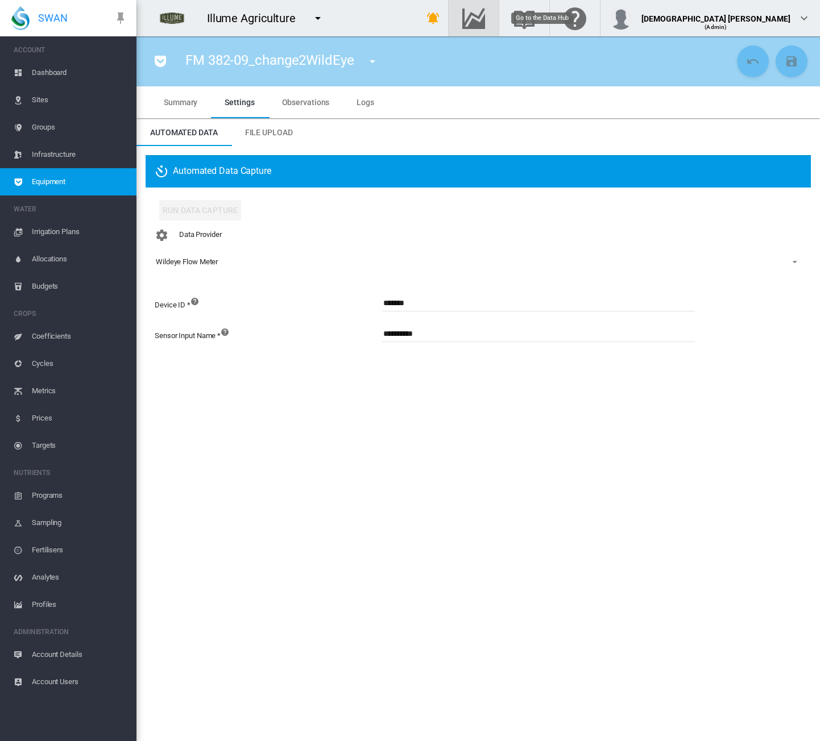
click at [487, 19] on md-icon "Go to the Data Hub" at bounding box center [473, 18] width 27 height 14
click at [175, 98] on span "Summary" at bounding box center [181, 102] width 34 height 9
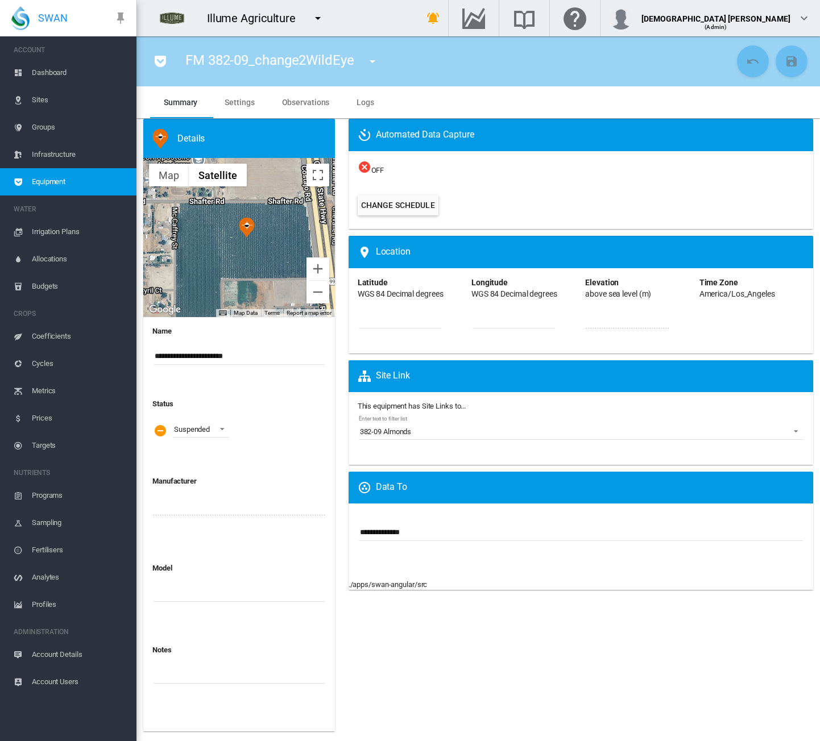
click at [234, 101] on span "Settings" at bounding box center [240, 102] width 30 height 9
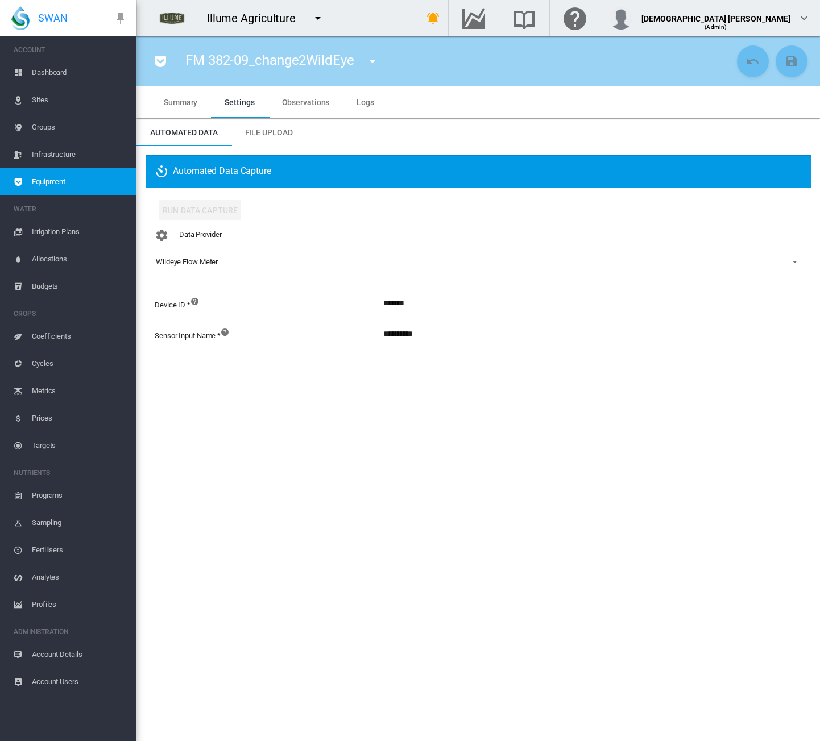
drag, startPoint x: 179, startPoint y: 103, endPoint x: 172, endPoint y: 104, distance: 7.5
click at [179, 103] on span "Summary" at bounding box center [181, 102] width 34 height 9
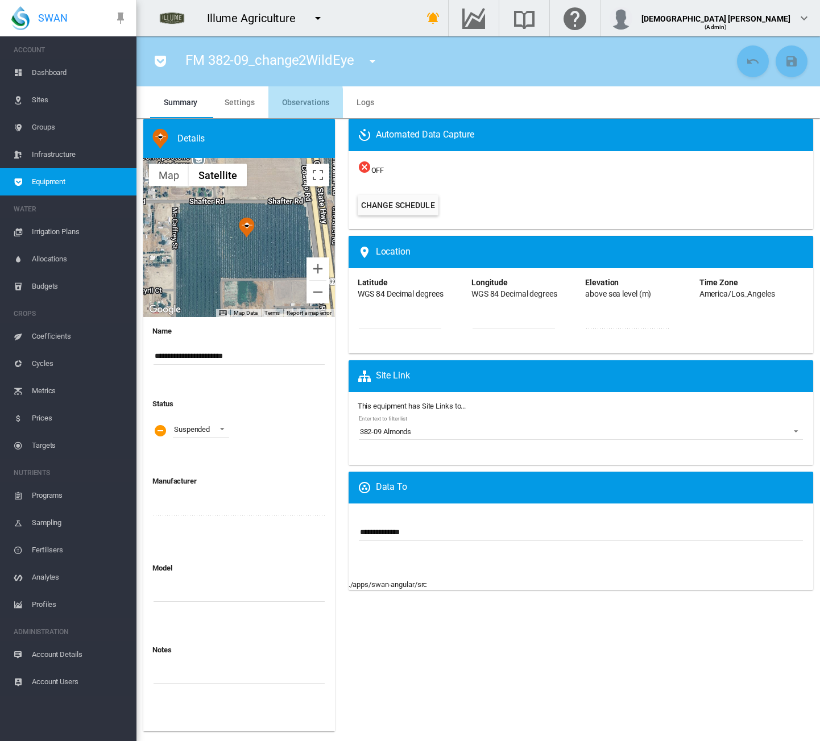
click at [288, 104] on span "Observations" at bounding box center [306, 102] width 48 height 9
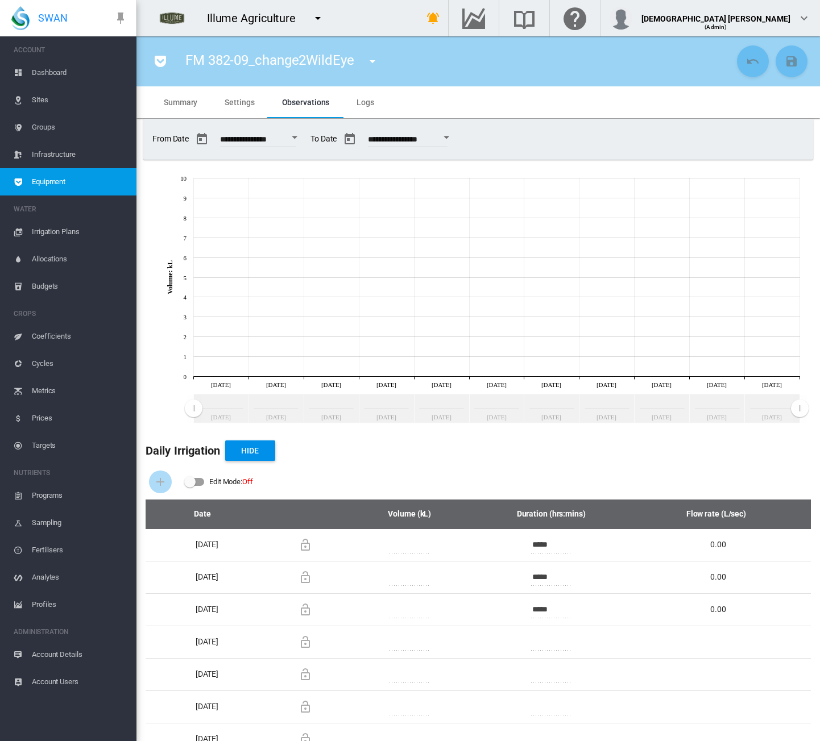
click at [245, 102] on span "Settings" at bounding box center [240, 102] width 30 height 9
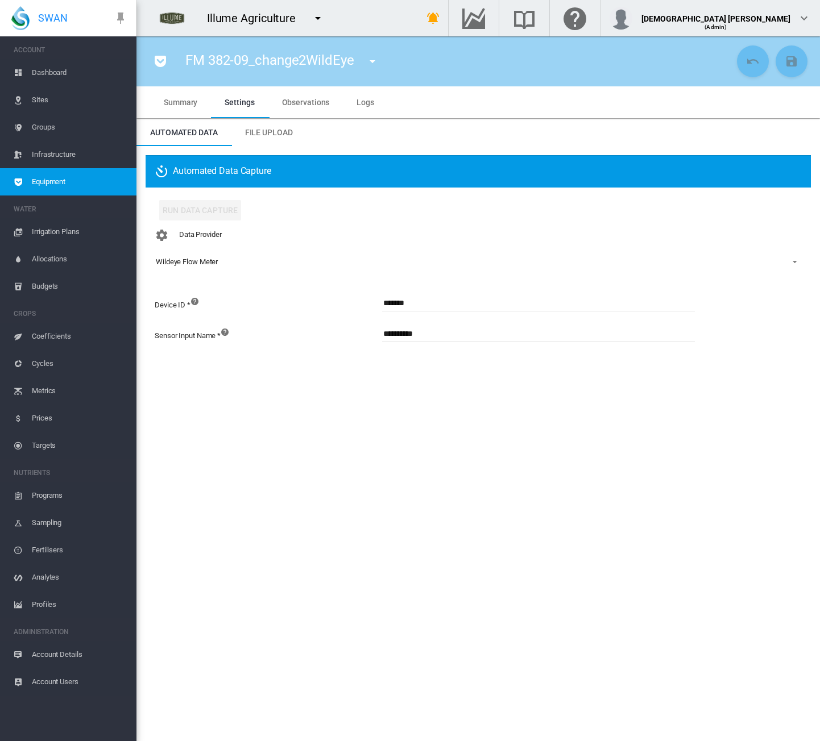
click at [101, 177] on span "Equipment" at bounding box center [79, 181] width 95 height 27
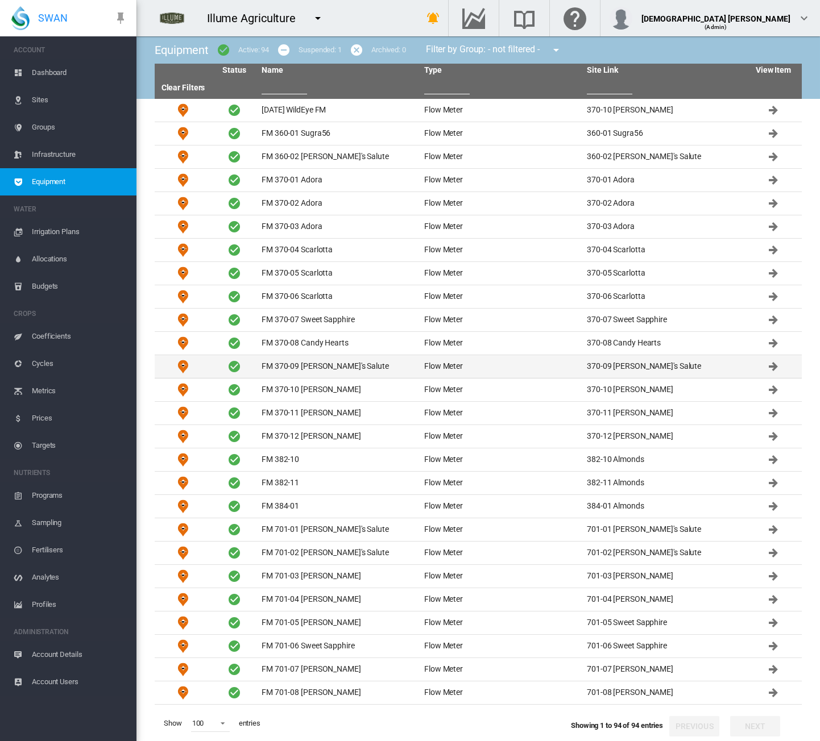
click at [328, 375] on td "FM 370-09 [PERSON_NAME]'s Salute" at bounding box center [338, 366] width 163 height 23
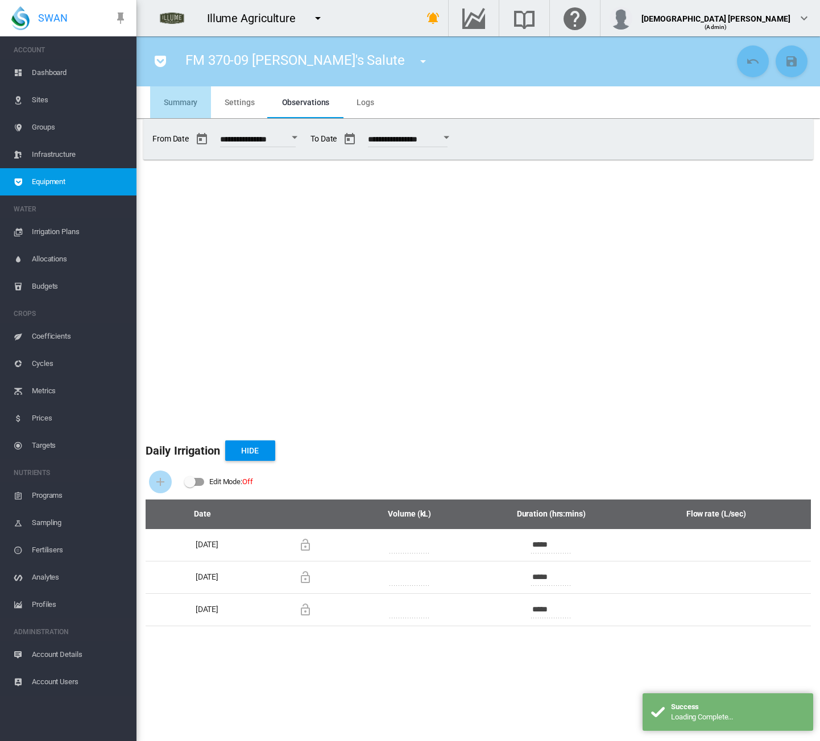
click at [178, 98] on span "Summary" at bounding box center [181, 102] width 34 height 9
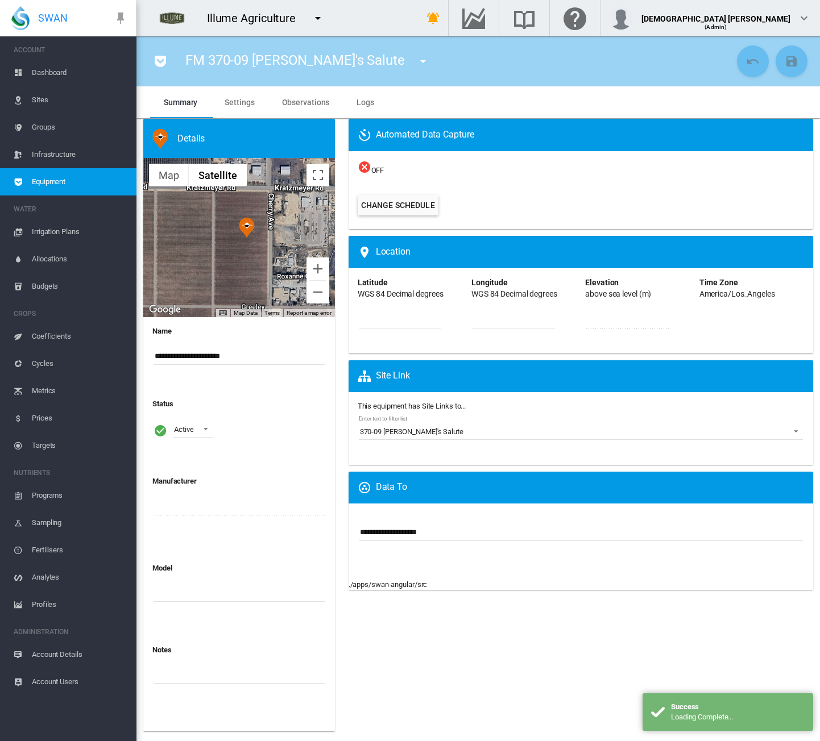
click at [89, 189] on span "Equipment" at bounding box center [79, 181] width 95 height 27
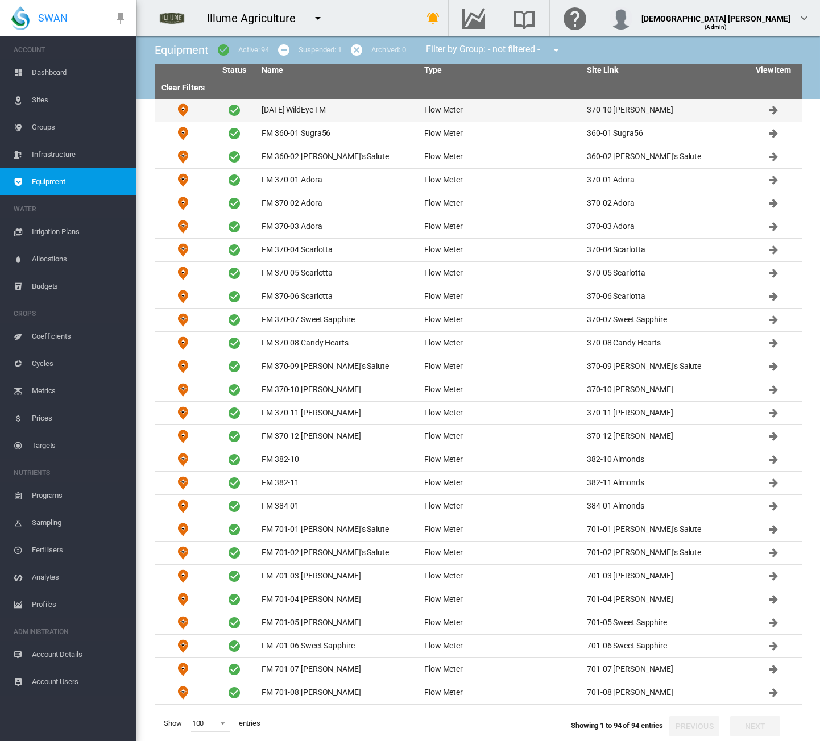
click at [301, 115] on td "[DATE] WildEye FM" at bounding box center [338, 110] width 163 height 23
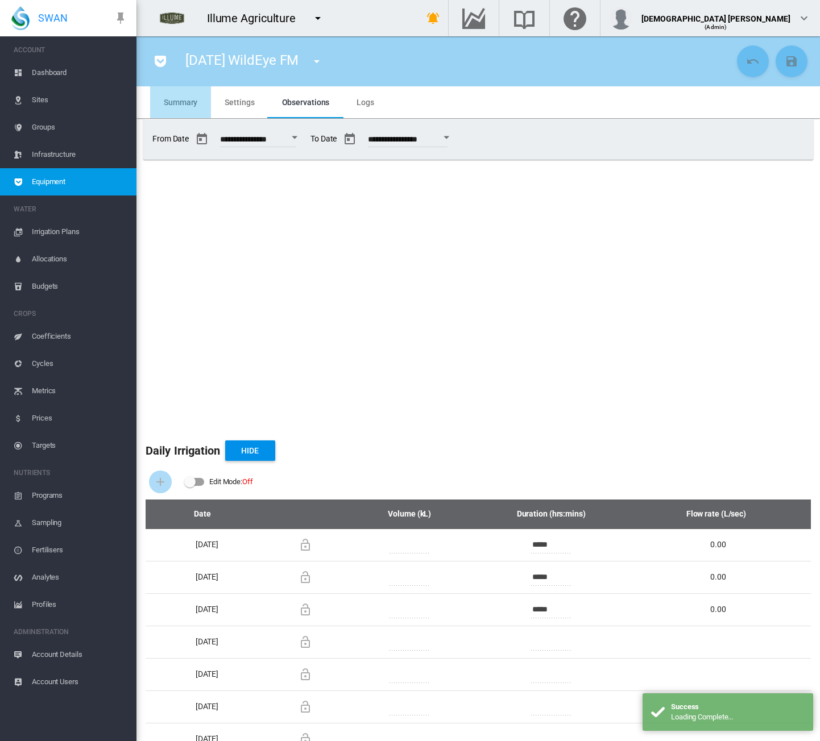
click at [176, 106] on span "Summary" at bounding box center [181, 102] width 34 height 9
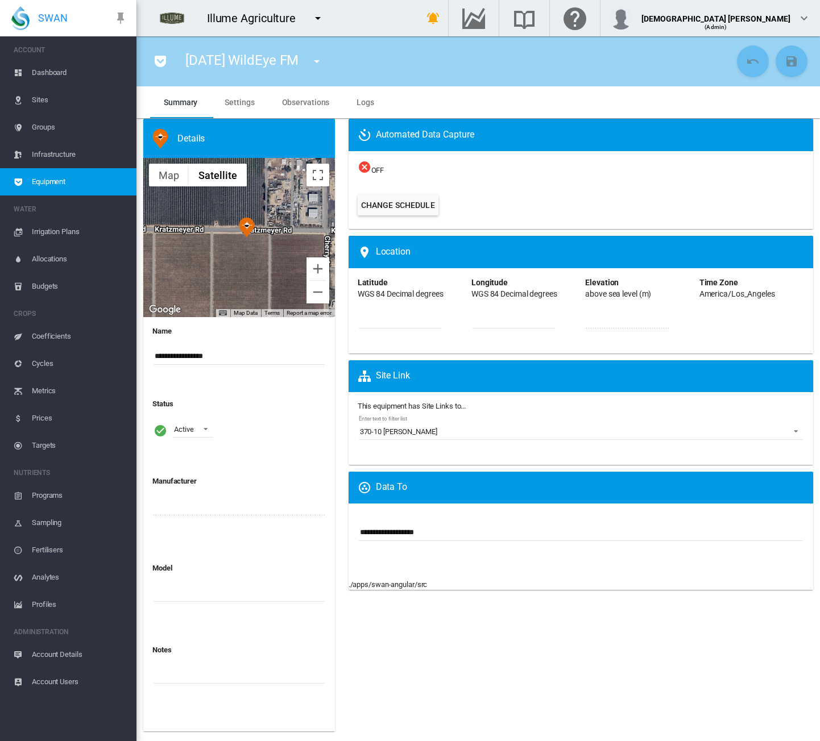
click at [60, 148] on span "Infrastructure" at bounding box center [79, 154] width 95 height 27
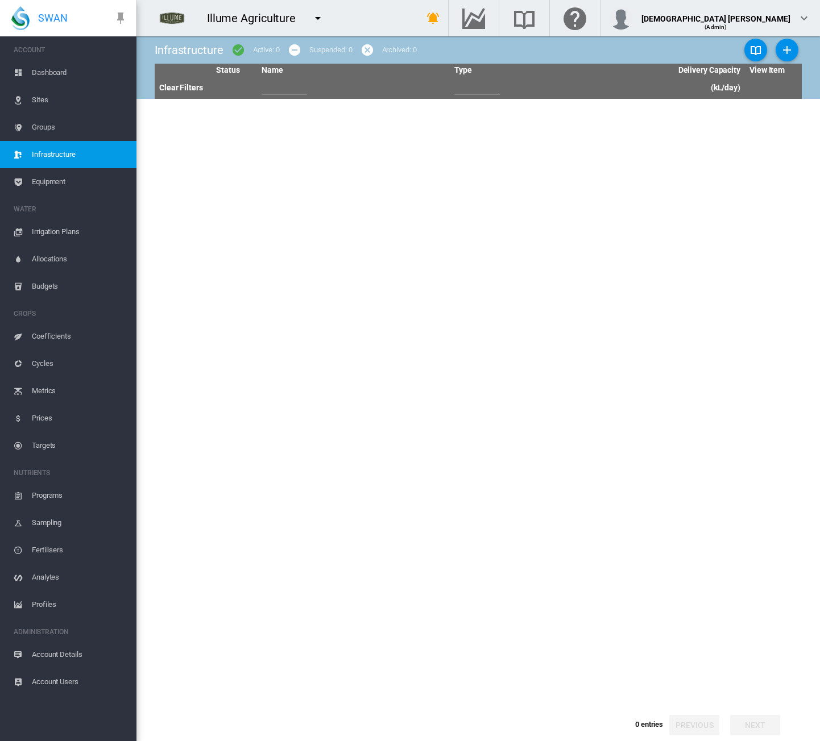
click at [58, 186] on span "Equipment" at bounding box center [79, 181] width 95 height 27
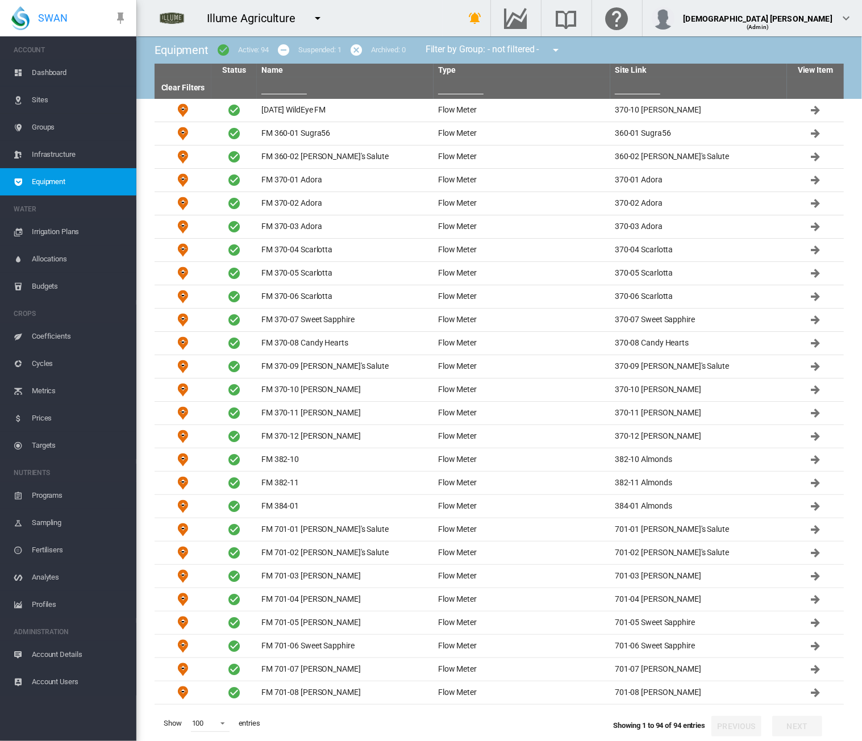
click at [284, 52] on md-icon "icon-minus-circle" at bounding box center [284, 50] width 14 height 14
click at [55, 72] on span "Dashboard" at bounding box center [79, 72] width 95 height 27
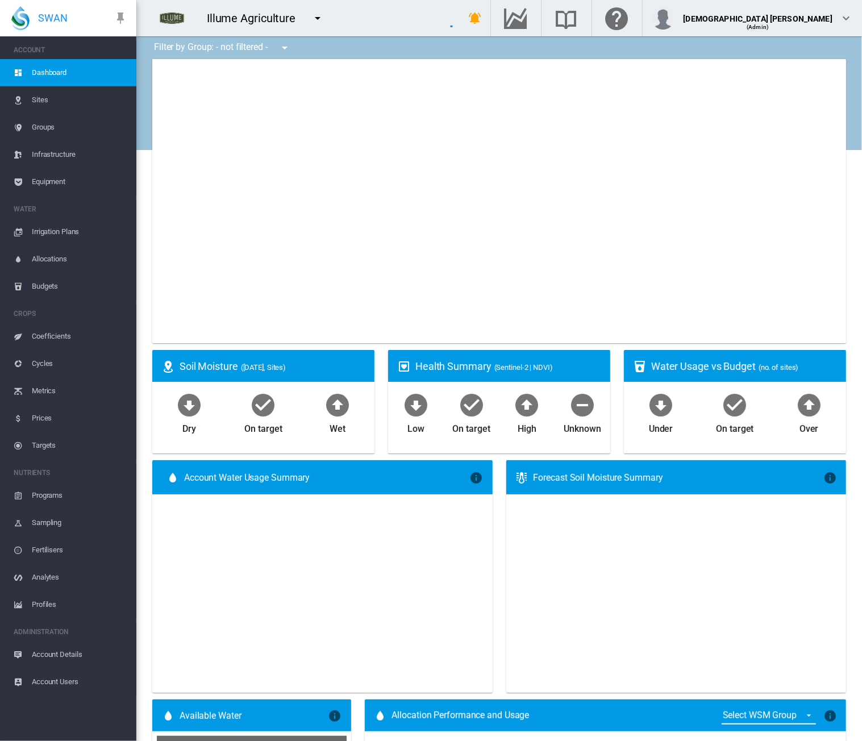
type input "**********"
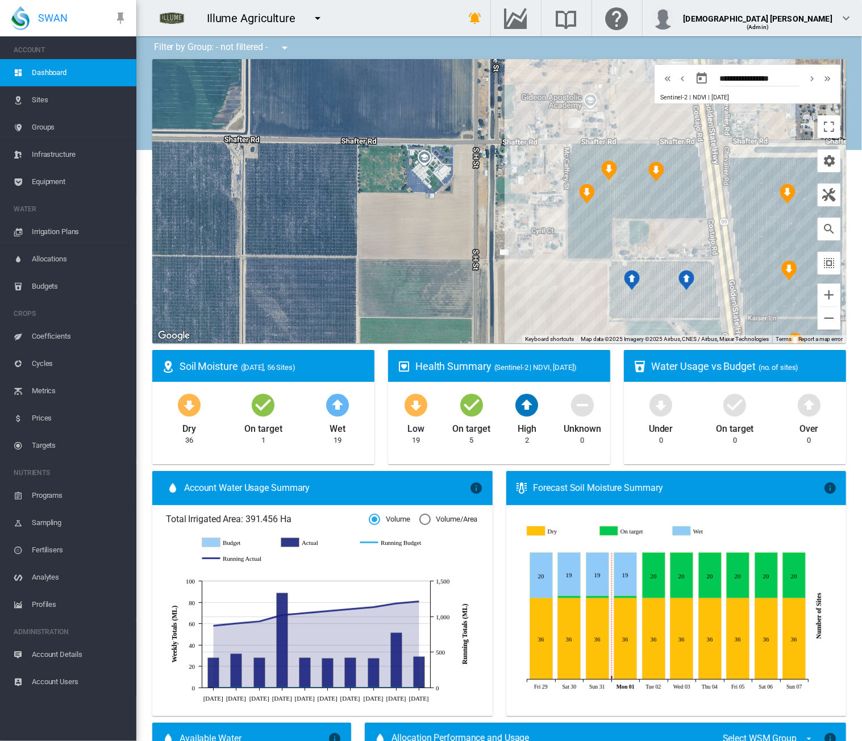
click at [402, 24] on div "Illume Agriculture 1 site account Adelaide Demo Adelaide High School" at bounding box center [289, 18] width 306 height 36
click at [64, 184] on span "Equipment" at bounding box center [79, 181] width 95 height 27
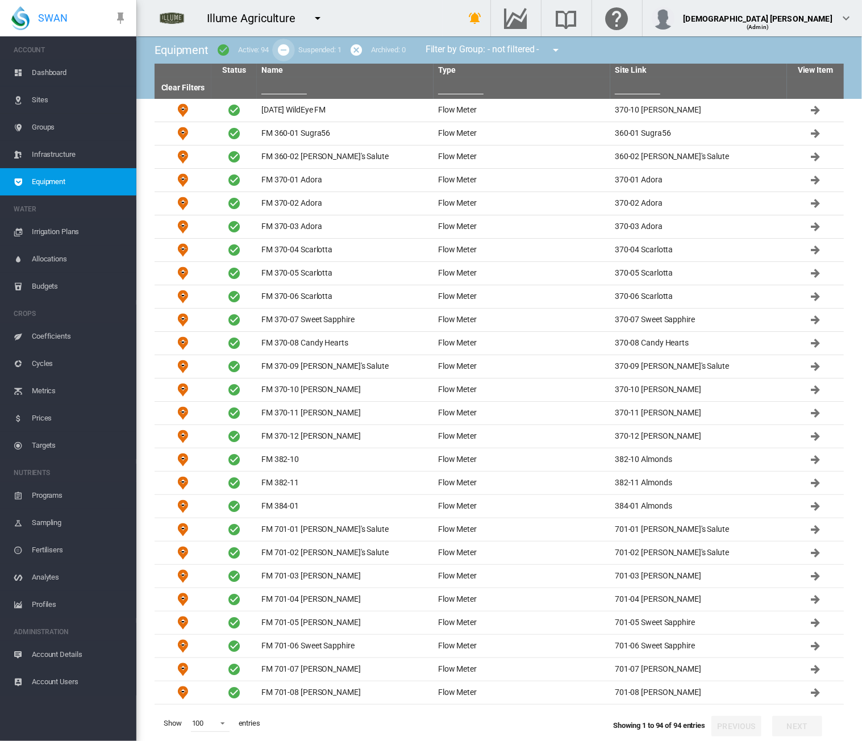
click at [284, 51] on md-icon "icon-minus-circle" at bounding box center [284, 50] width 14 height 14
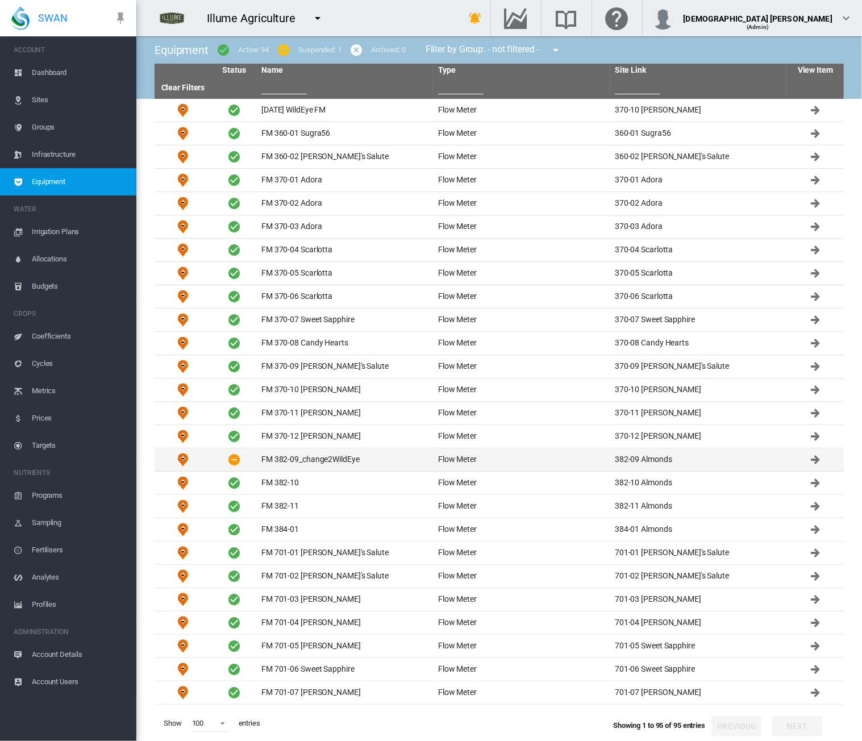
click at [369, 455] on td "FM 382-09_change2WildEye" at bounding box center [345, 459] width 177 height 23
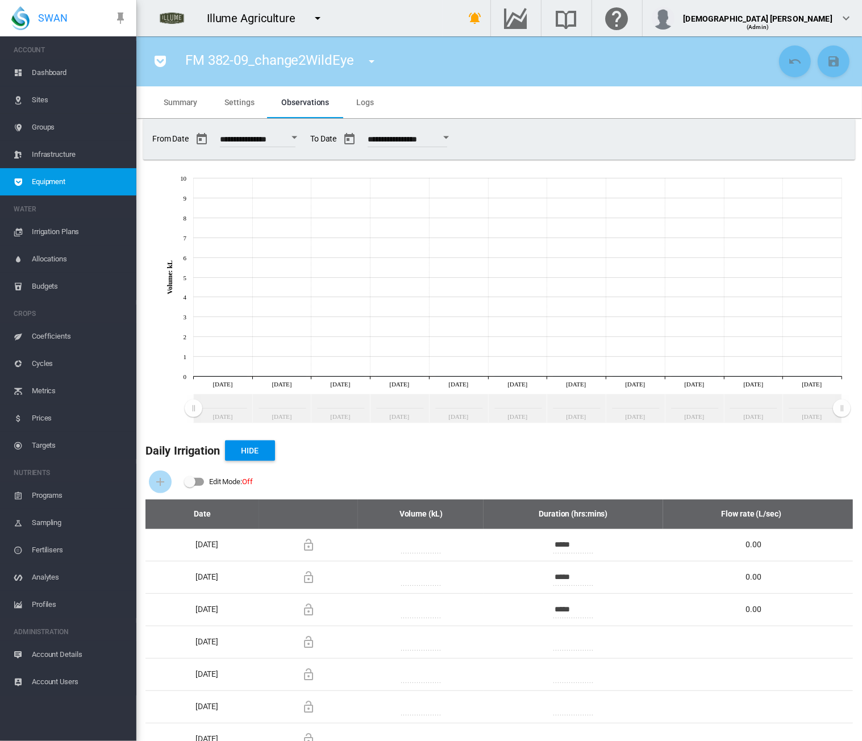
click at [77, 188] on span "Equipment" at bounding box center [79, 181] width 95 height 27
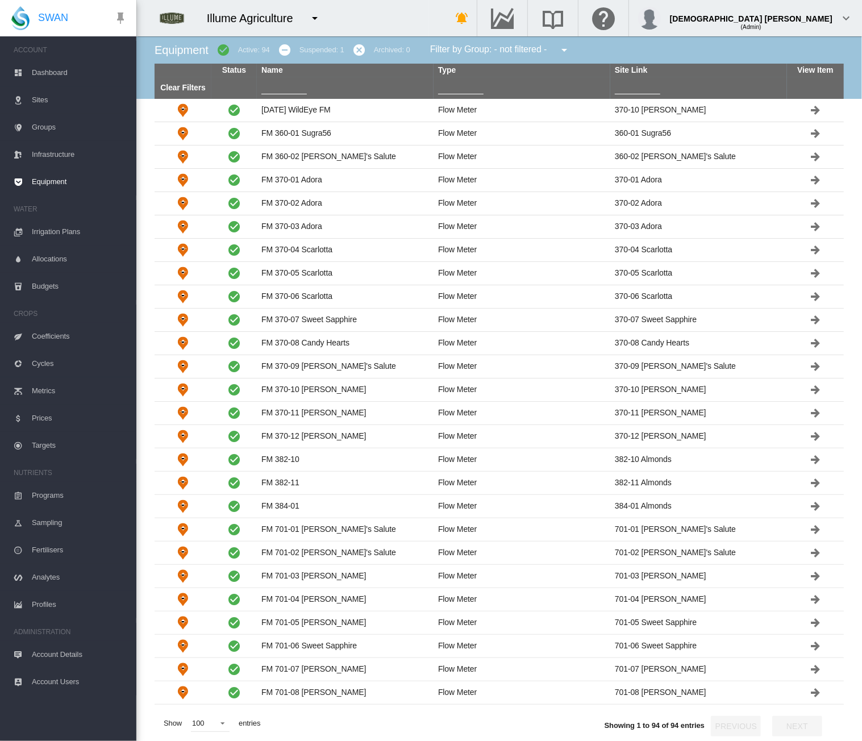
click at [284, 48] on md-icon "icon-minus-circle" at bounding box center [285, 50] width 14 height 14
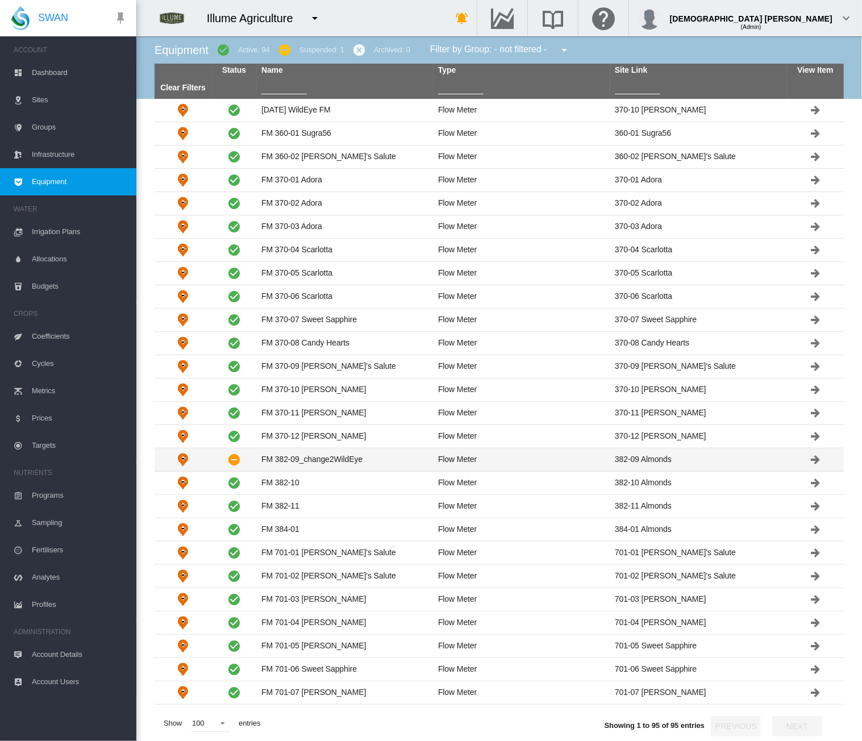
click at [380, 451] on td "FM 382-09_change2WildEye" at bounding box center [345, 459] width 177 height 23
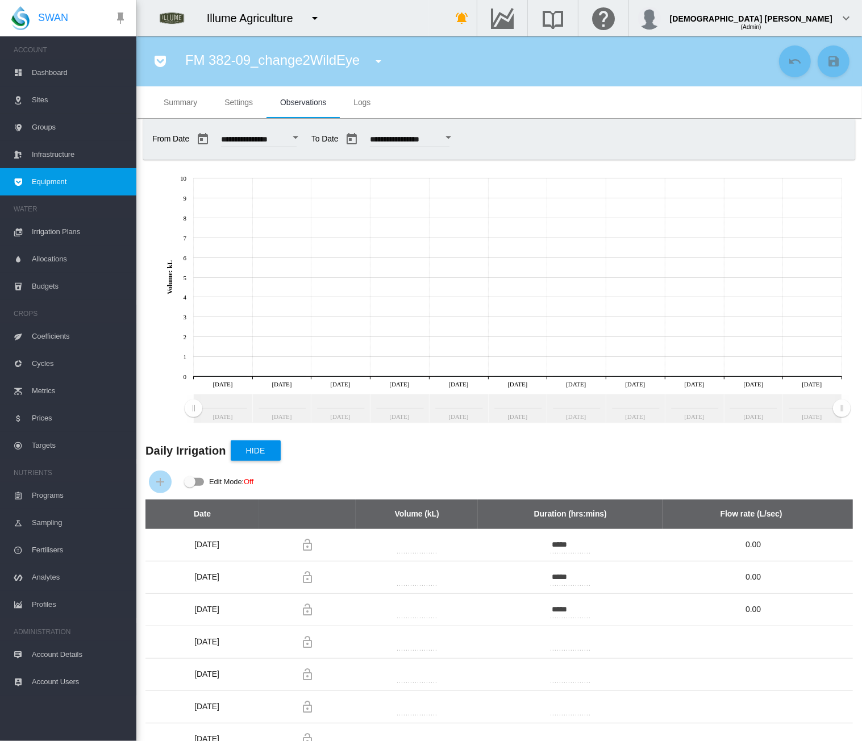
click at [82, 188] on span "Equipment" at bounding box center [79, 181] width 95 height 27
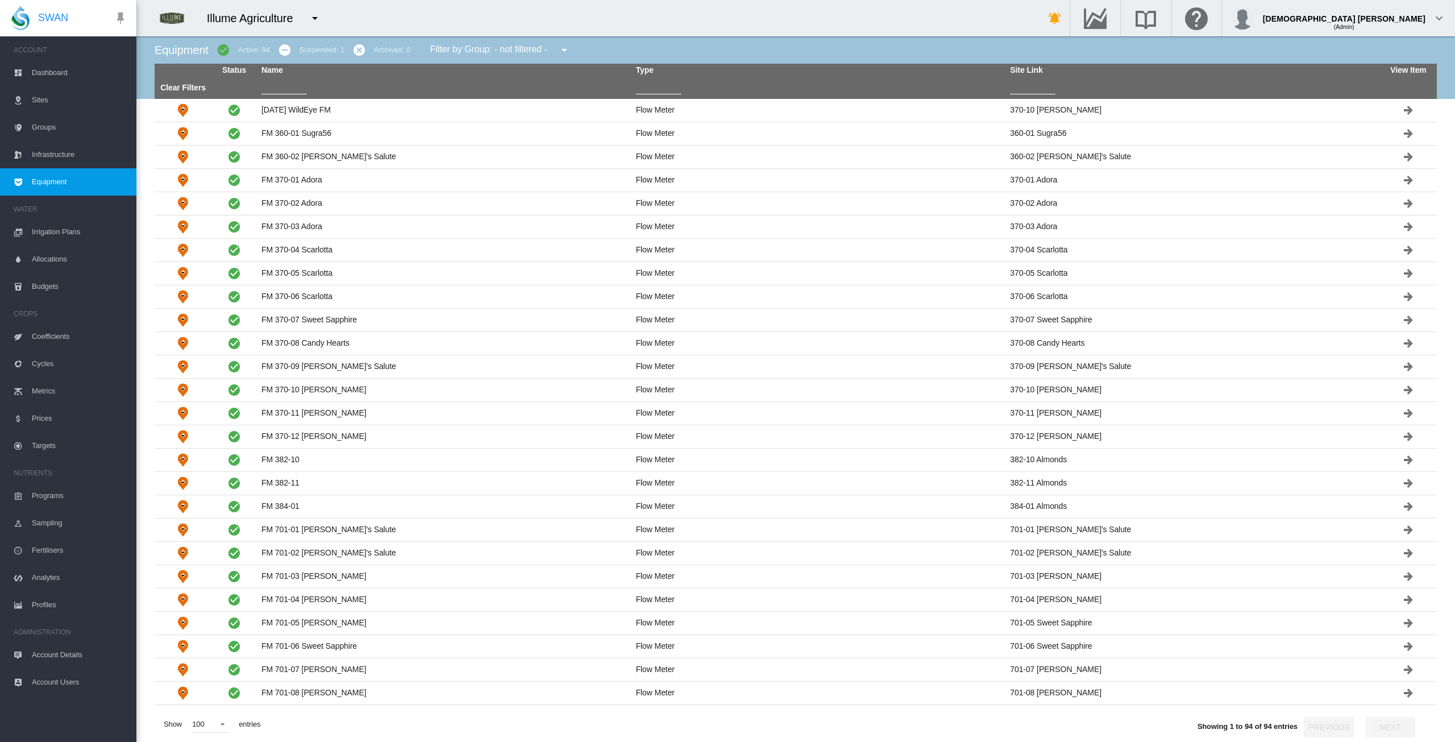
click at [289, 53] on md-icon "icon-minus-circle" at bounding box center [285, 50] width 14 height 14
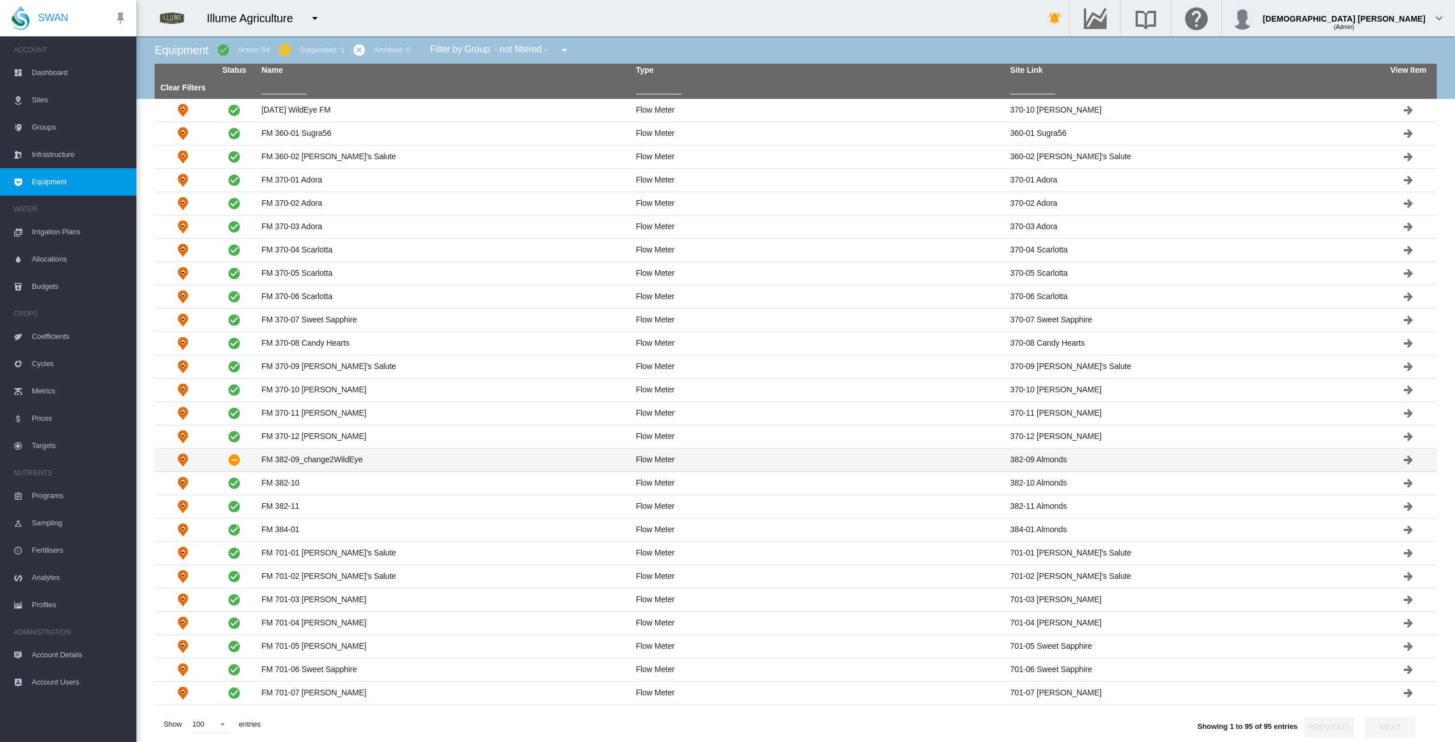
click at [362, 462] on td "FM 382-09_change2WildEye" at bounding box center [444, 459] width 375 height 23
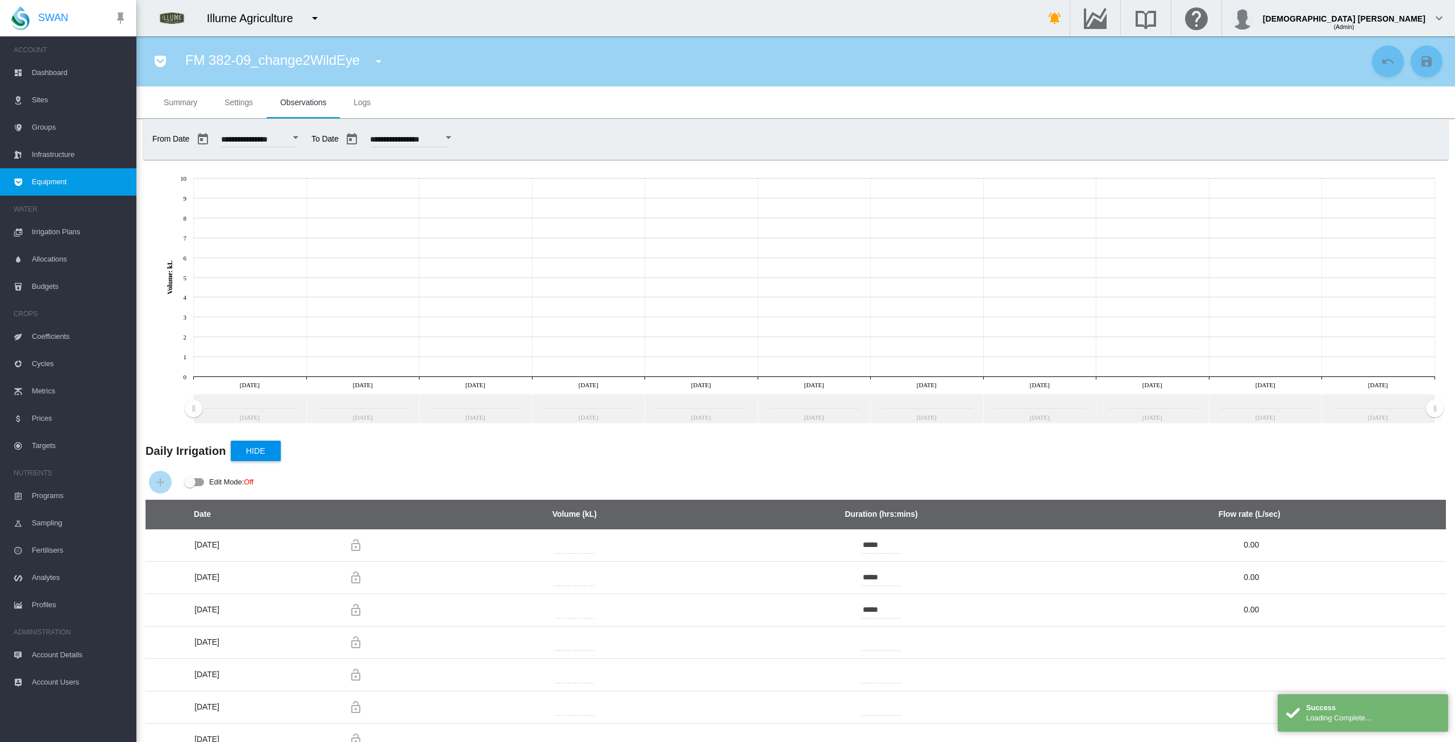
click at [231, 108] on md-tab-item "Settings" at bounding box center [239, 102] width 56 height 32
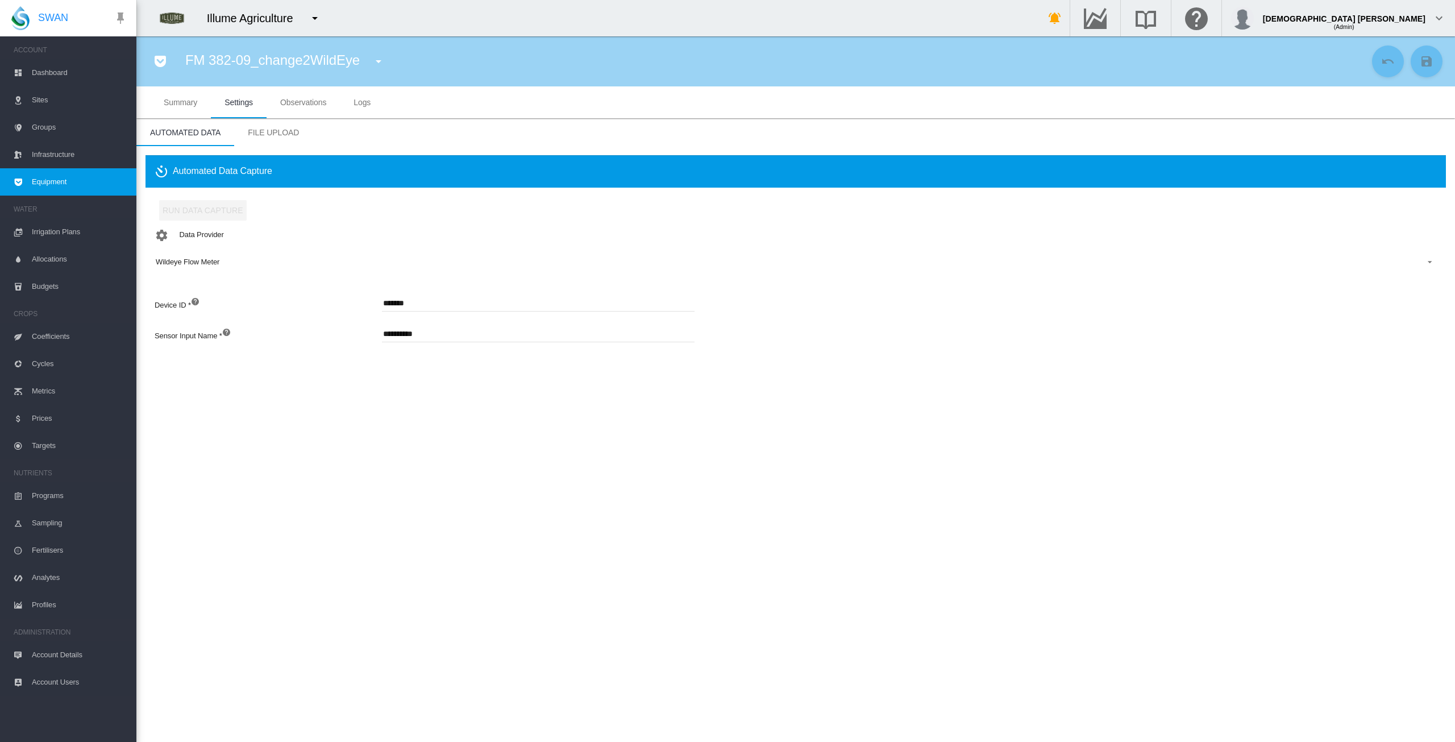
click at [289, 102] on span "Observations" at bounding box center [303, 102] width 46 height 9
